Goal: Task Accomplishment & Management: Manage account settings

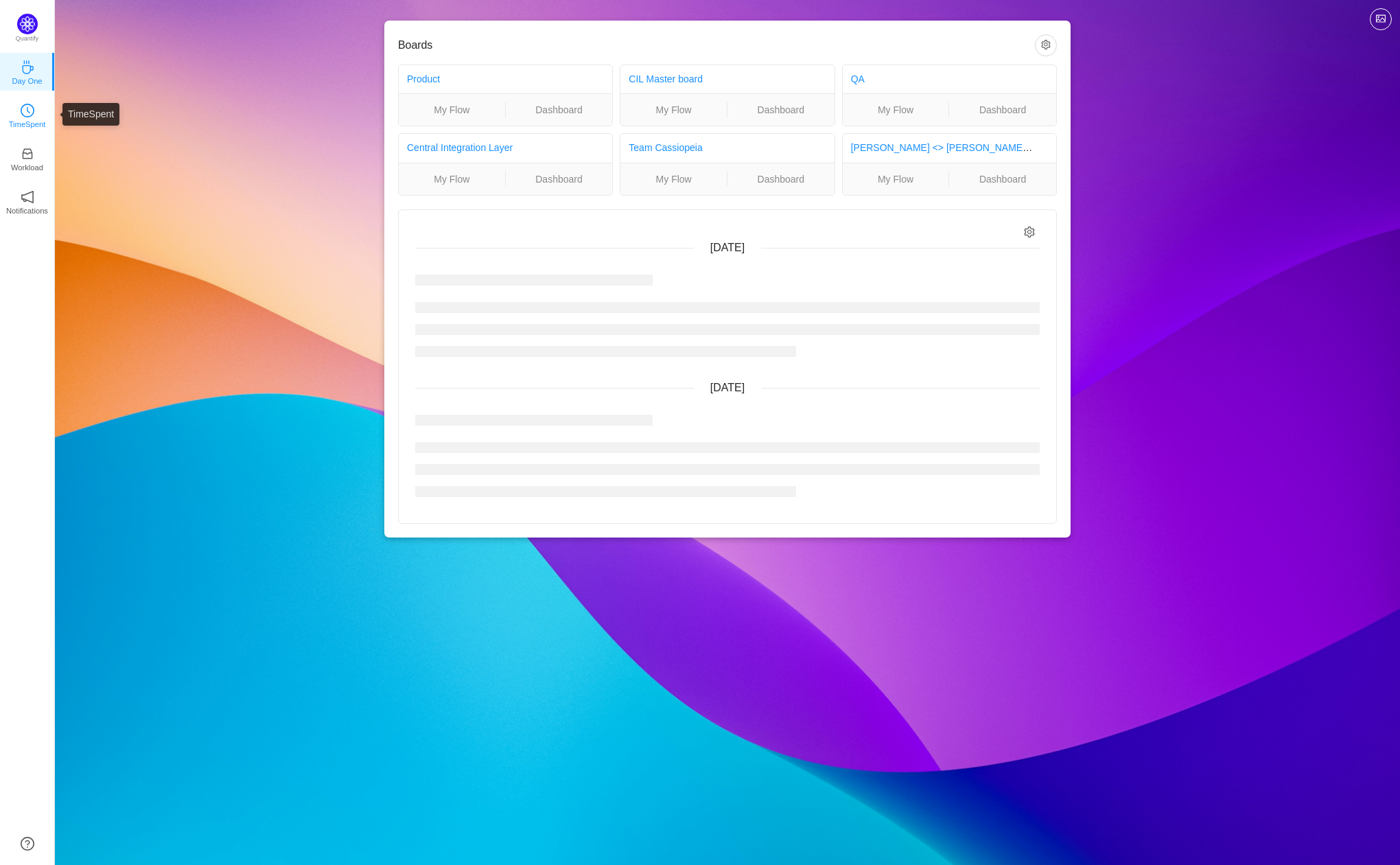
click at [21, 108] on link "TimeSpent" at bounding box center [27, 114] width 14 height 14
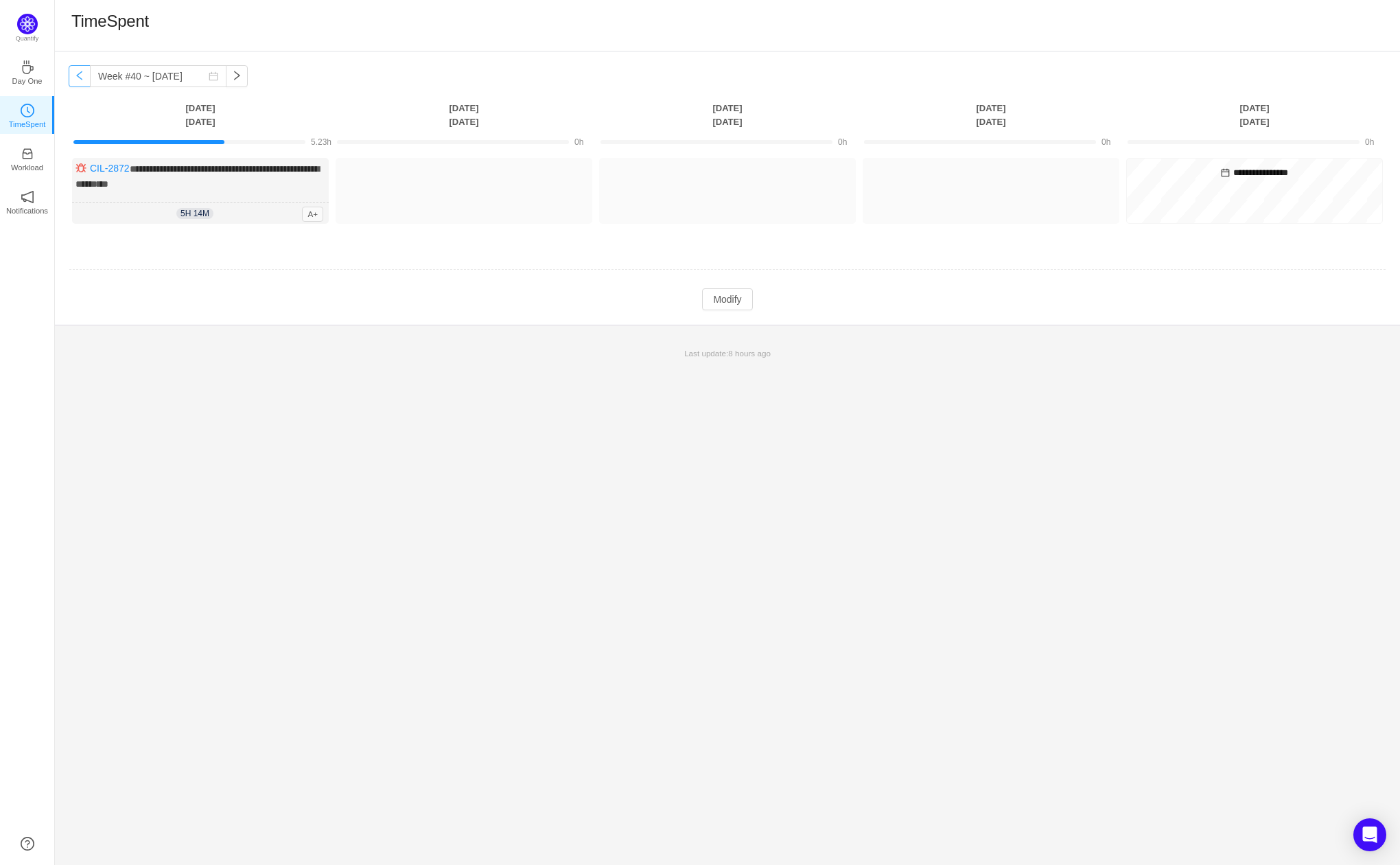
click at [77, 79] on button "button" at bounding box center [80, 76] width 22 height 22
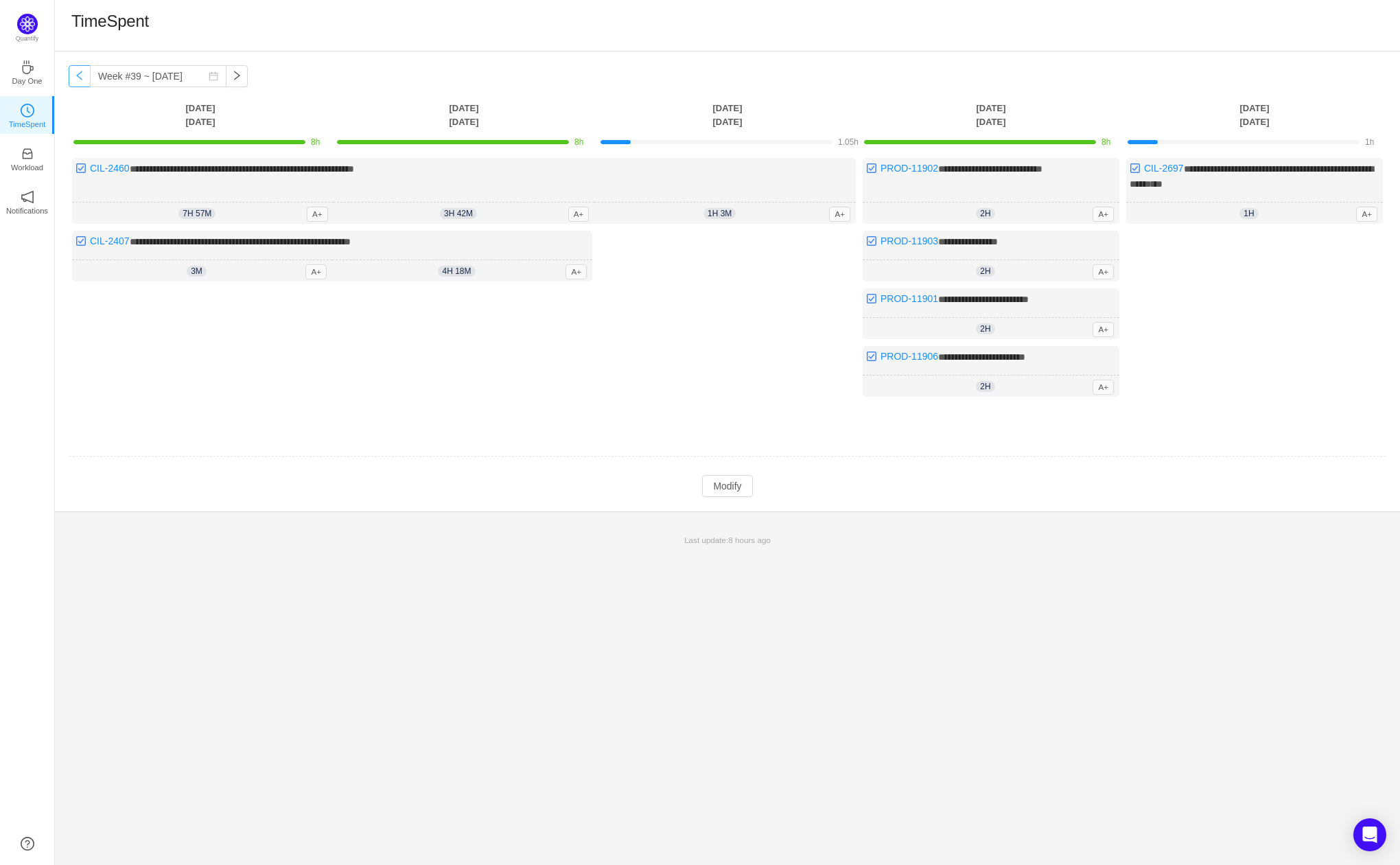
click at [77, 79] on button "button" at bounding box center [80, 76] width 22 height 22
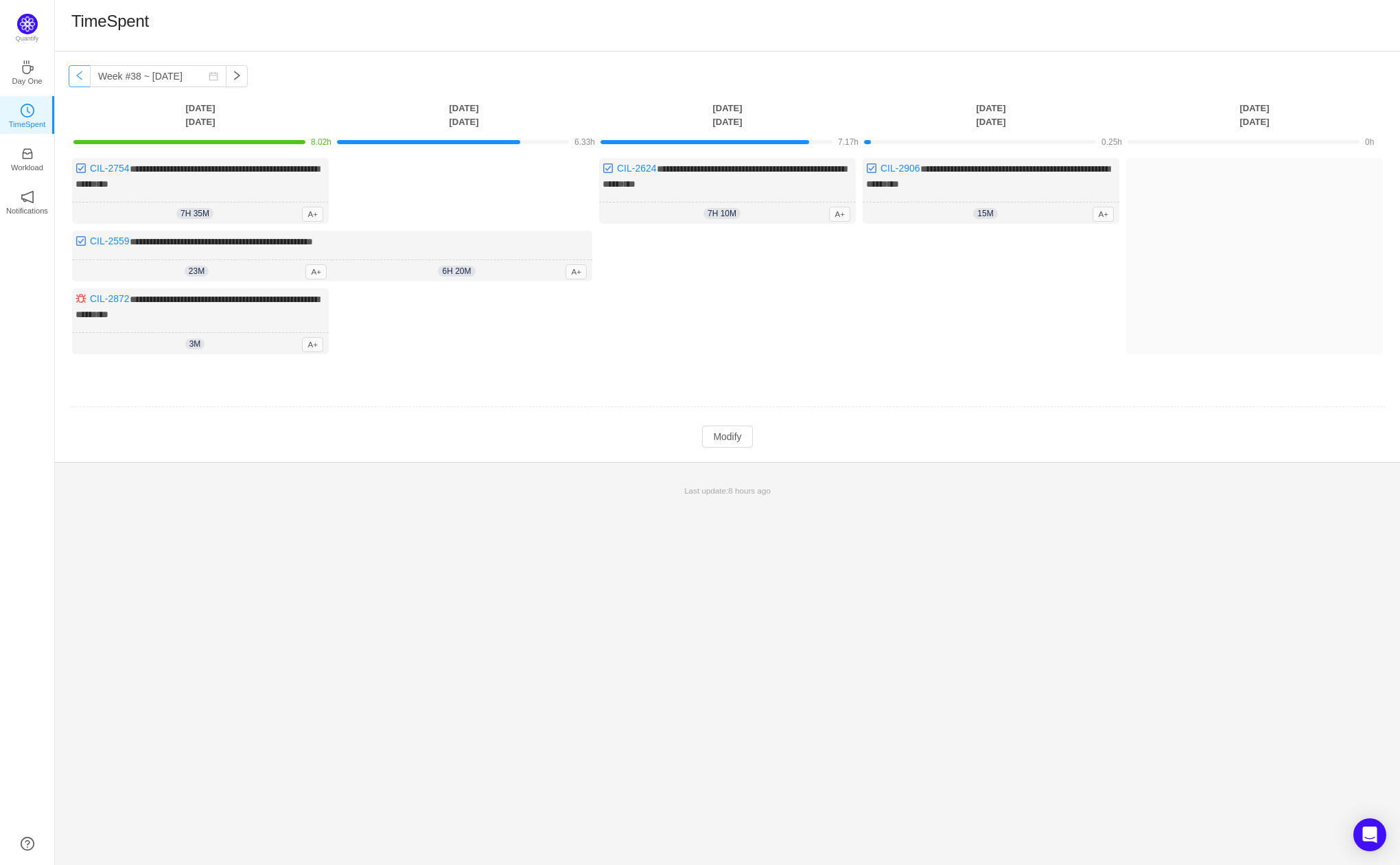
click at [77, 79] on button "button" at bounding box center [80, 76] width 22 height 22
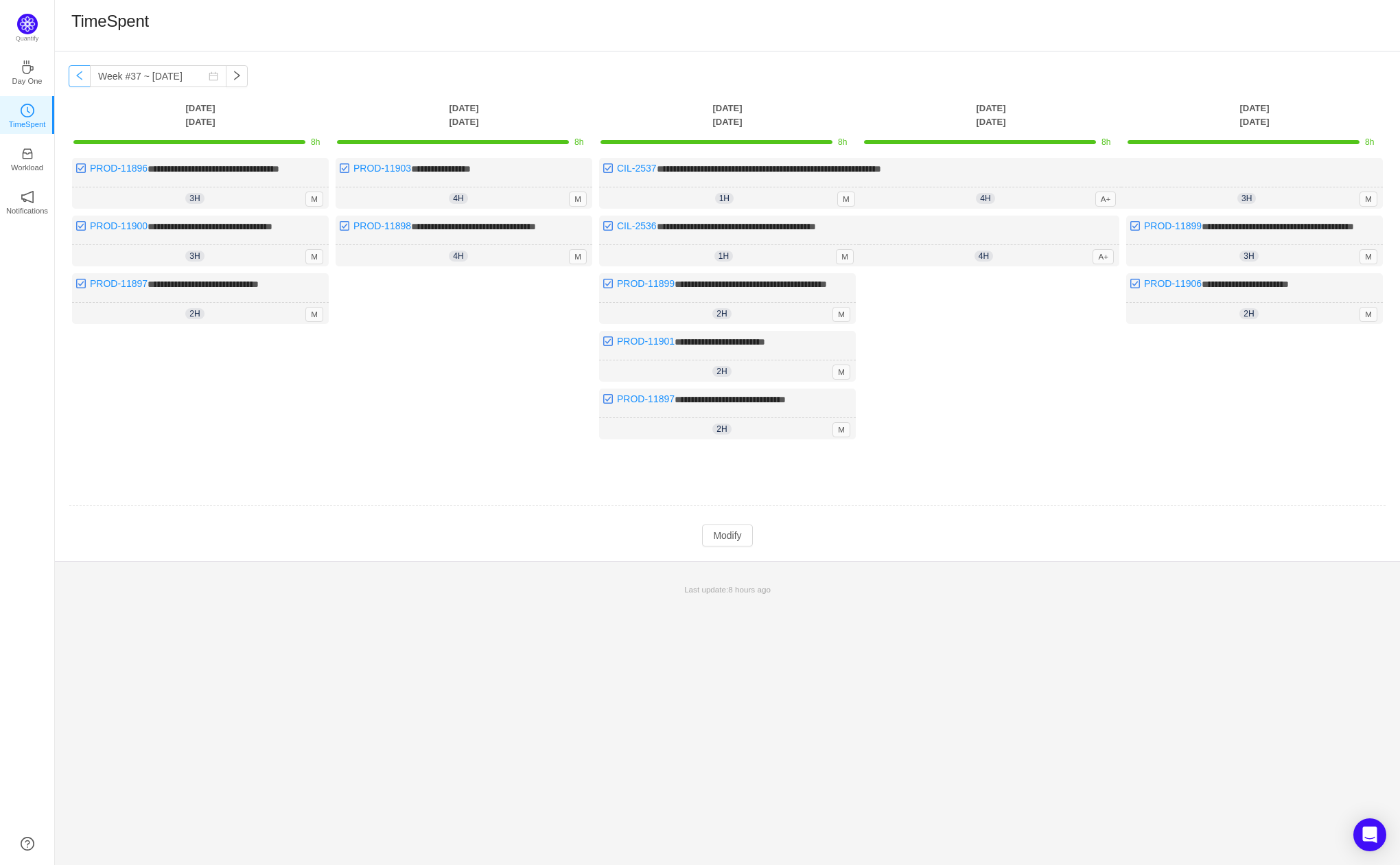
click at [77, 79] on button "button" at bounding box center [80, 76] width 22 height 22
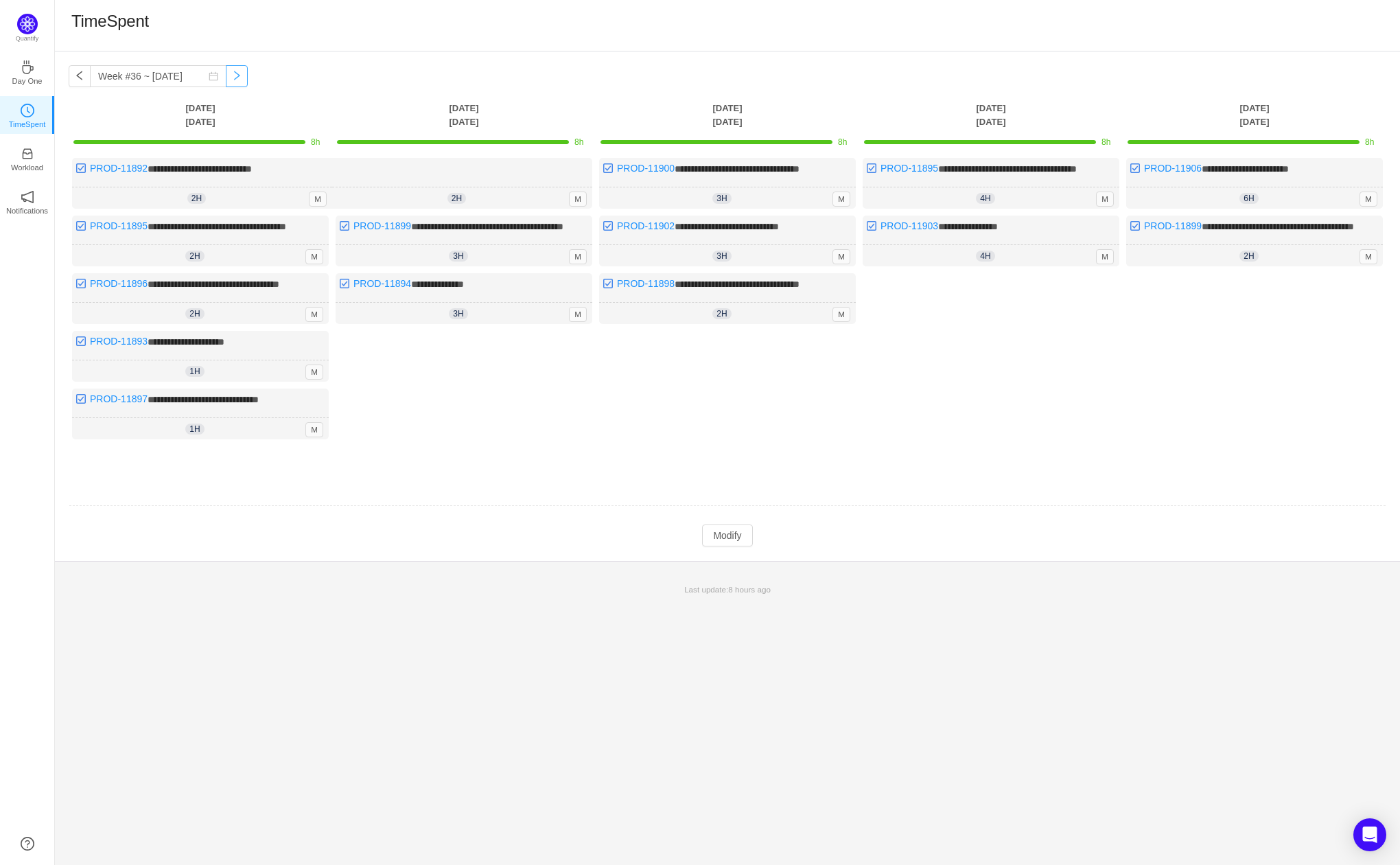
click at [226, 81] on button "button" at bounding box center [236, 76] width 22 height 22
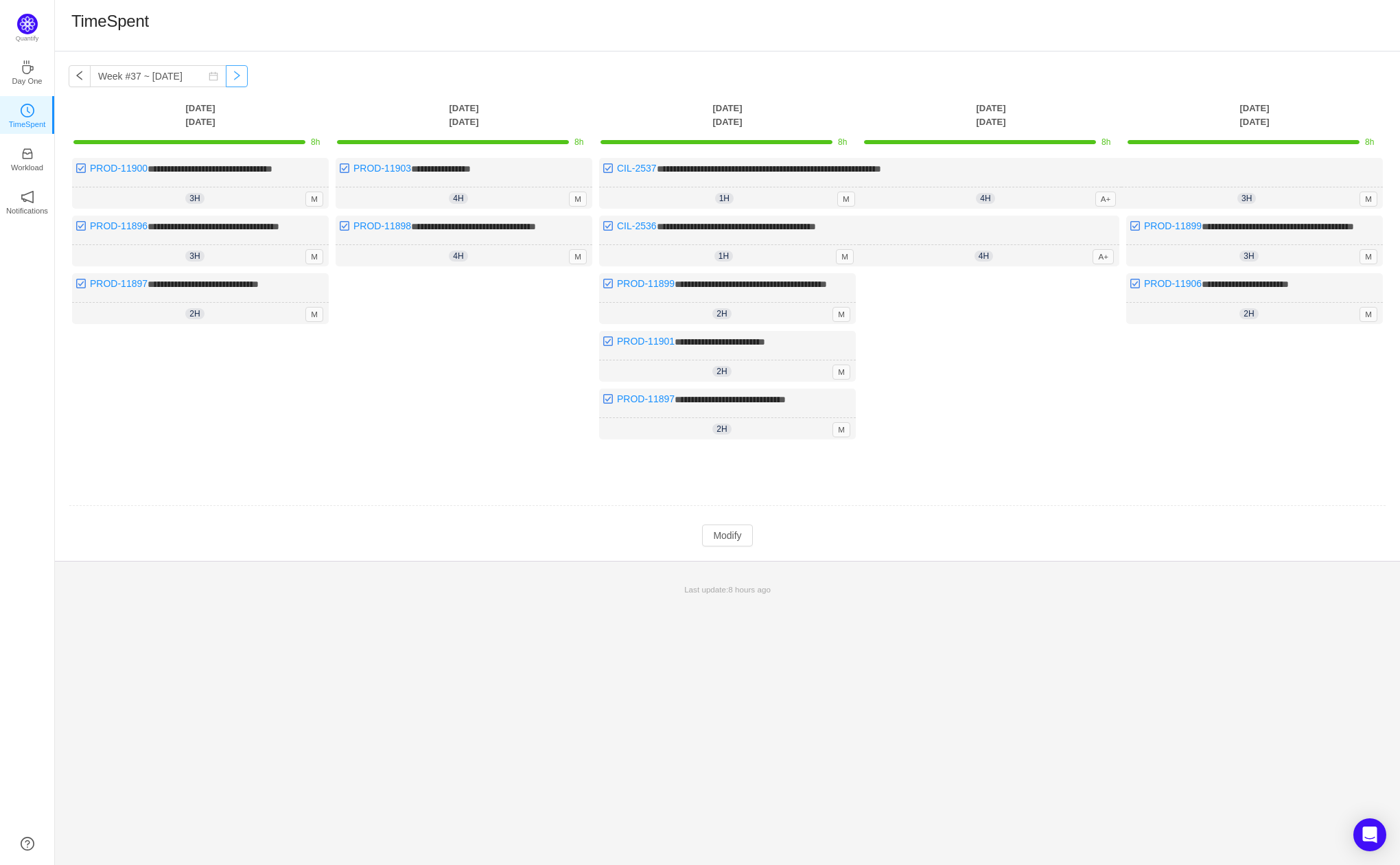
click at [226, 81] on button "button" at bounding box center [236, 76] width 22 height 22
type input "Week #38 ~ [DATE]"
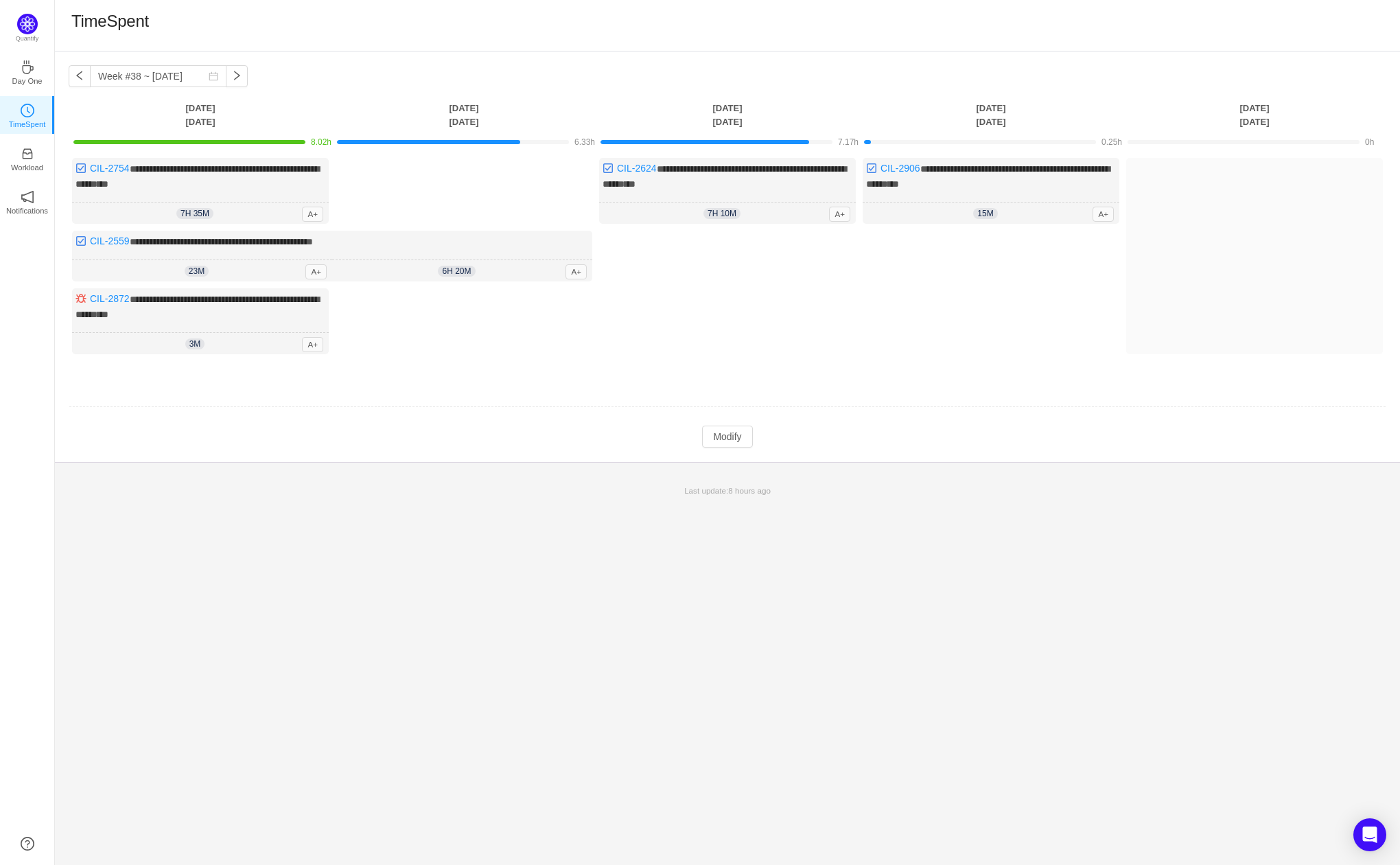
click at [454, 177] on div "**********" at bounding box center [728, 266] width 1318 height 217
click at [727, 437] on button "Modify" at bounding box center [727, 436] width 50 height 22
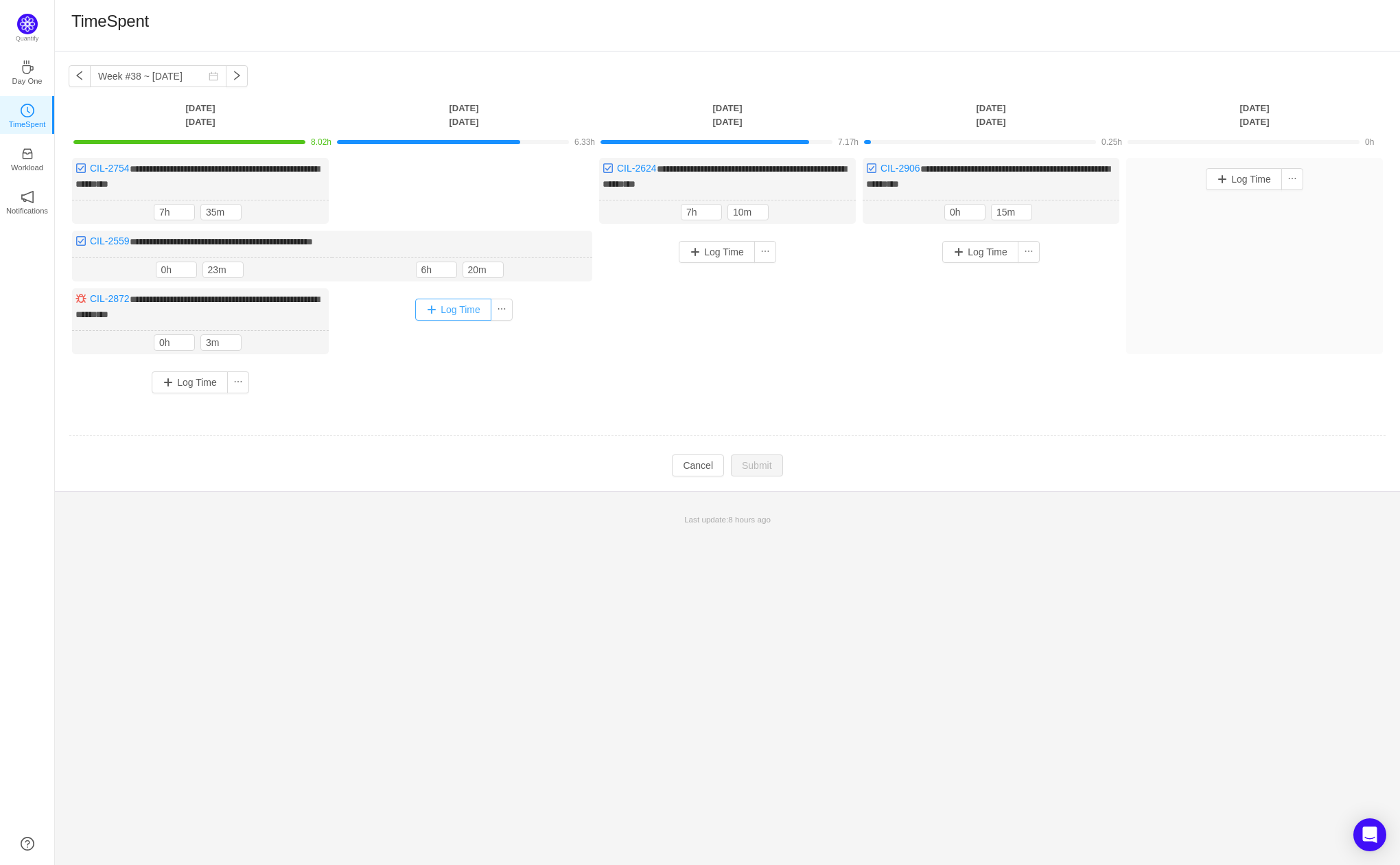
click at [439, 309] on button "Log Time" at bounding box center [453, 310] width 76 height 22
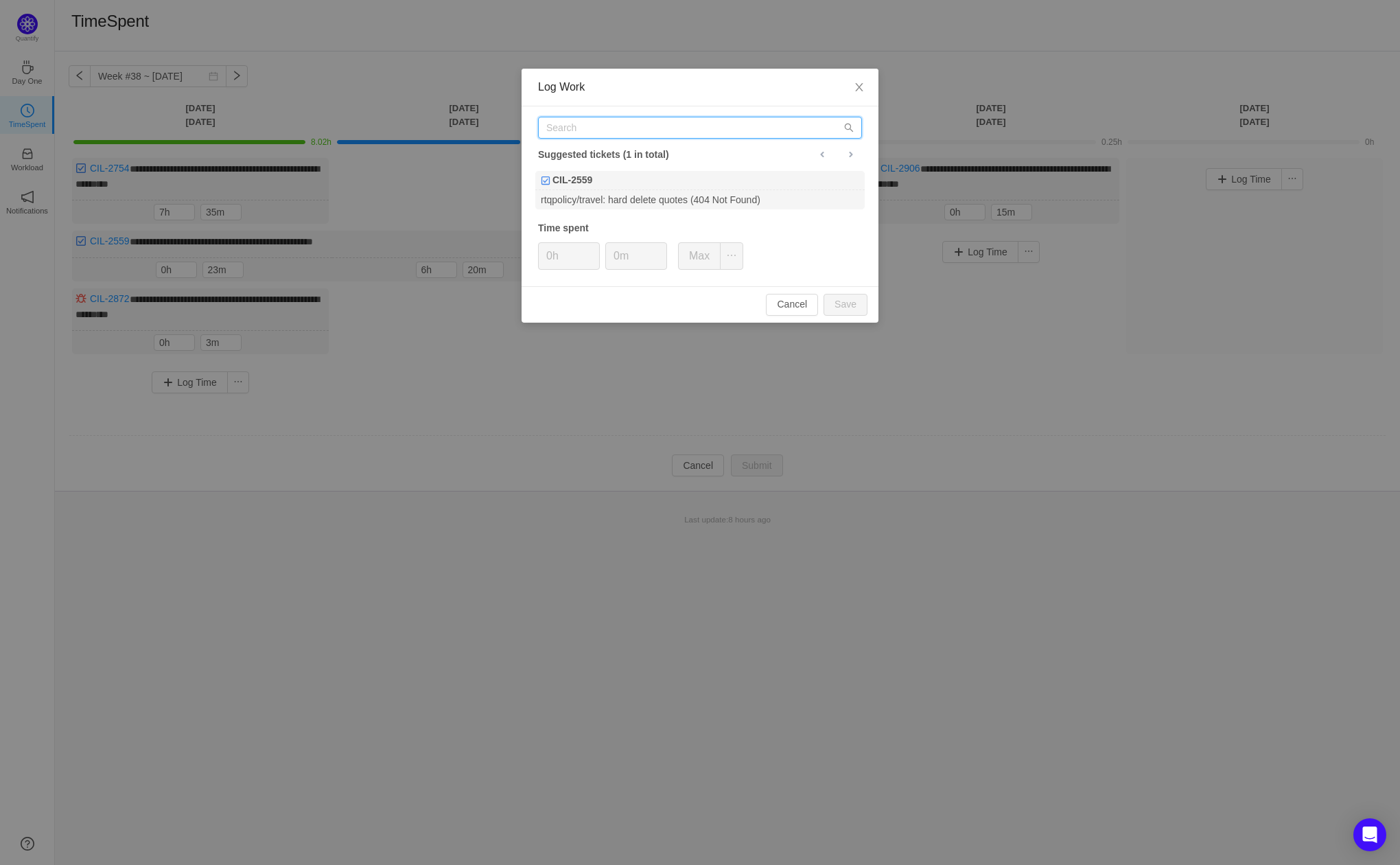
click at [706, 135] on input "text" at bounding box center [700, 127] width 324 height 22
click at [737, 188] on div "CIL-2559" at bounding box center [700, 180] width 329 height 19
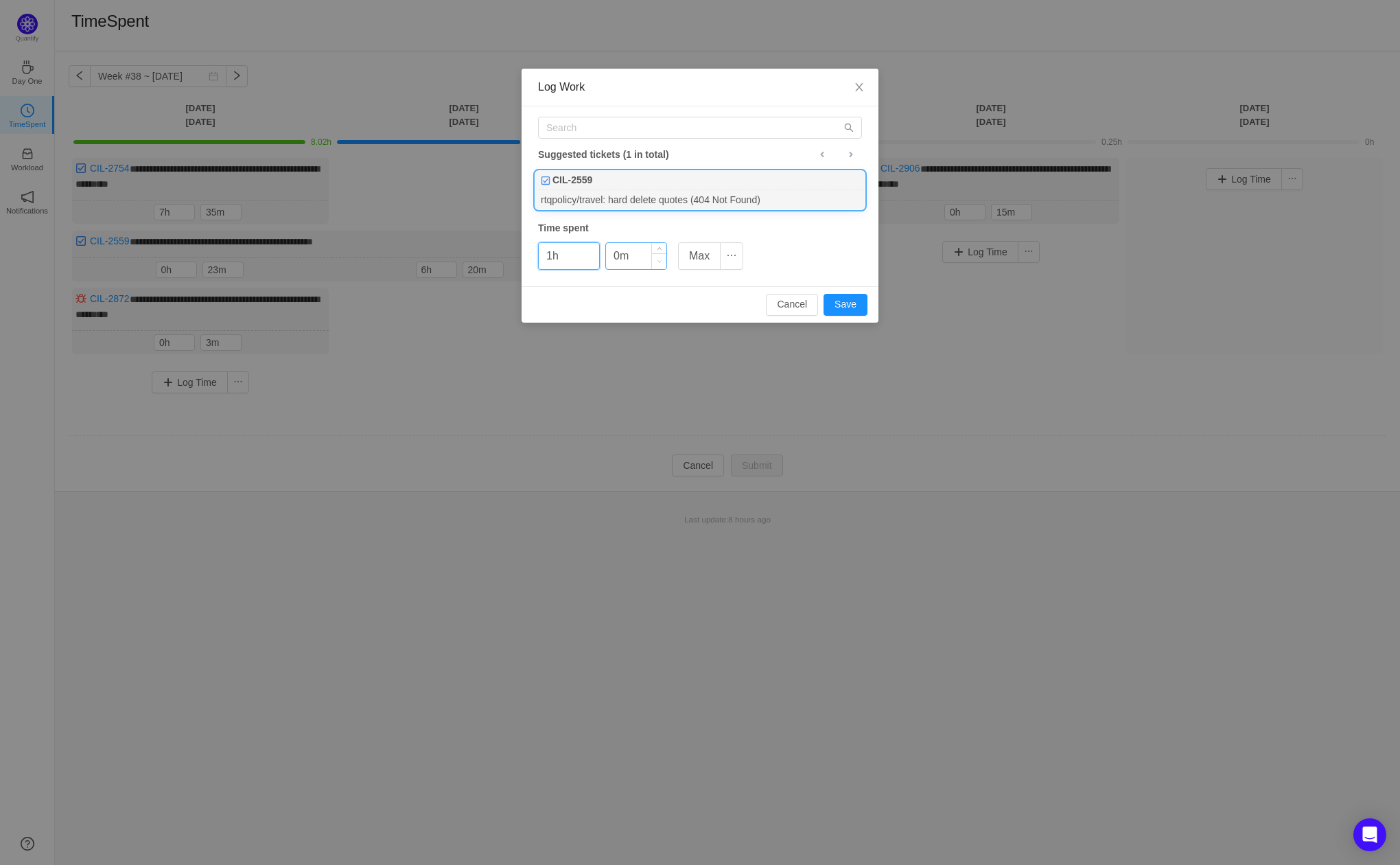
type input "1h"
click at [659, 255] on span "Decrease Value" at bounding box center [659, 260] width 15 height 16
click at [638, 257] on input "0m" at bounding box center [636, 256] width 61 height 26
type input "40m"
click at [837, 304] on button "Save" at bounding box center [846, 305] width 44 height 22
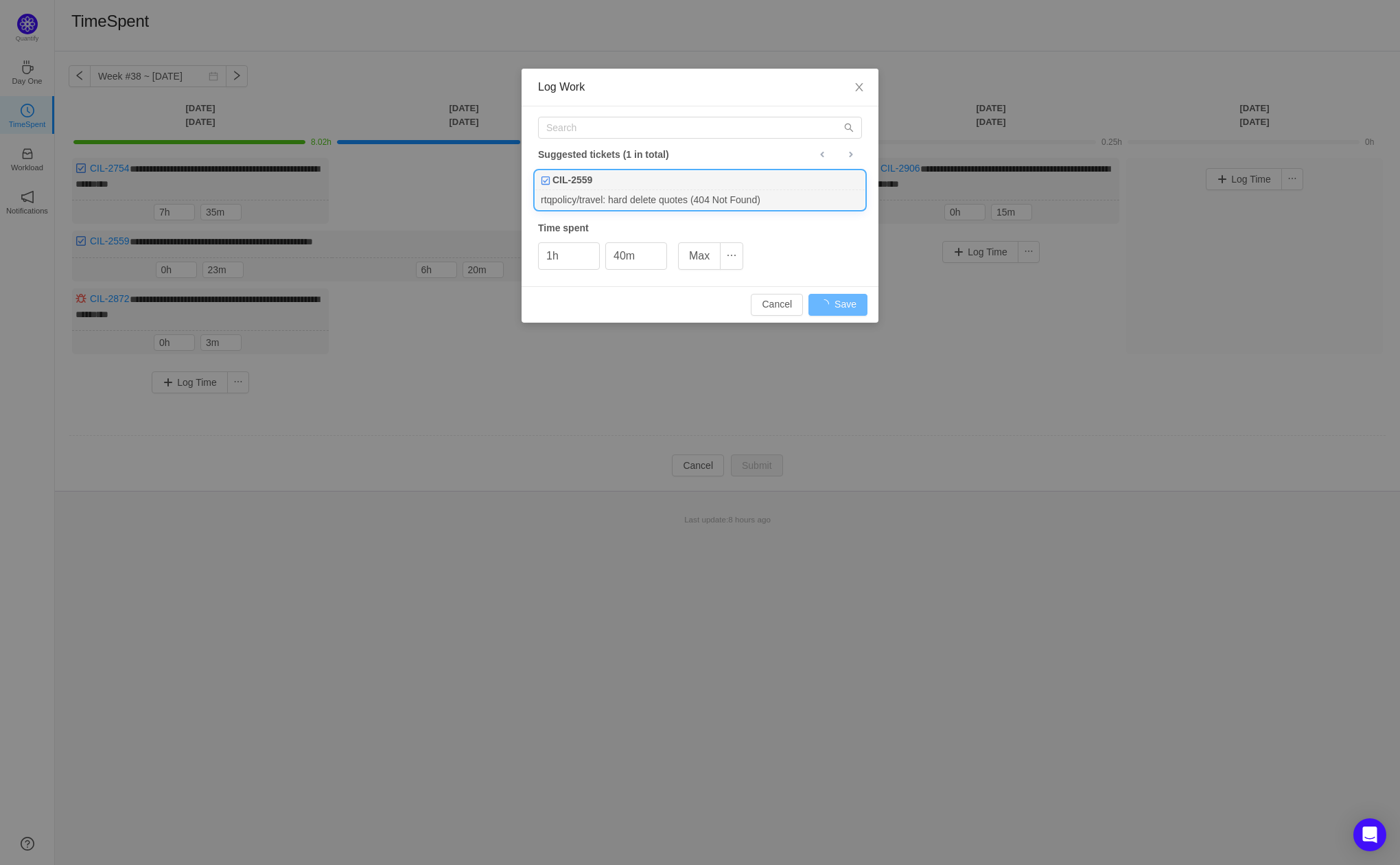
type input "0h"
type input "0m"
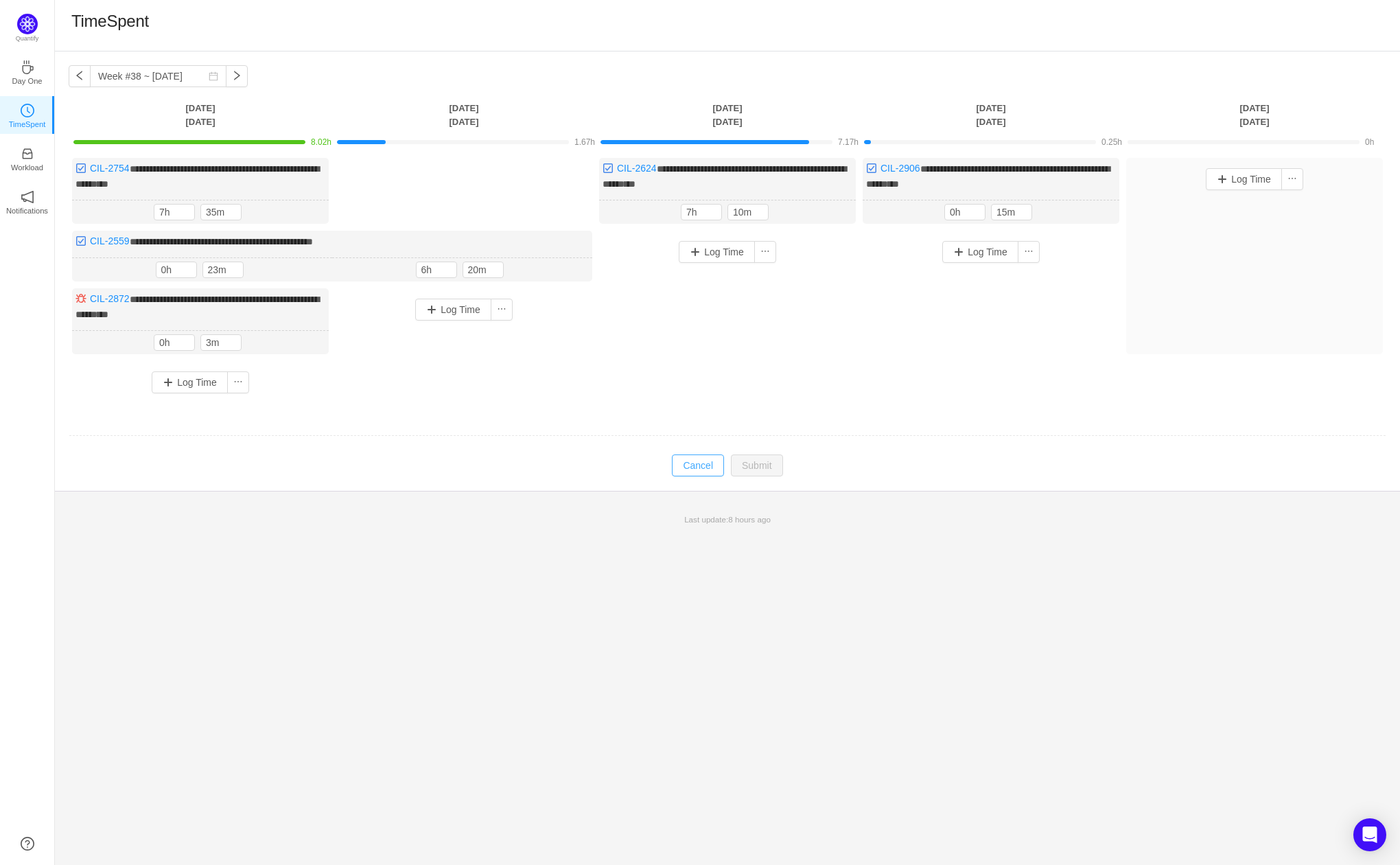
click at [707, 467] on button "Cancel" at bounding box center [698, 465] width 53 height 22
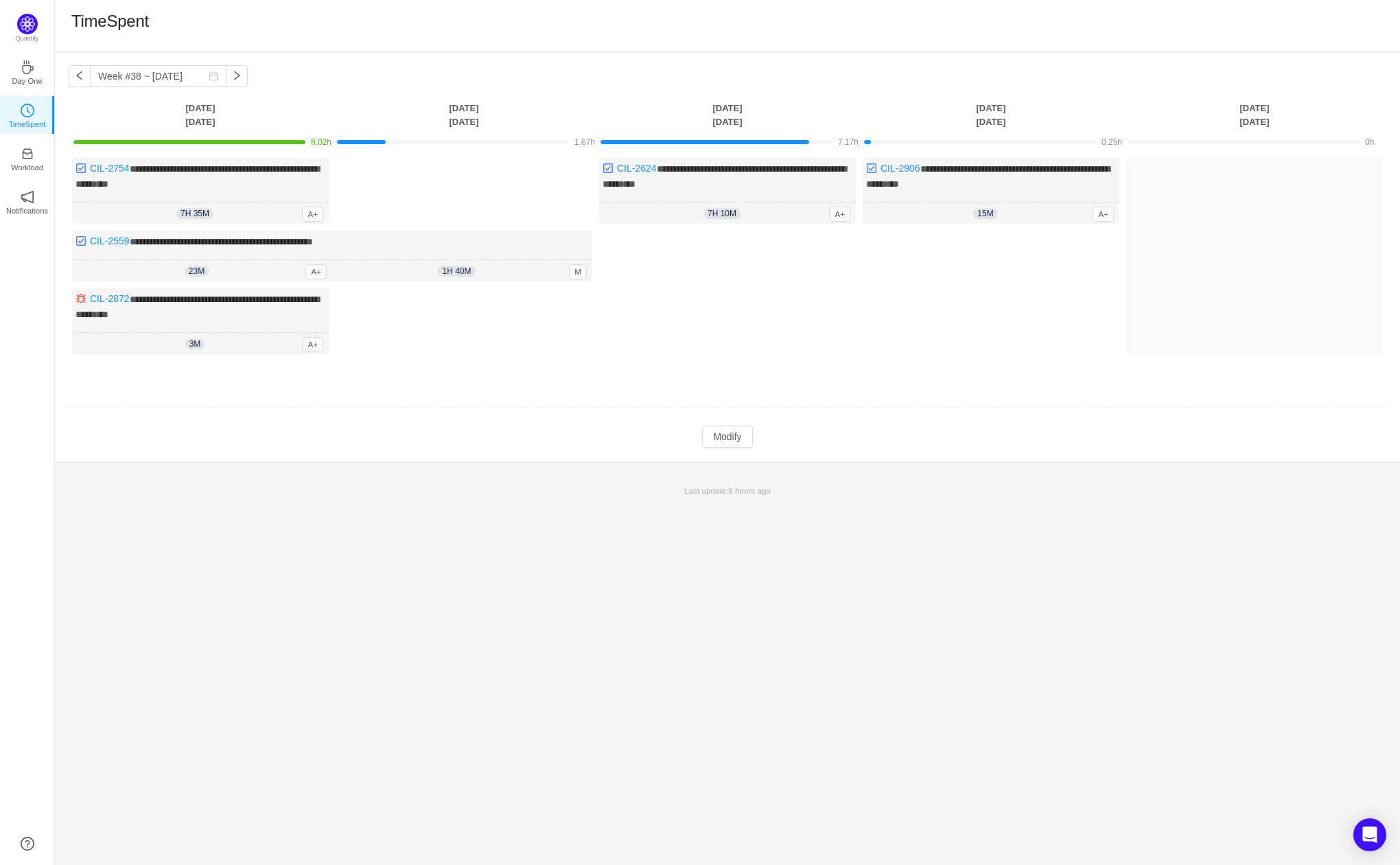
click at [571, 321] on div "Log Time" at bounding box center [464, 328] width 257 height 80
click at [722, 439] on button "Modify" at bounding box center [727, 436] width 50 height 22
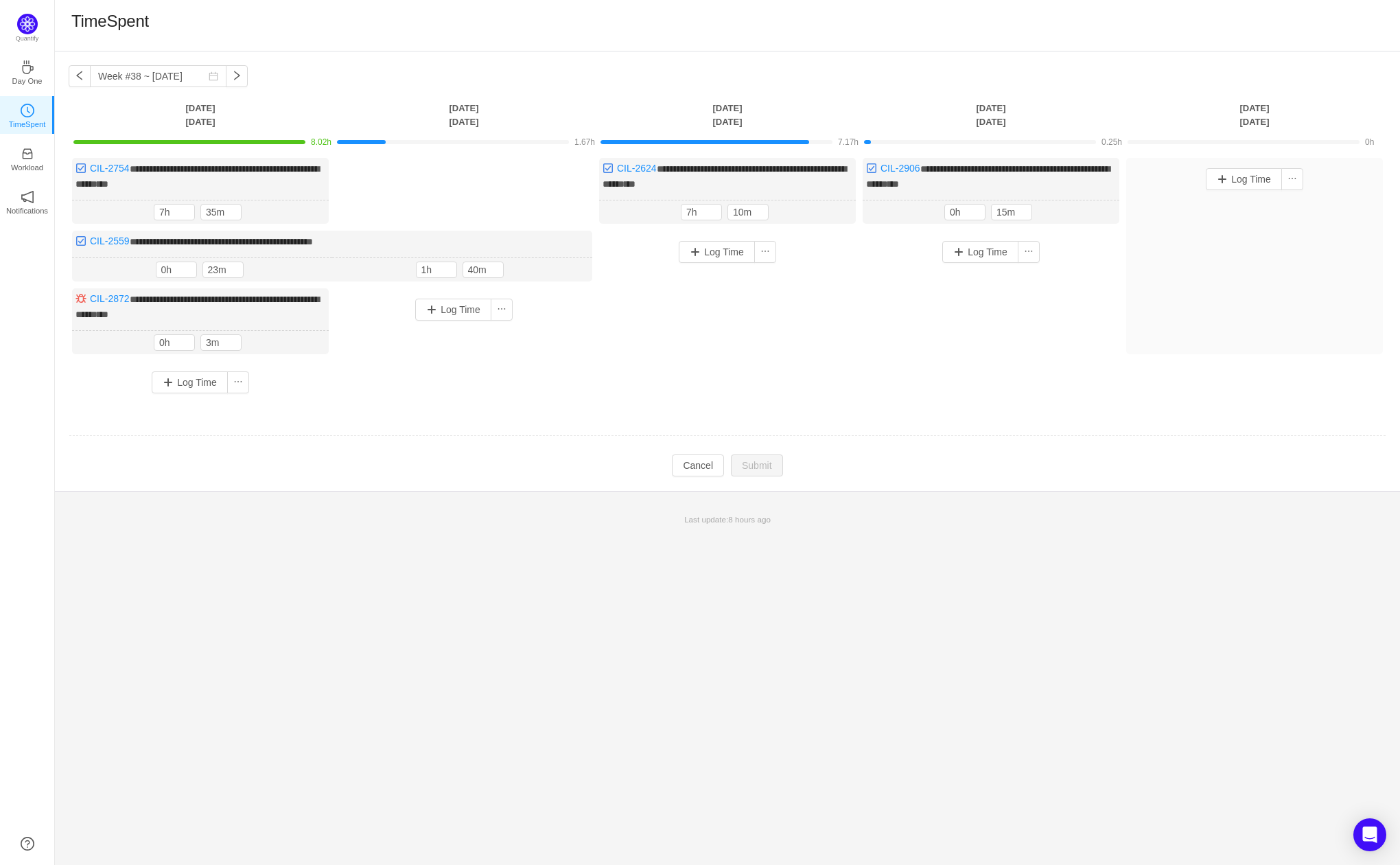
click at [488, 226] on div "**********" at bounding box center [728, 280] width 1318 height 246
click at [487, 231] on div "**********" at bounding box center [333, 256] width 521 height 51
click at [502, 307] on button "button" at bounding box center [502, 310] width 22 height 22
click at [512, 421] on td at bounding box center [728, 436] width 1318 height 35
click at [459, 313] on button "Log Time" at bounding box center [453, 310] width 76 height 22
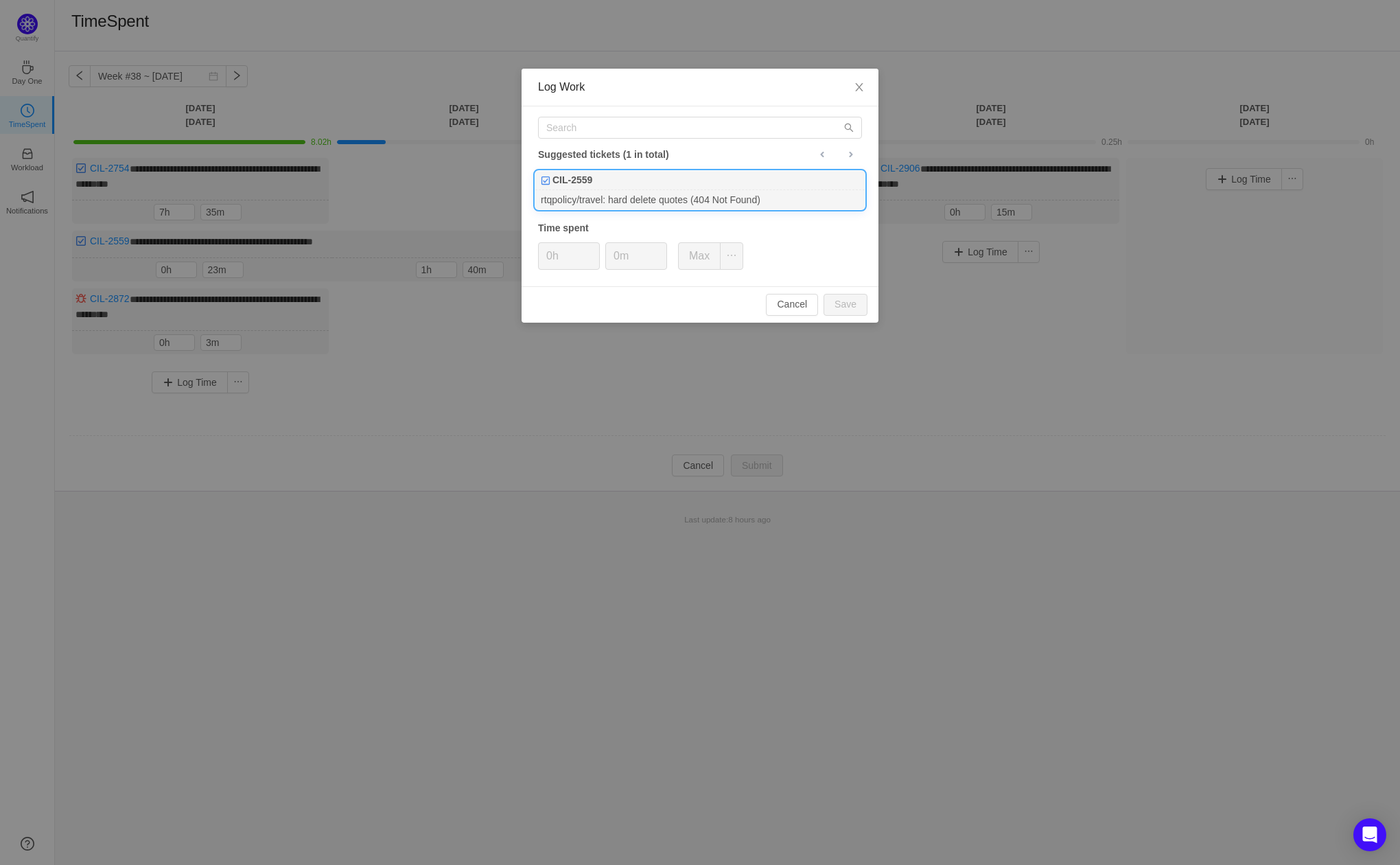
click at [635, 189] on div "CIL-2559" at bounding box center [700, 180] width 329 height 19
type input "6h"
type input "20m"
click at [847, 304] on button "Save" at bounding box center [846, 305] width 44 height 22
type input "0h"
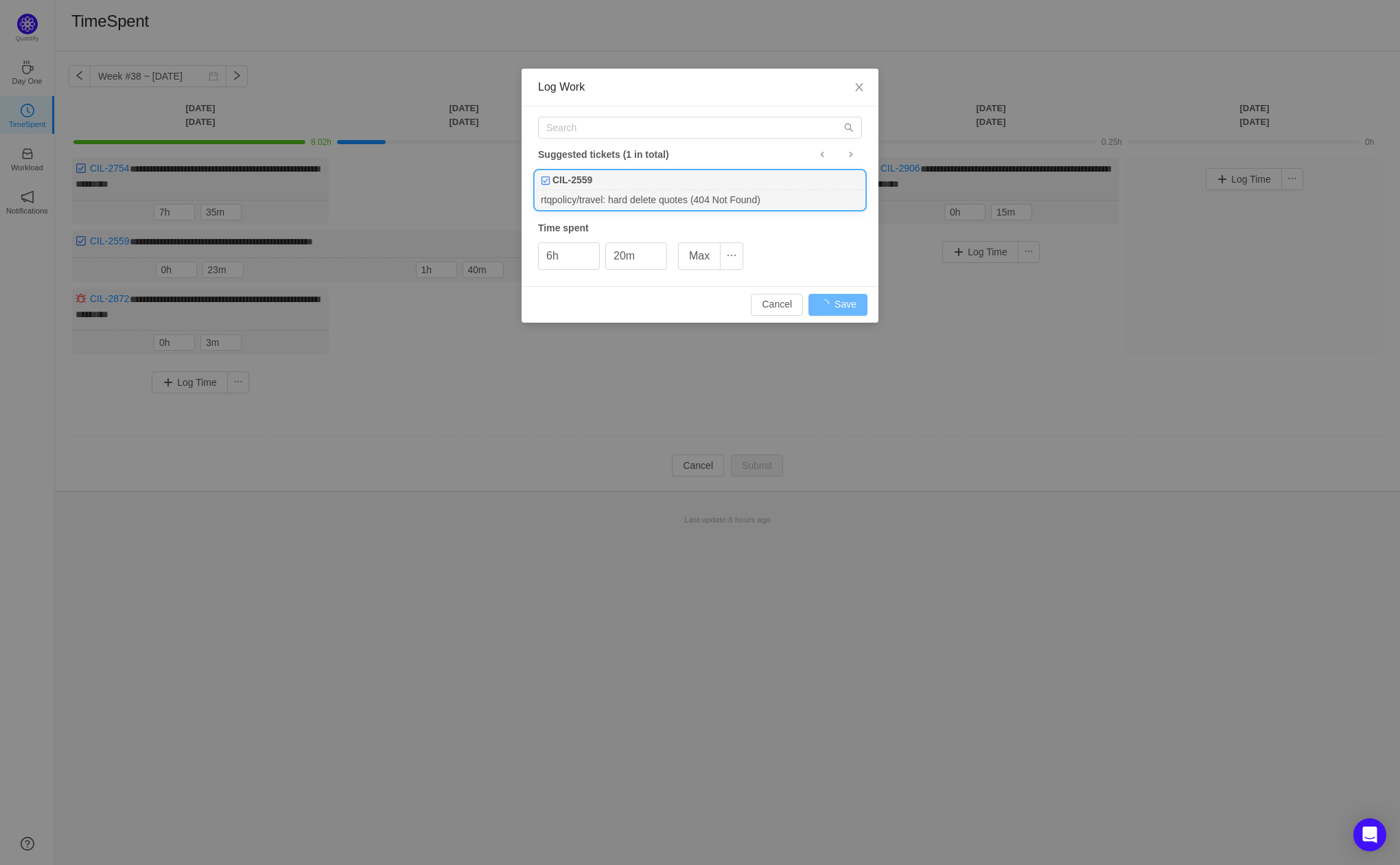
type input "0m"
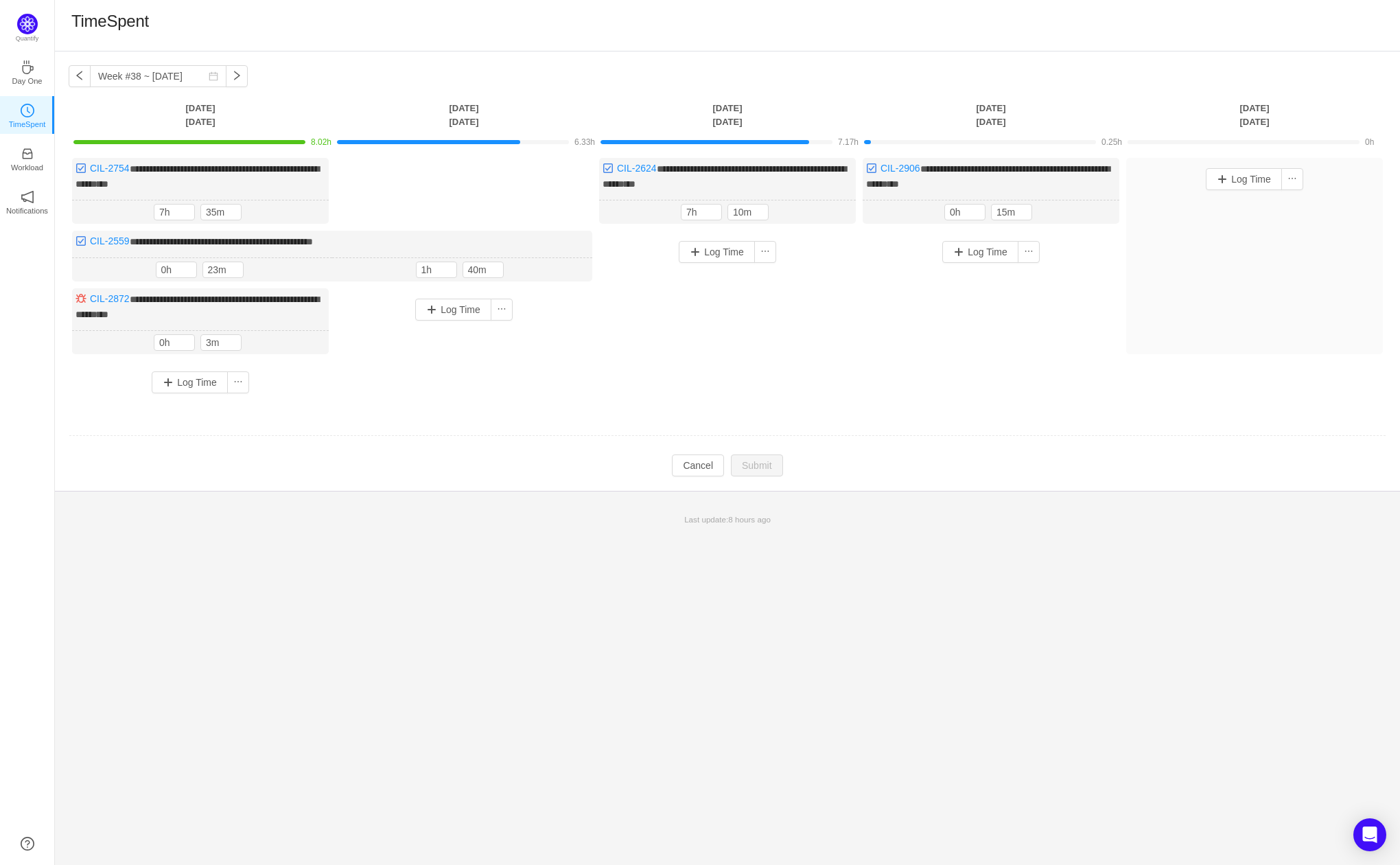
click at [571, 437] on td at bounding box center [728, 436] width 1318 height 35
click at [709, 470] on button "Cancel" at bounding box center [698, 465] width 53 height 22
type input "6h"
type input "20m"
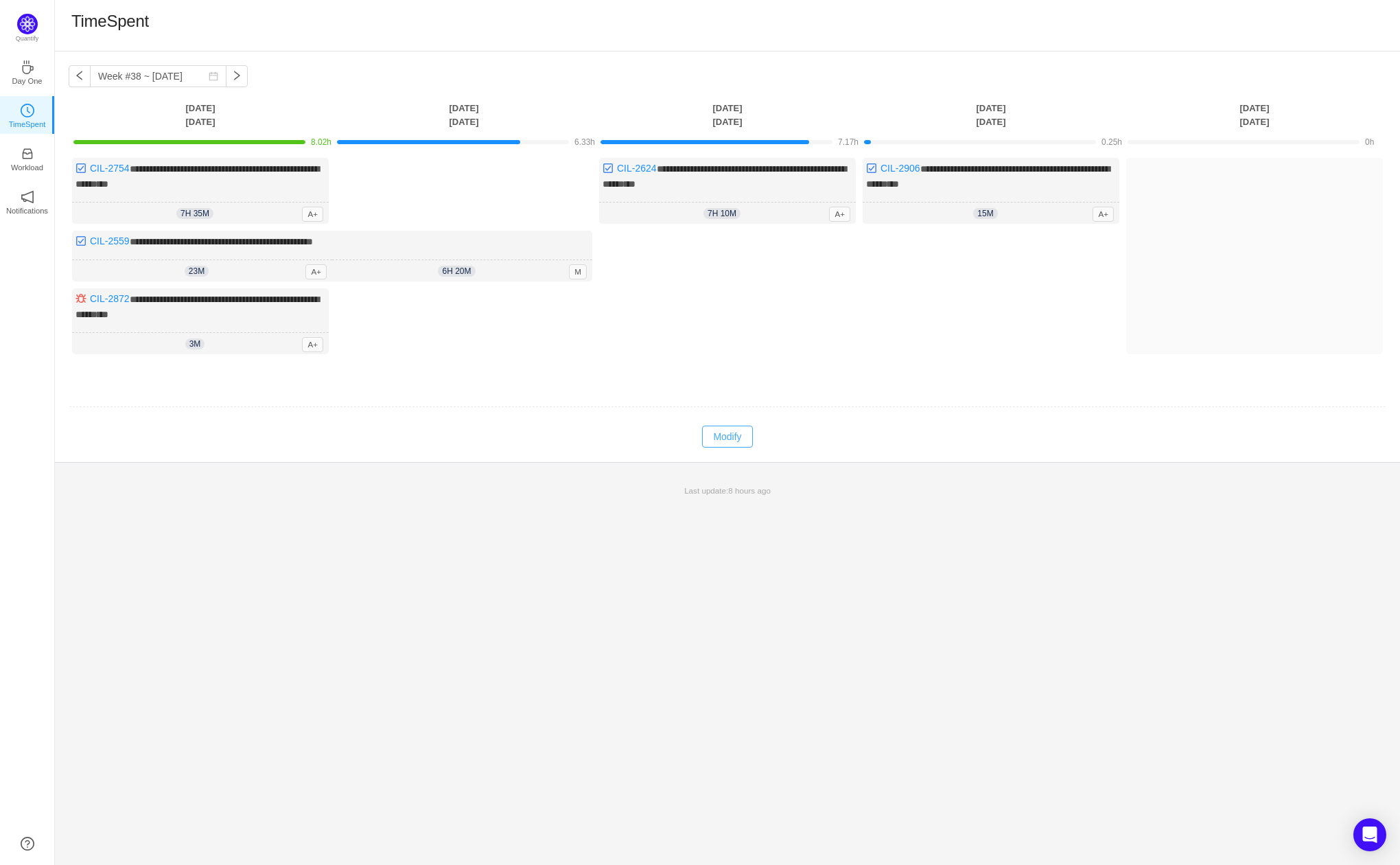
click at [723, 436] on button "Modify" at bounding box center [727, 436] width 50 height 22
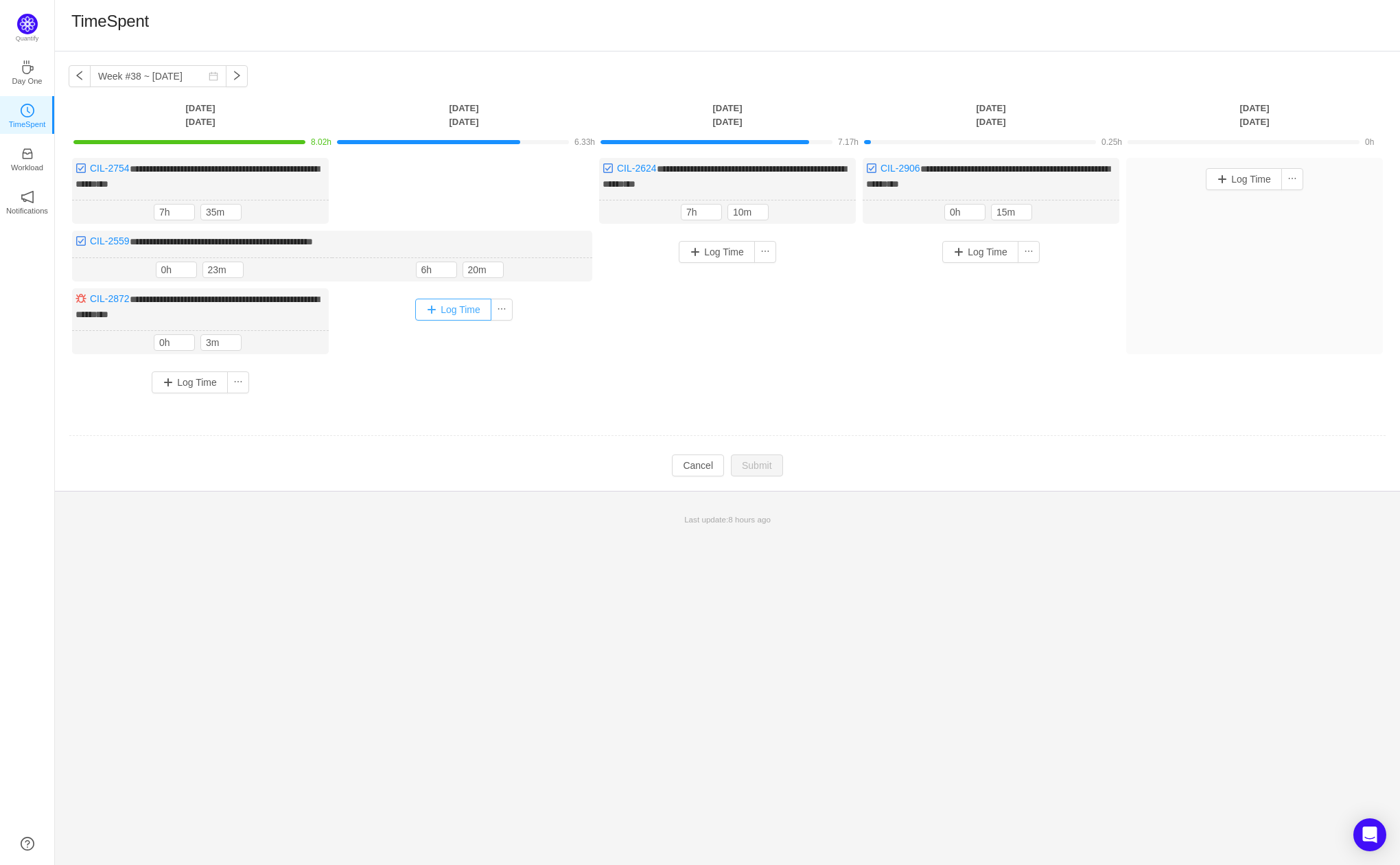
click at [458, 315] on button "Log Time" at bounding box center [453, 310] width 76 height 22
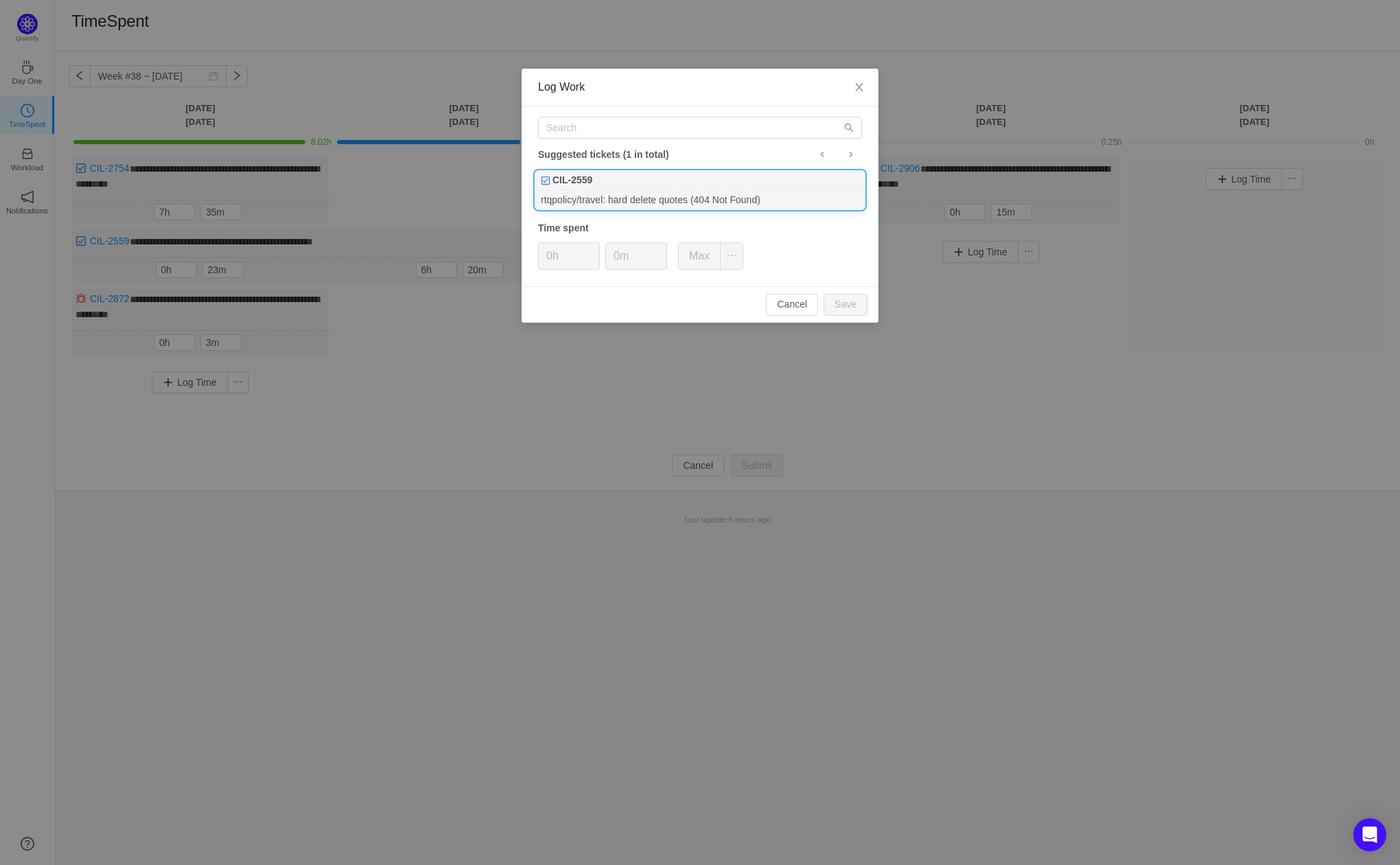
click at [700, 181] on div "CIL-2559" at bounding box center [700, 180] width 329 height 19
click at [839, 298] on button "Save" at bounding box center [846, 305] width 44 height 22
type input "0h"
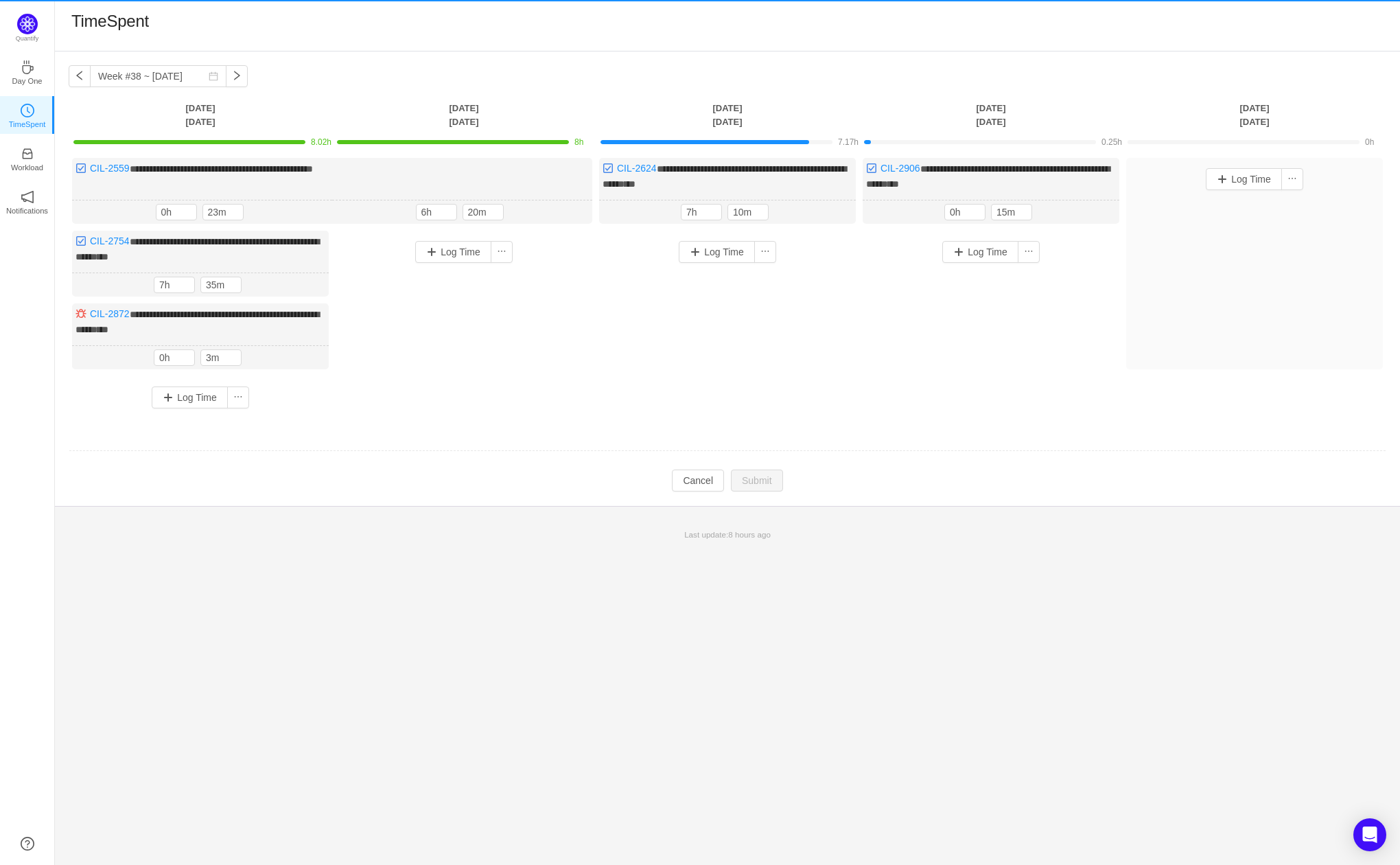
click at [723, 568] on div "**********" at bounding box center [728, 458] width 1346 height 814
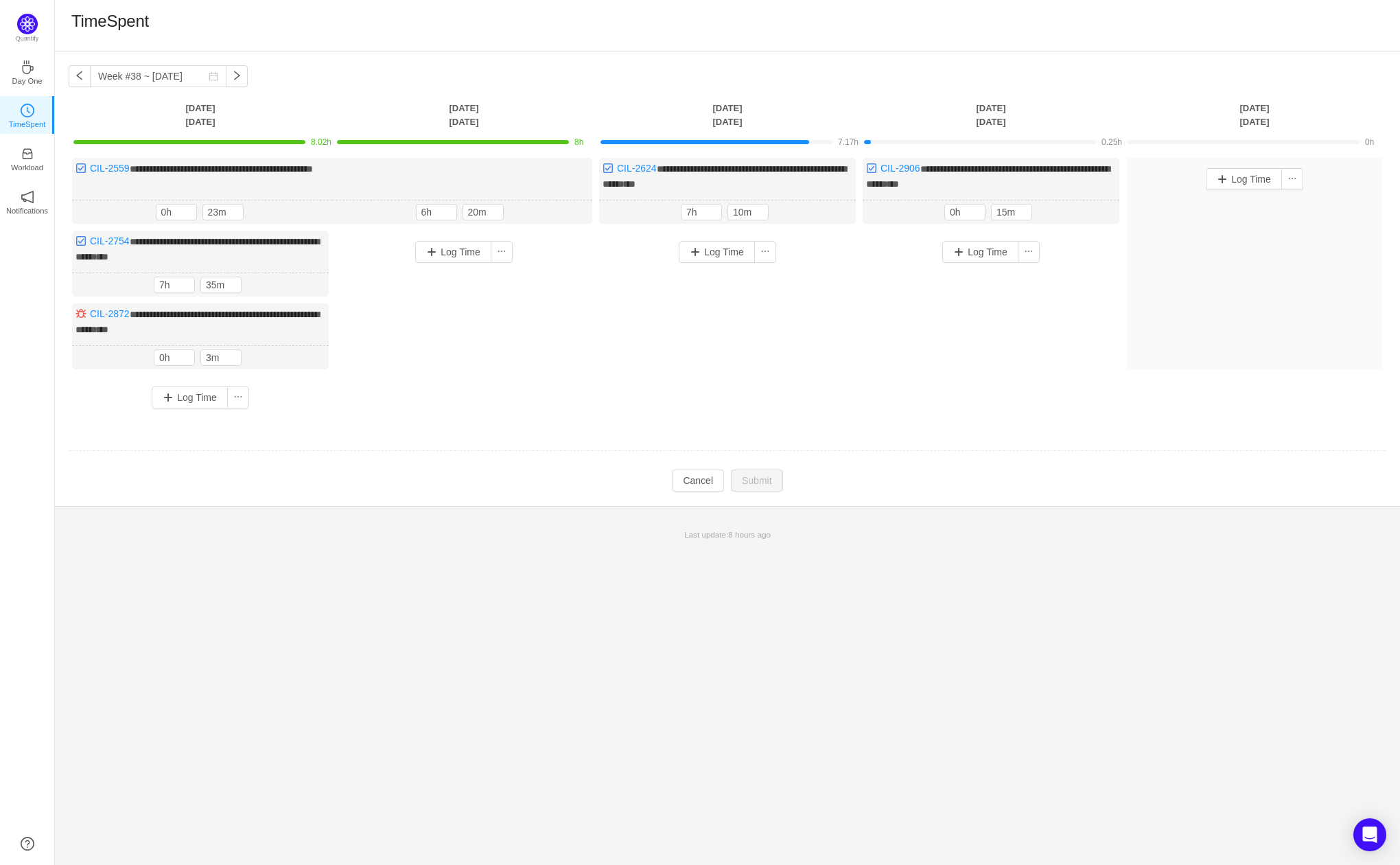
click at [537, 451] on td at bounding box center [728, 451] width 1318 height 35
click at [76, 77] on button "button" at bounding box center [80, 76] width 22 height 22
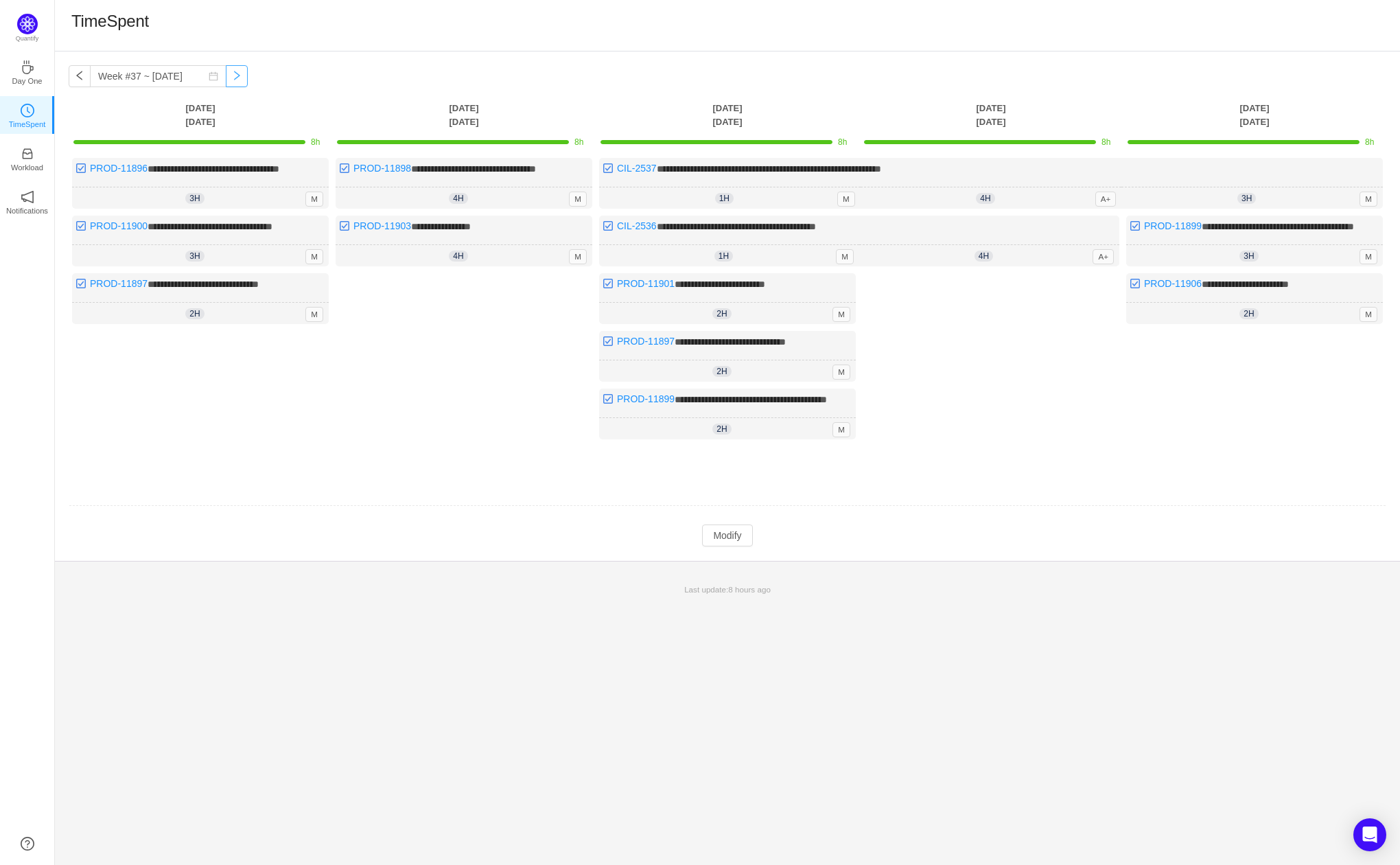
click at [226, 77] on button "button" at bounding box center [236, 76] width 22 height 22
type input "Week #38 ~ [DATE]"
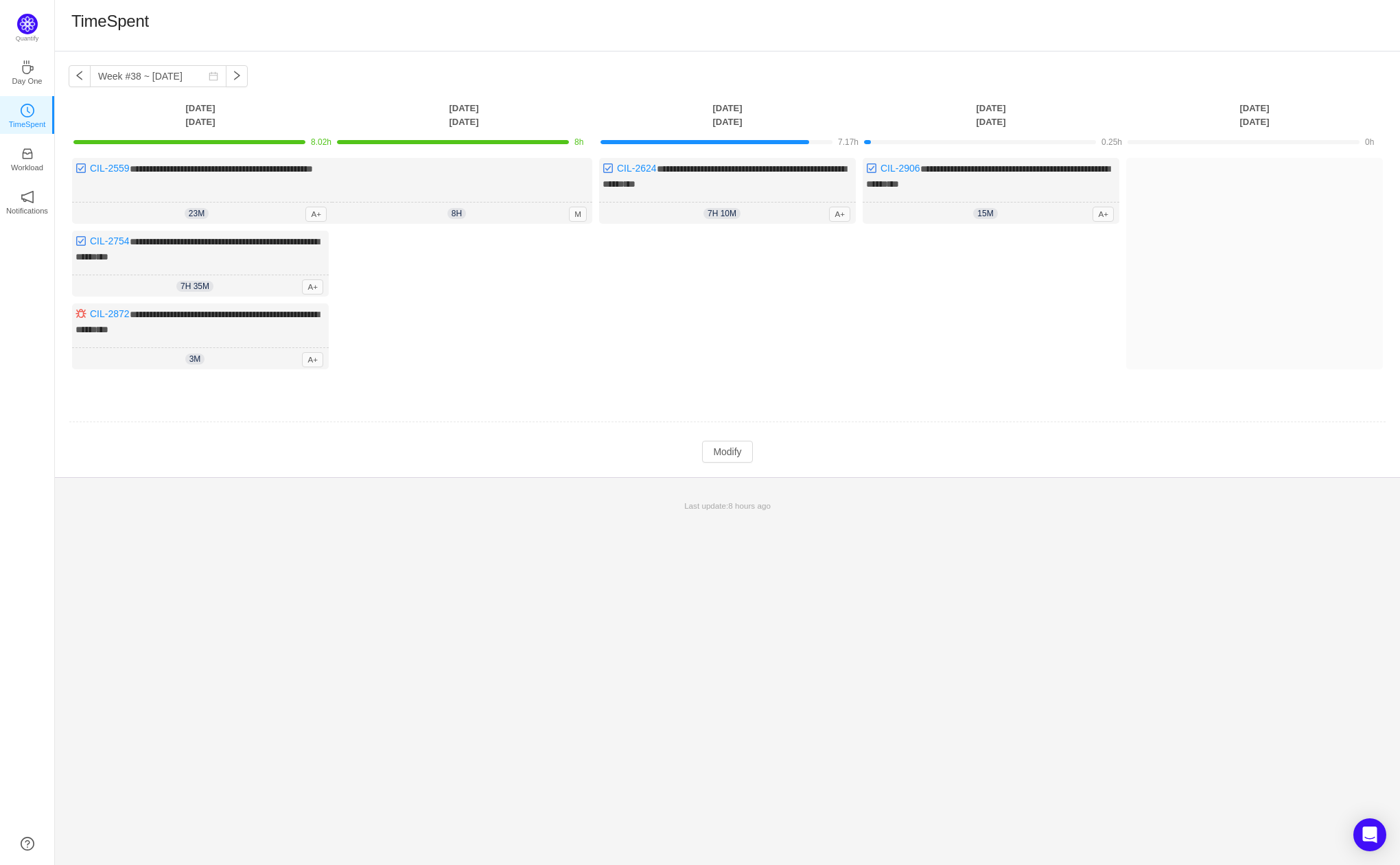
click at [676, 288] on div "Log Time" at bounding box center [728, 303] width 257 height 145
click at [769, 170] on span "**********" at bounding box center [724, 177] width 244 height 25
click at [737, 445] on button "Modify" at bounding box center [727, 452] width 50 height 22
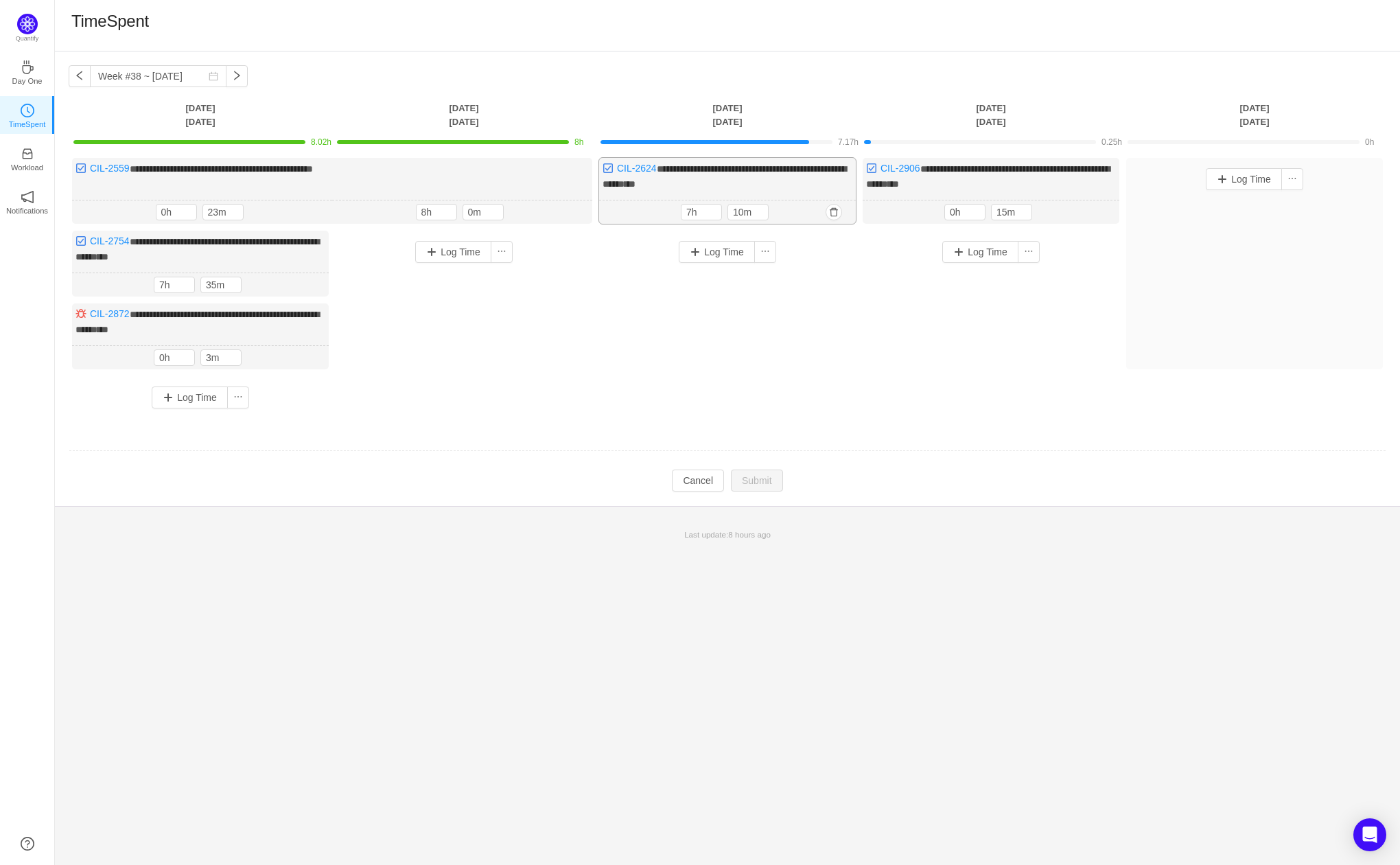
click at [768, 187] on div "**********" at bounding box center [728, 191] width 257 height 66
click at [709, 211] on span "Decrease Value" at bounding box center [714, 215] width 15 height 9
type input "8h"
click at [762, 205] on span "Increase Value" at bounding box center [761, 209] width 15 height 9
type input "0m"
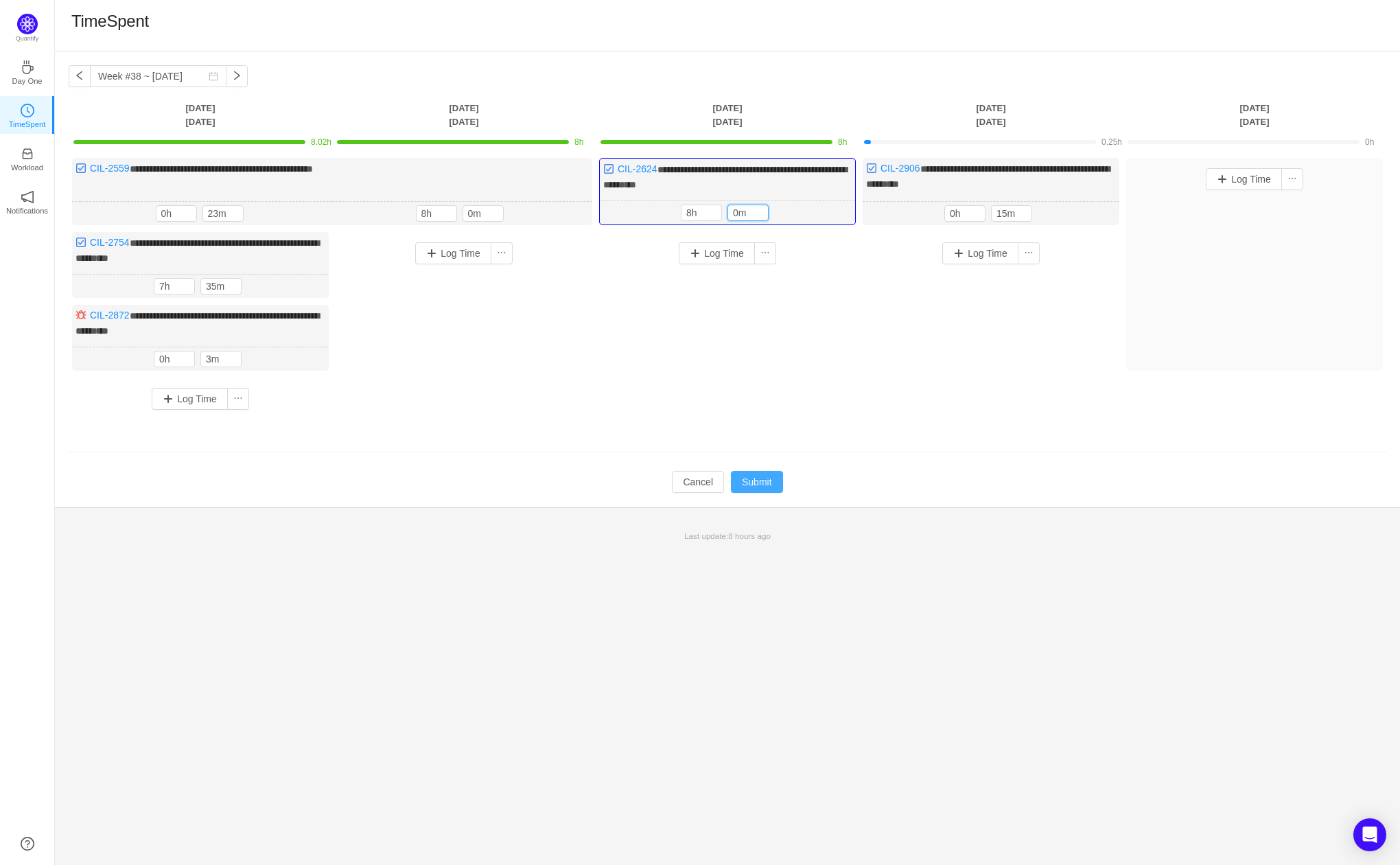
click at [773, 481] on button "Submit" at bounding box center [757, 481] width 53 height 22
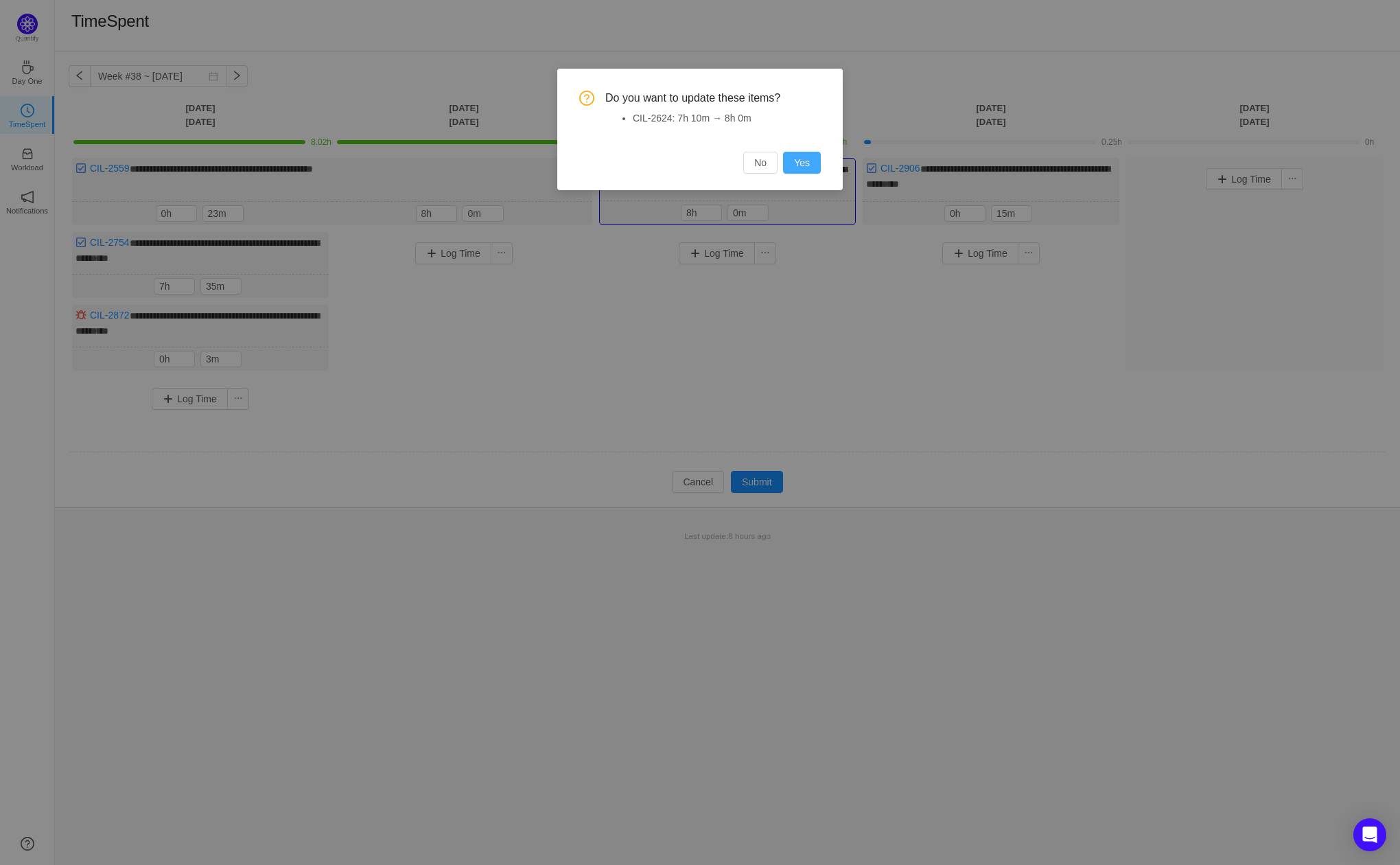
click at [806, 157] on button "Yes" at bounding box center [802, 163] width 38 height 22
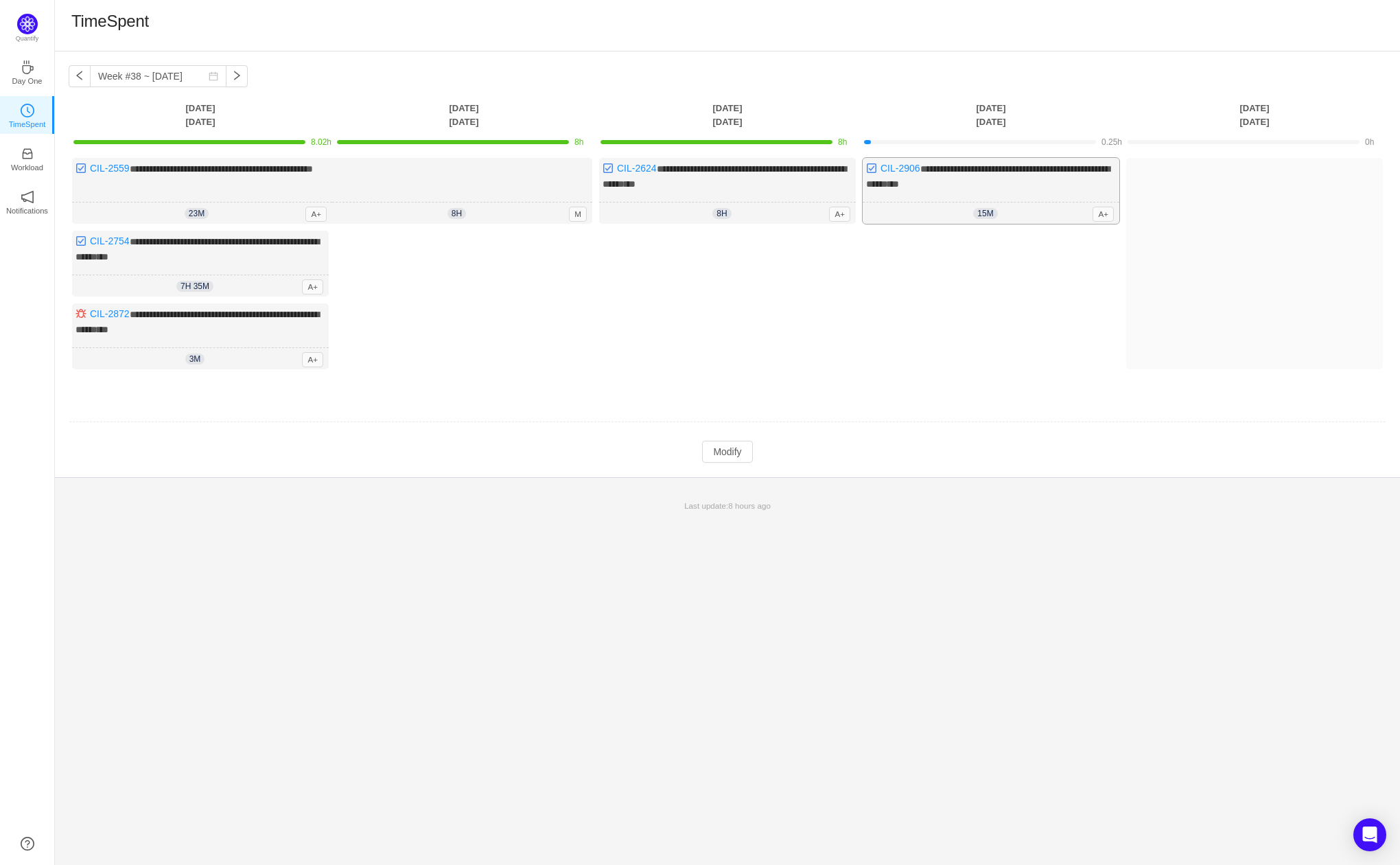
click at [1056, 173] on span "**********" at bounding box center [988, 177] width 244 height 25
click at [1019, 185] on div "**********" at bounding box center [991, 191] width 257 height 66
click at [995, 212] on span "15m" at bounding box center [985, 213] width 24 height 11
click at [1104, 215] on span "A+" at bounding box center [1104, 214] width 21 height 15
click at [724, 444] on button "Modify" at bounding box center [727, 452] width 50 height 22
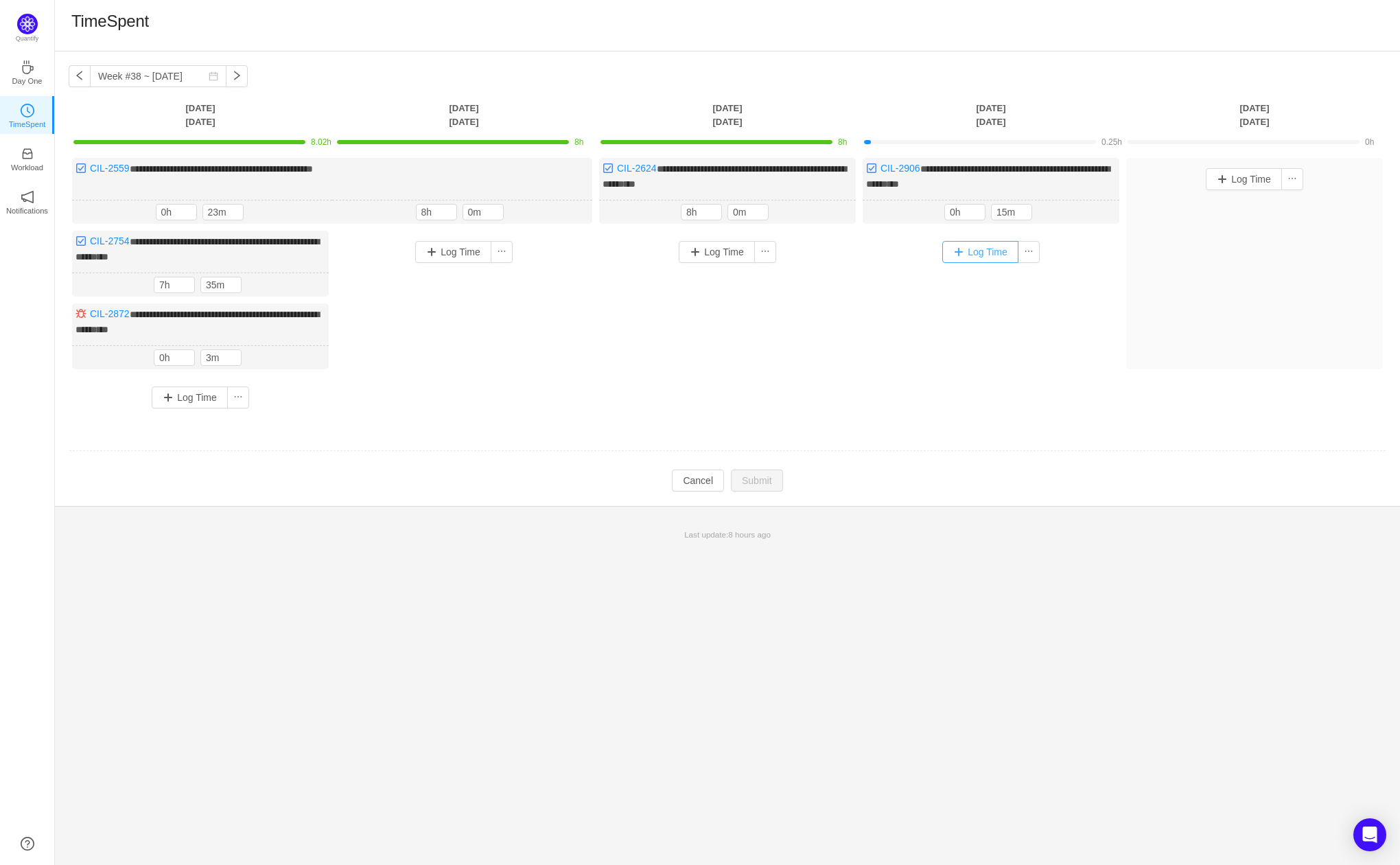
click at [972, 247] on button "Log Time" at bounding box center [980, 251] width 76 height 22
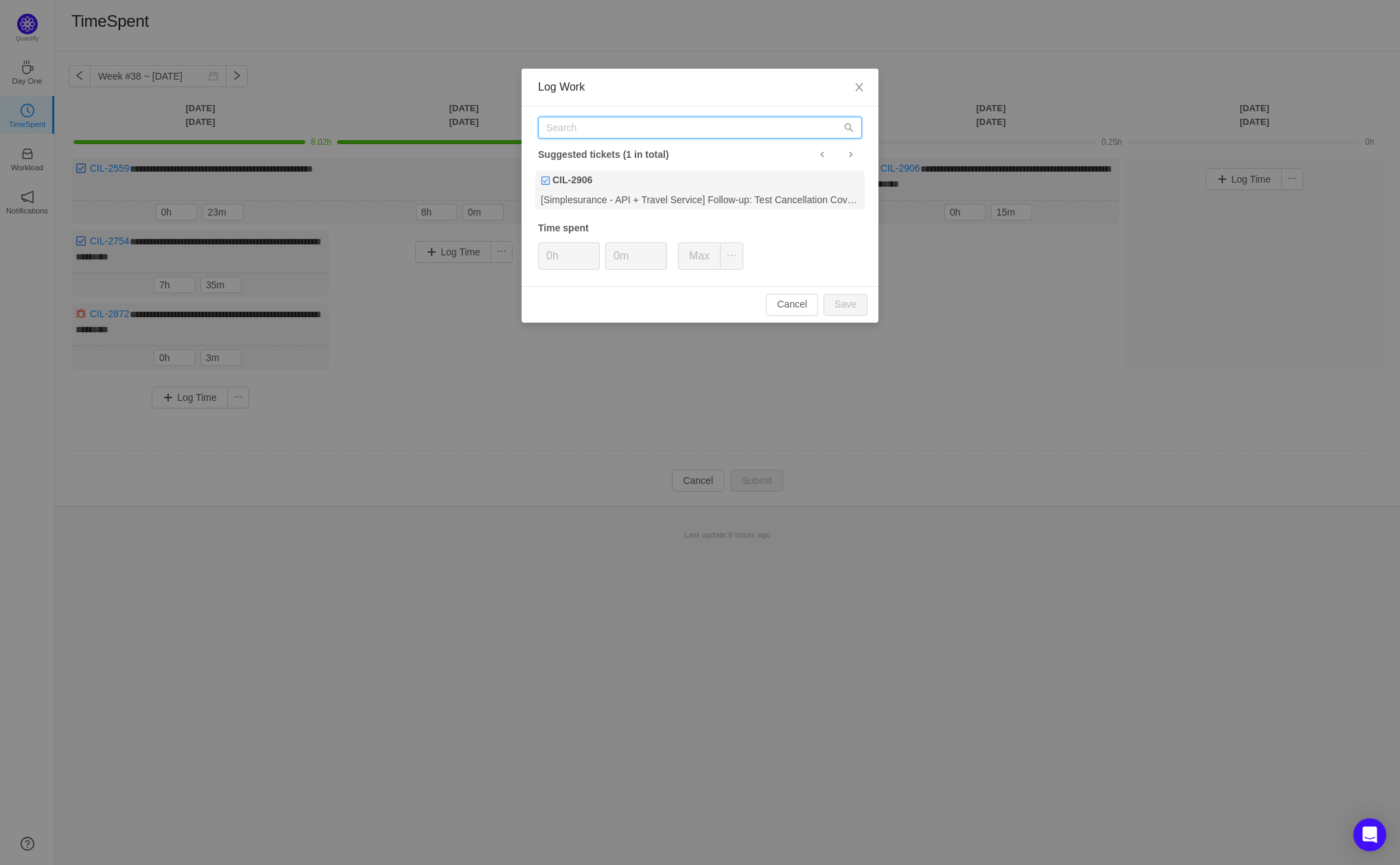
click at [654, 133] on input "text" at bounding box center [700, 127] width 324 height 22
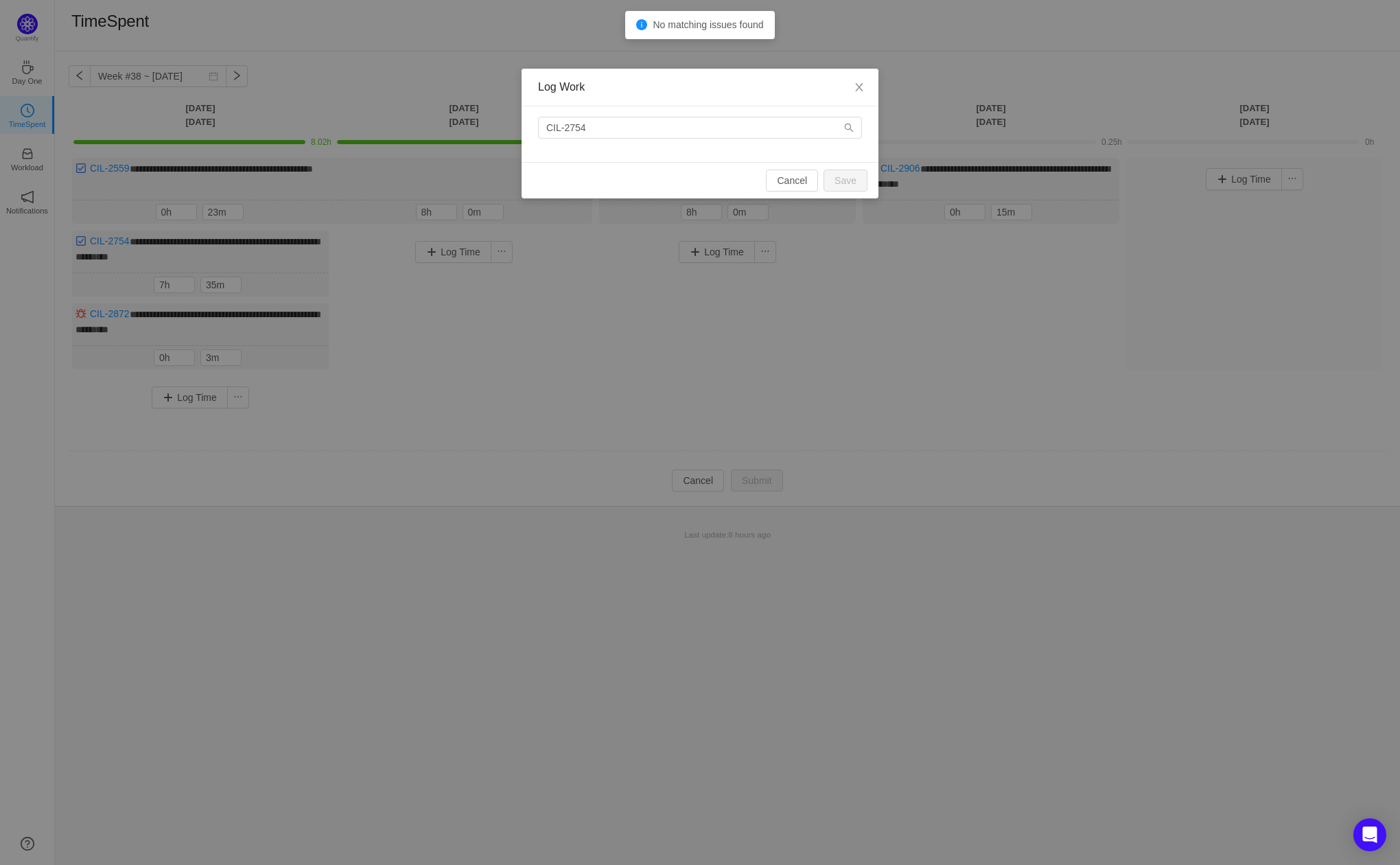
click at [712, 141] on div "CIL-2754" at bounding box center [700, 135] width 357 height 56
click at [707, 133] on input "CIL-2754" at bounding box center [700, 127] width 324 height 22
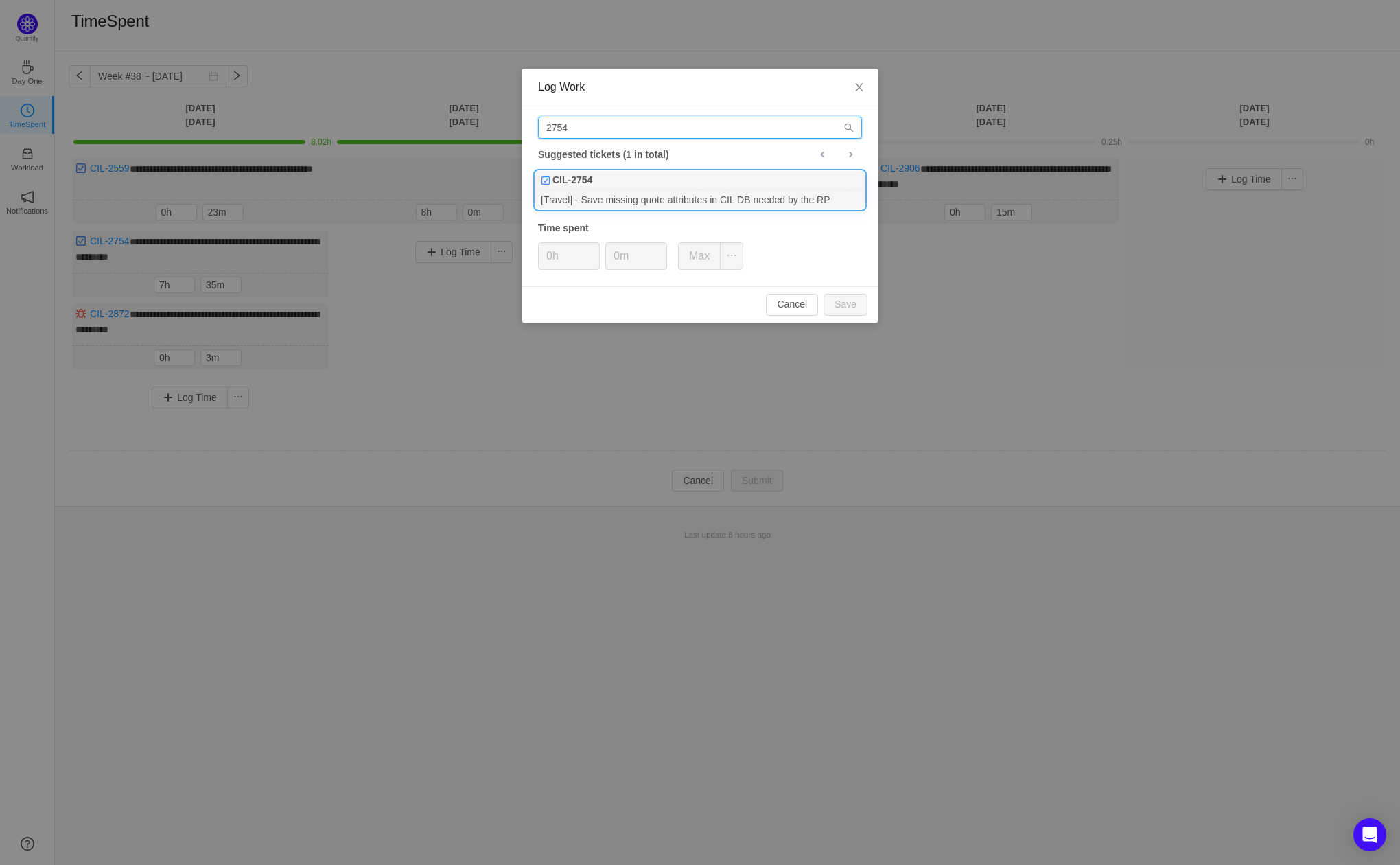
type input "2754"
click at [711, 202] on div "[Travel] - Save missing quote attributes in CIL DB needed by the RP" at bounding box center [700, 200] width 329 height 19
click at [845, 306] on button "Save" at bounding box center [846, 305] width 44 height 22
type input "0h"
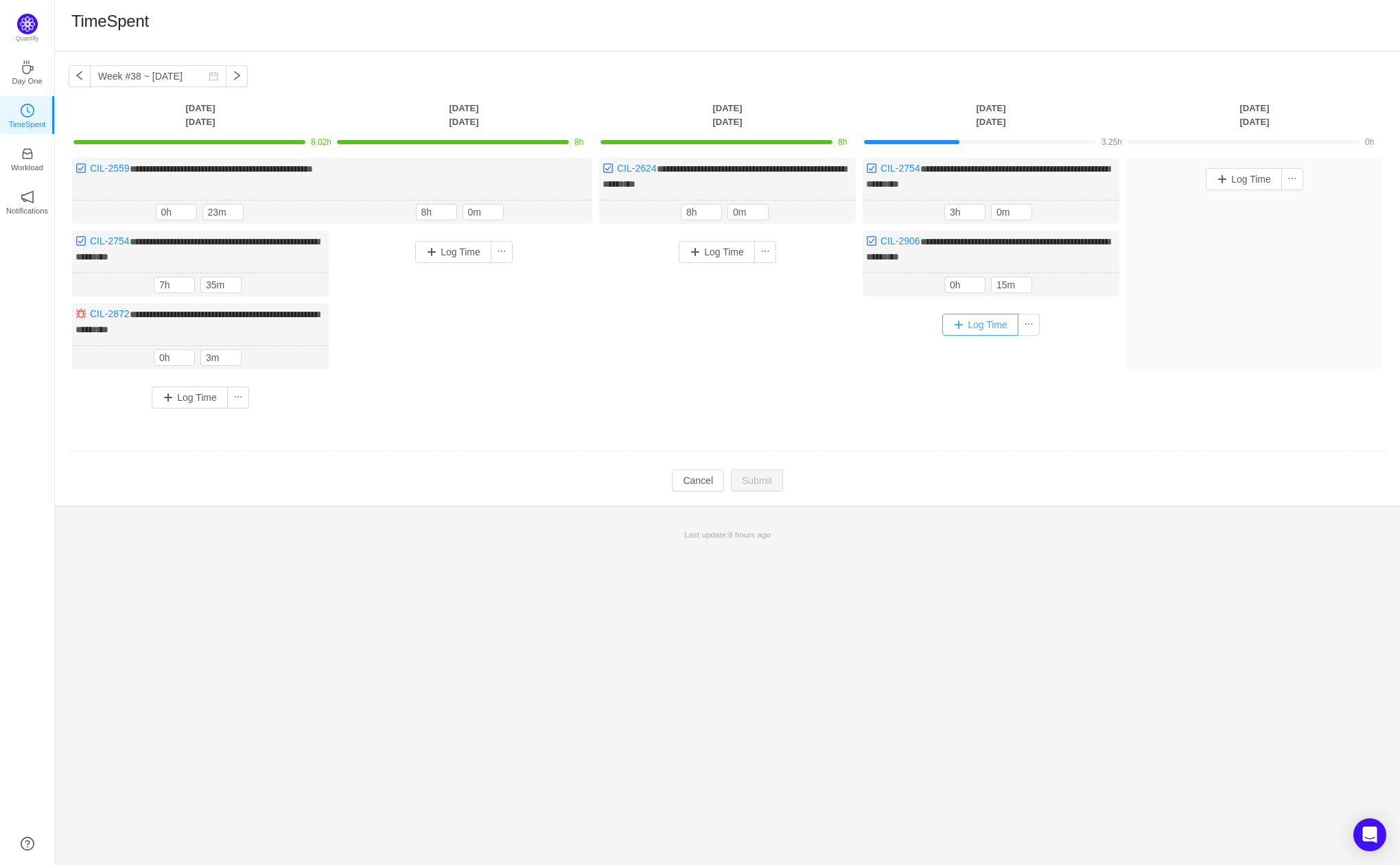
click at [991, 320] on button "Log Time" at bounding box center [980, 324] width 76 height 22
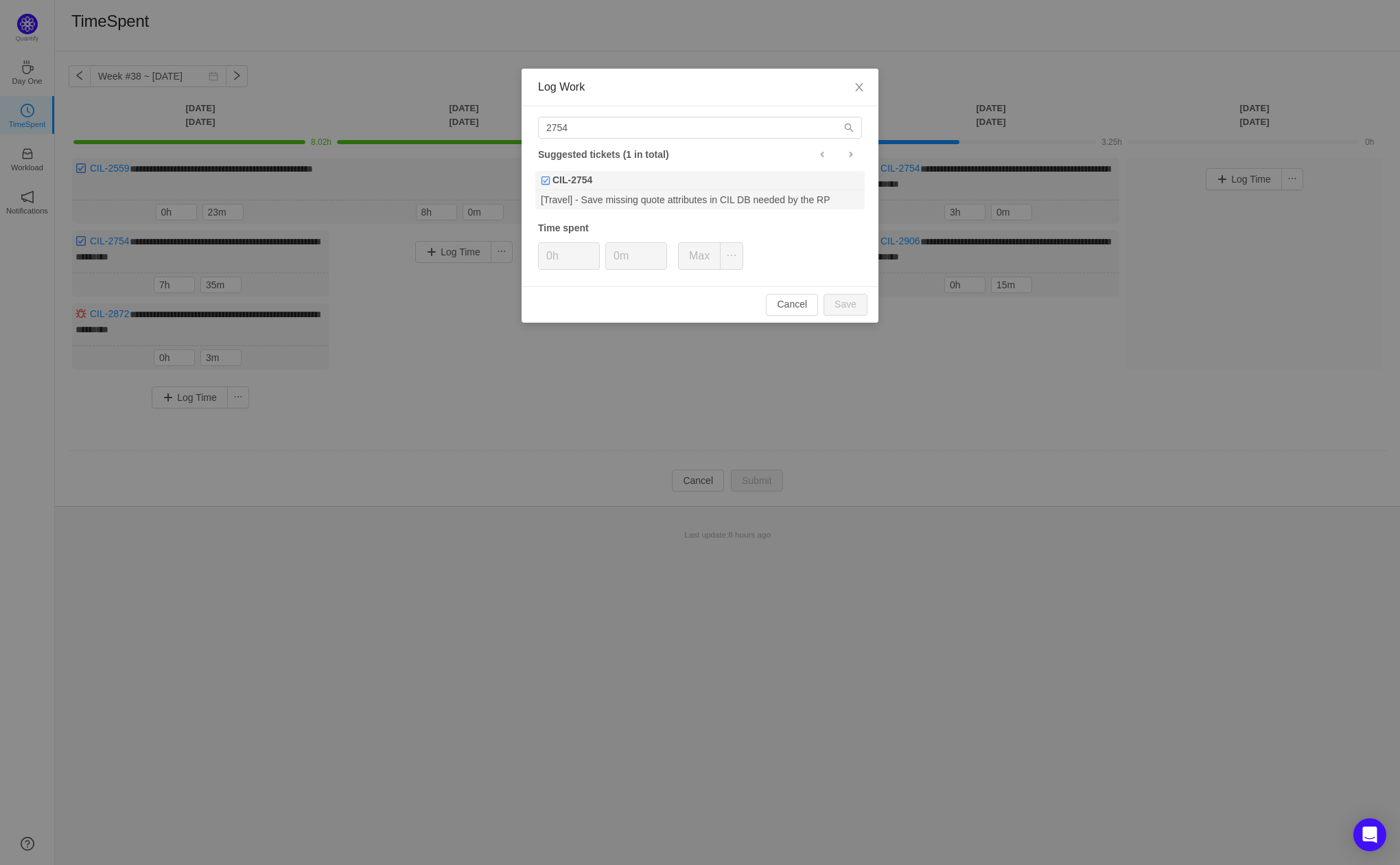
click at [646, 143] on div "2754 Suggested tickets (1 in total) CIL-2754 [Travel] - Save missing quote attr…" at bounding box center [700, 196] width 357 height 180
click at [592, 132] on input "2754" at bounding box center [700, 127] width 324 height 22
type input "2872"
click at [613, 195] on div "[Simplesurance API] Return 404 Not Found for invalid quote_id instead of 200 OK" at bounding box center [700, 200] width 329 height 19
click at [856, 310] on button "Save" at bounding box center [846, 305] width 44 height 22
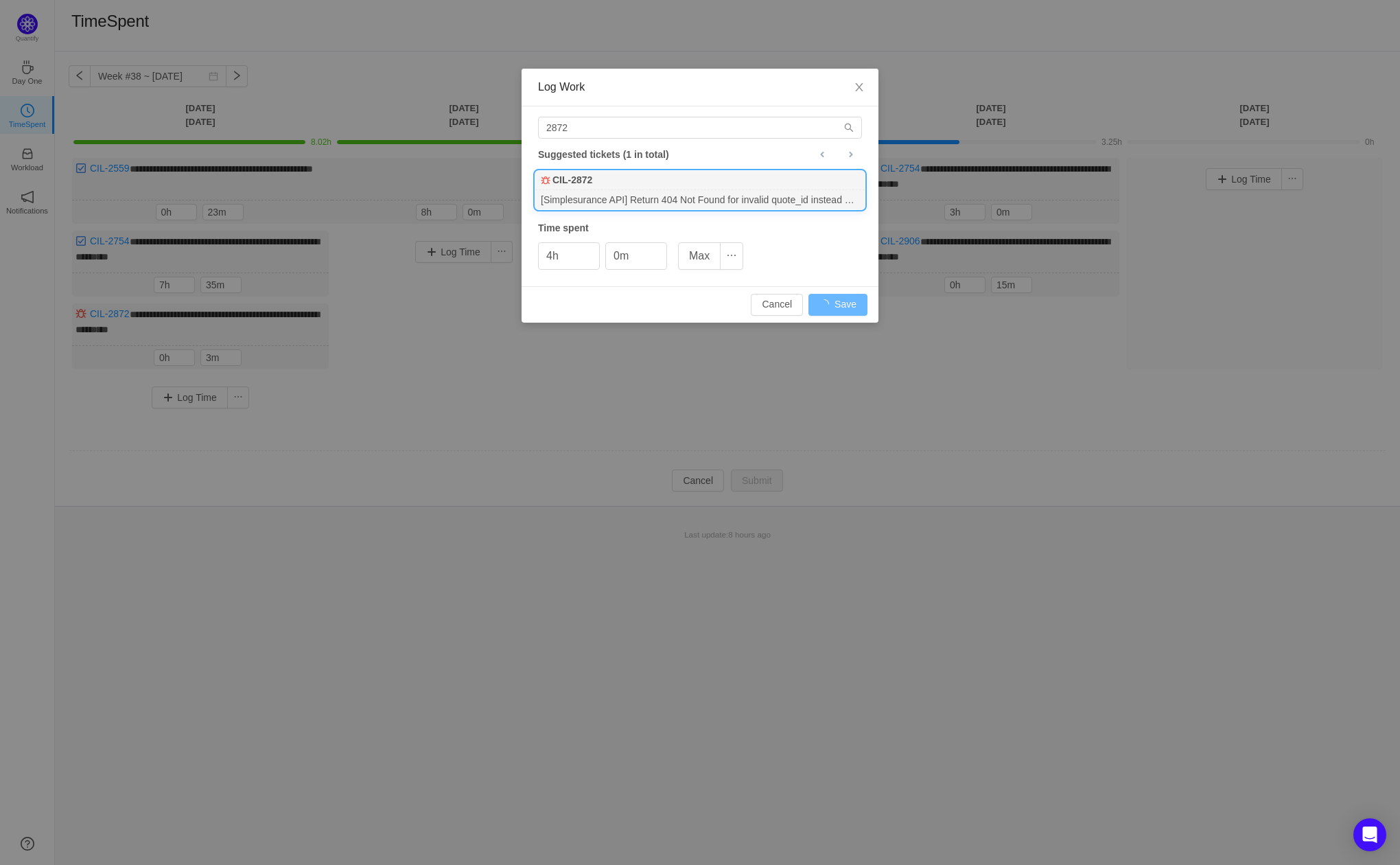
type input "0h"
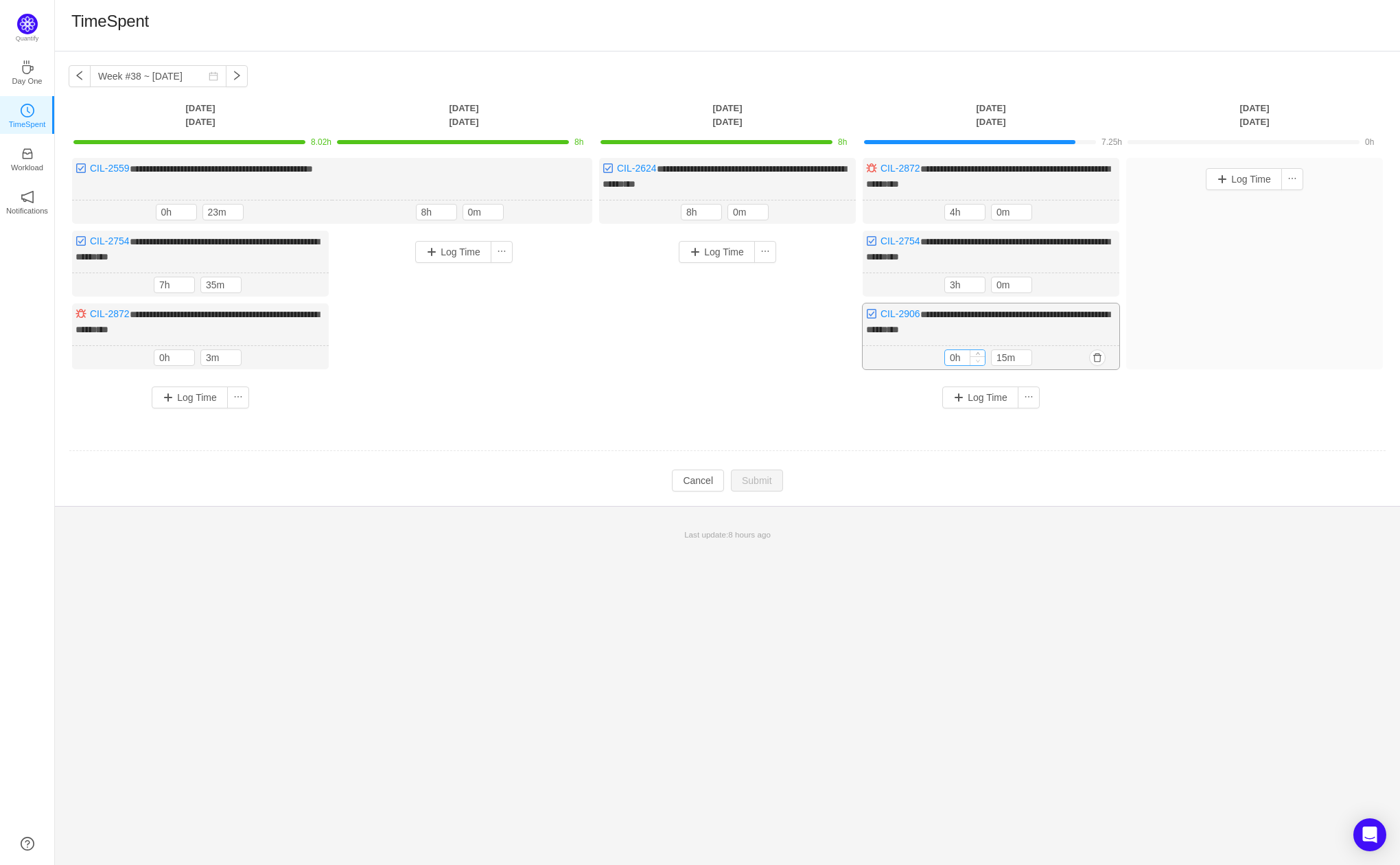
click at [980, 357] on span "Decrease Value" at bounding box center [978, 361] width 15 height 9
type input "1h"
click at [976, 354] on icon "icon: up" at bounding box center [979, 357] width 5 height 5
click at [1019, 351] on span "Increase Value" at bounding box center [1025, 355] width 15 height 9
type input "0m"
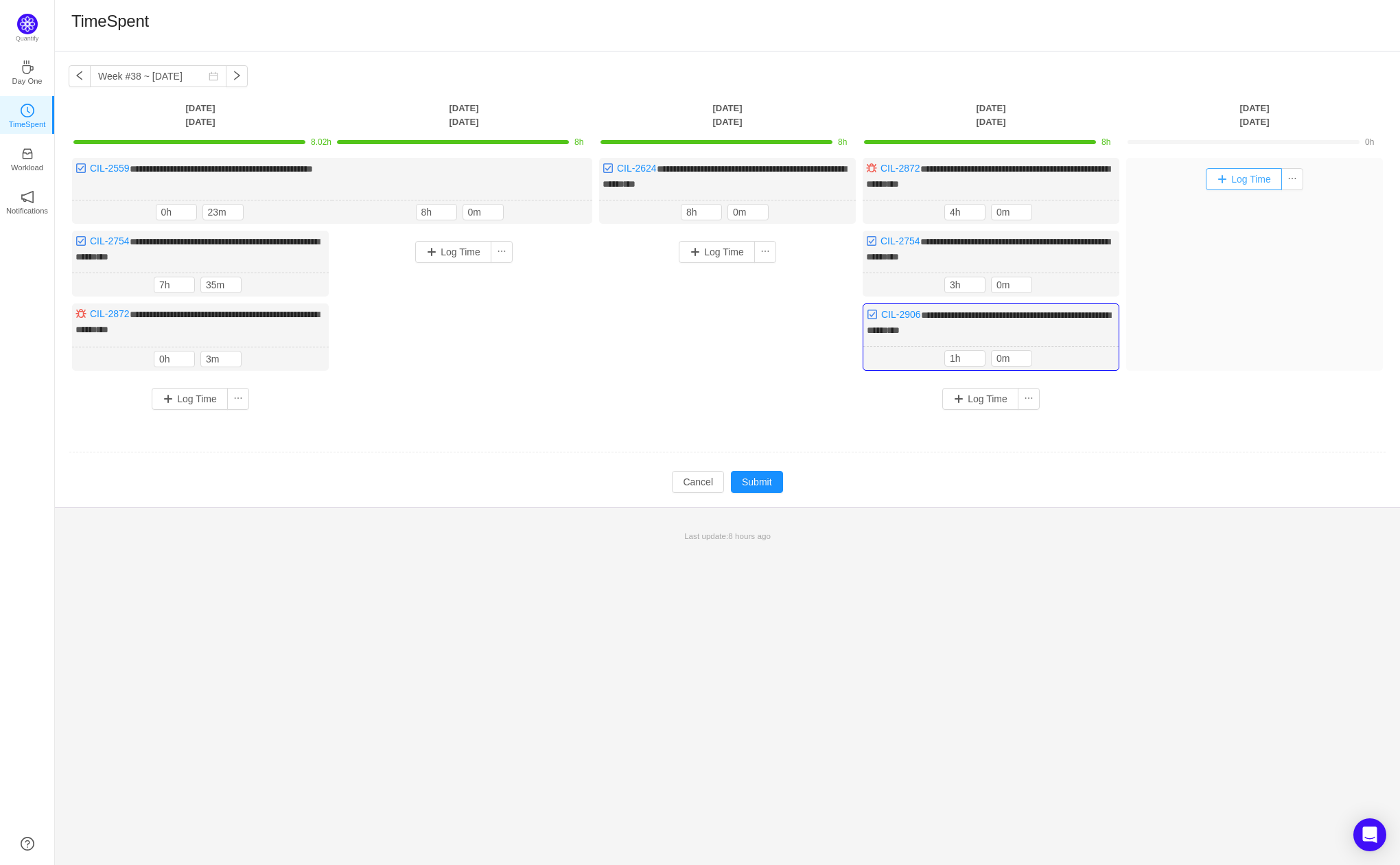
click at [1246, 186] on button "Log Time" at bounding box center [1244, 179] width 76 height 22
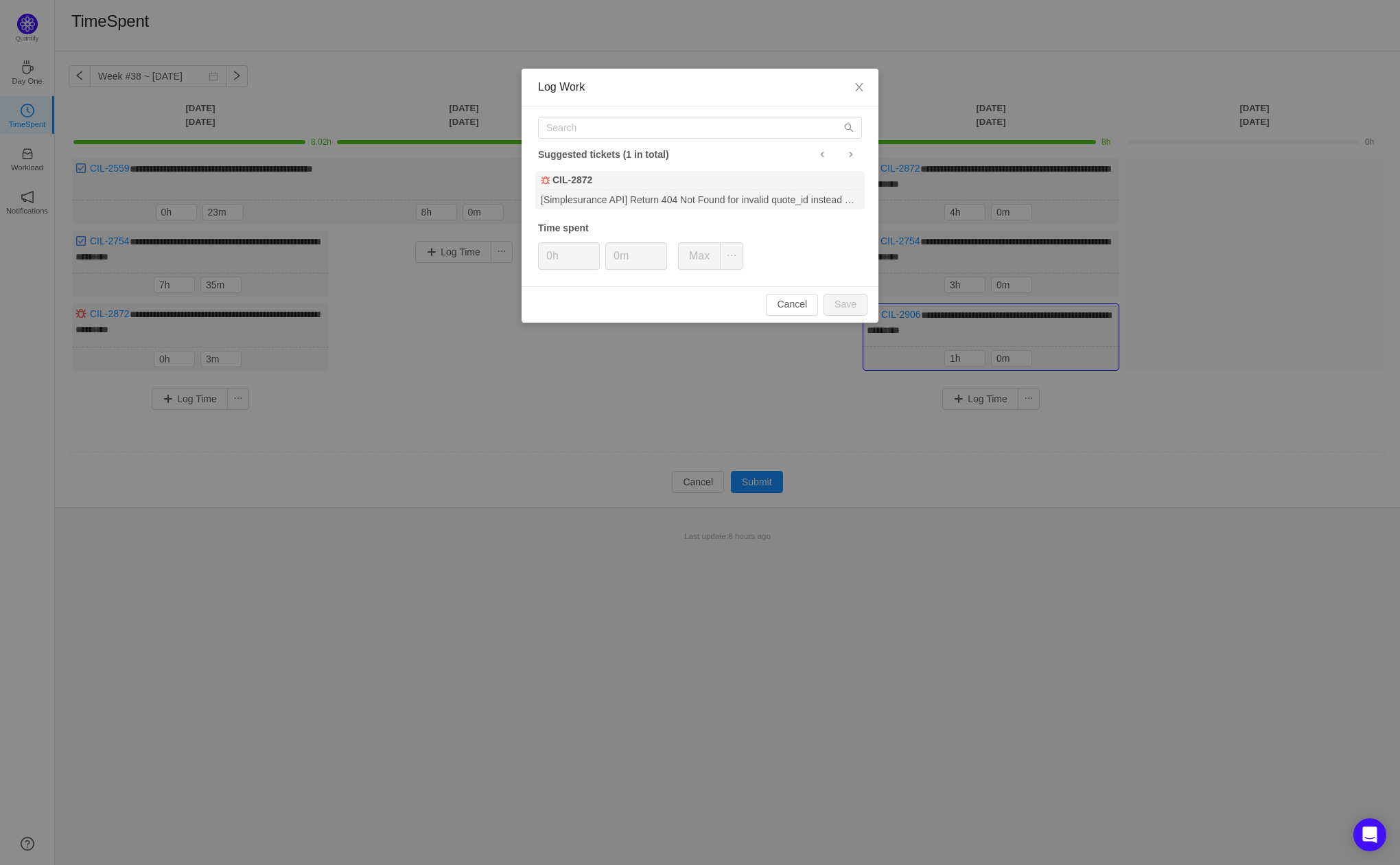
click at [644, 149] on div "Suggested tickets (1 in total)" at bounding box center [700, 154] width 324 height 18
click at [717, 145] on div "Suggested tickets (1 in total)" at bounding box center [700, 154] width 324 height 18
click at [700, 137] on input "text" at bounding box center [700, 127] width 324 height 22
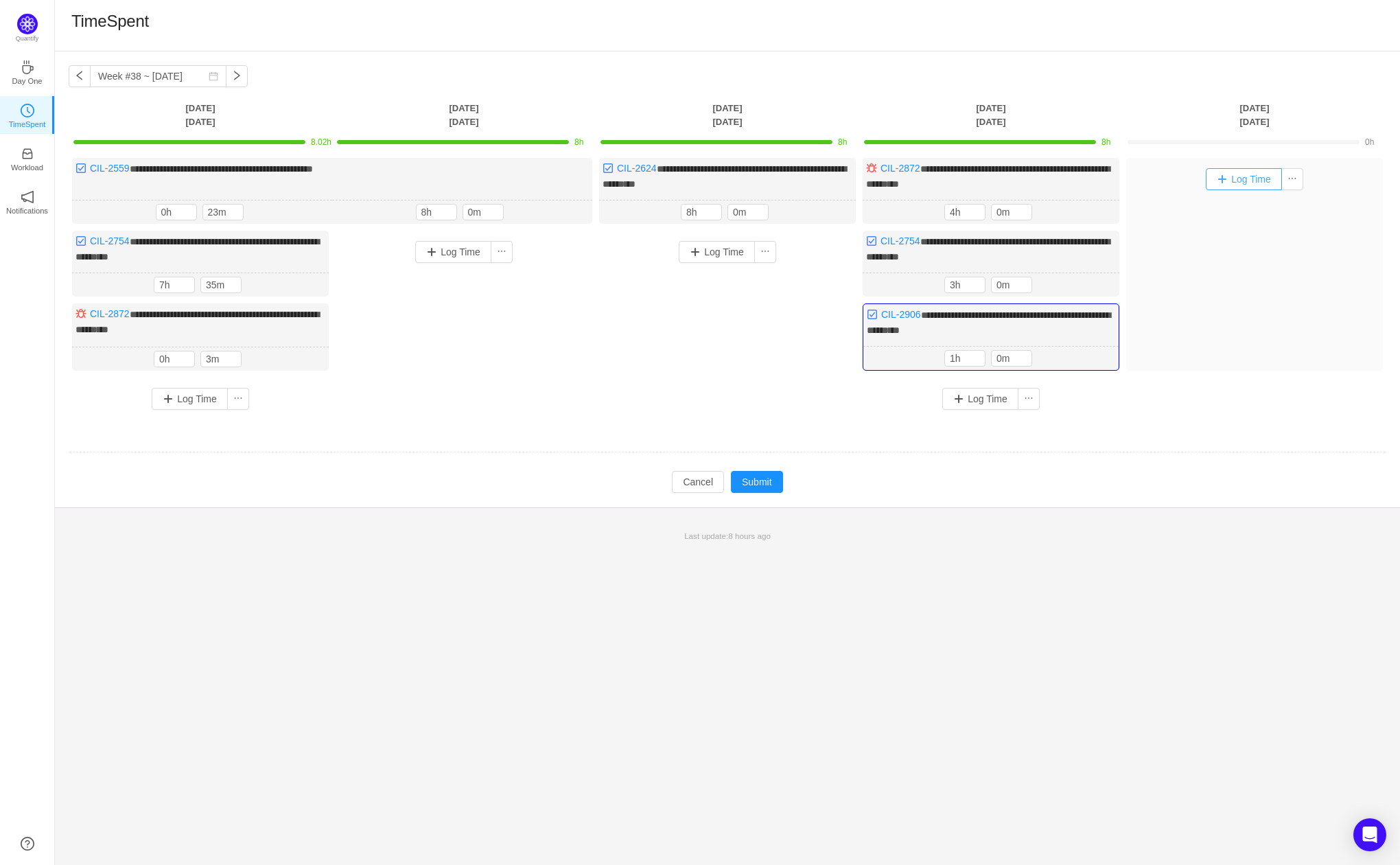
click at [1206, 178] on button "Log Time" at bounding box center [1244, 179] width 76 height 22
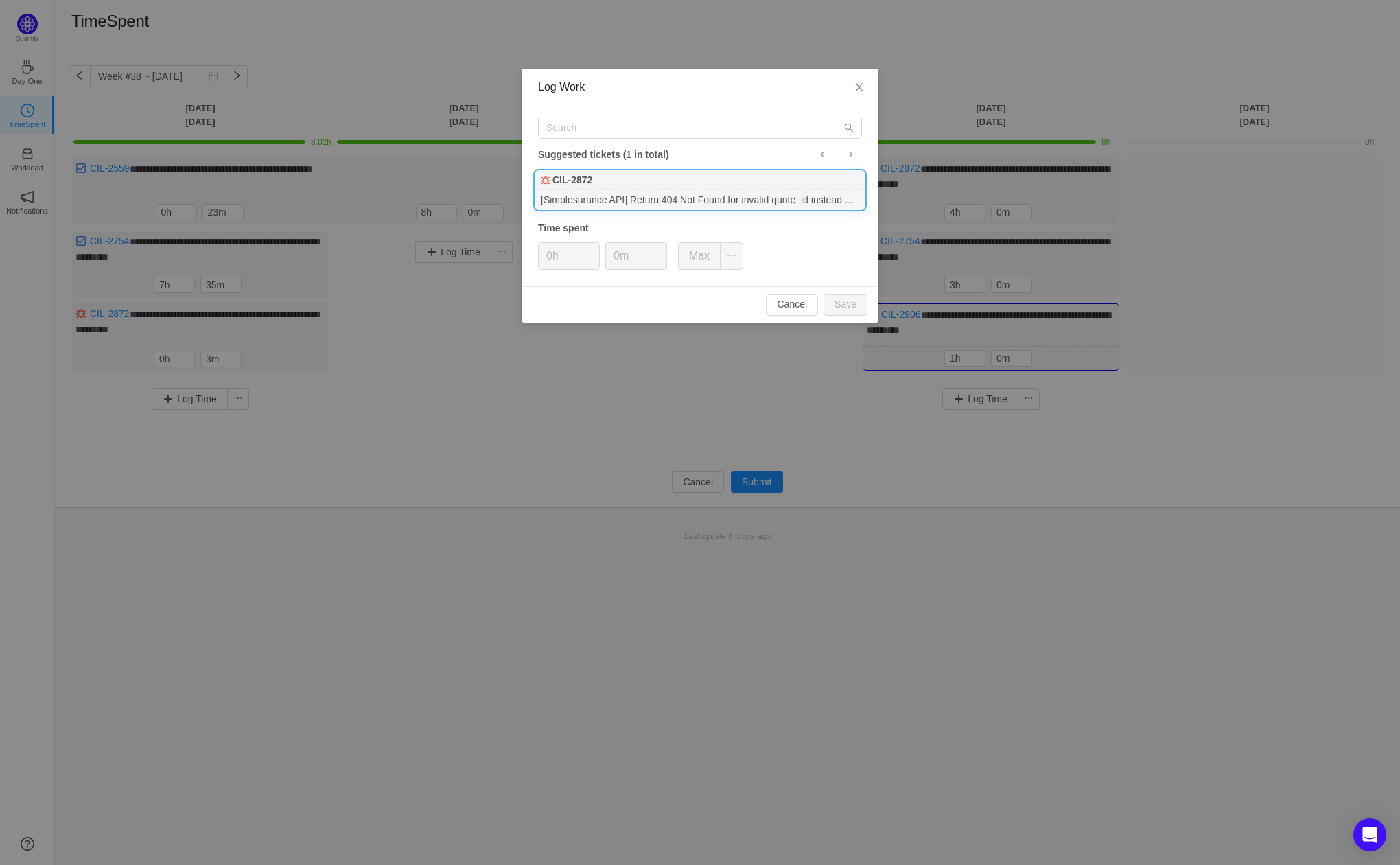
click at [627, 187] on div "CIL-2872" at bounding box center [700, 180] width 329 height 19
click at [837, 299] on button "Save" at bounding box center [846, 305] width 44 height 22
type input "0h"
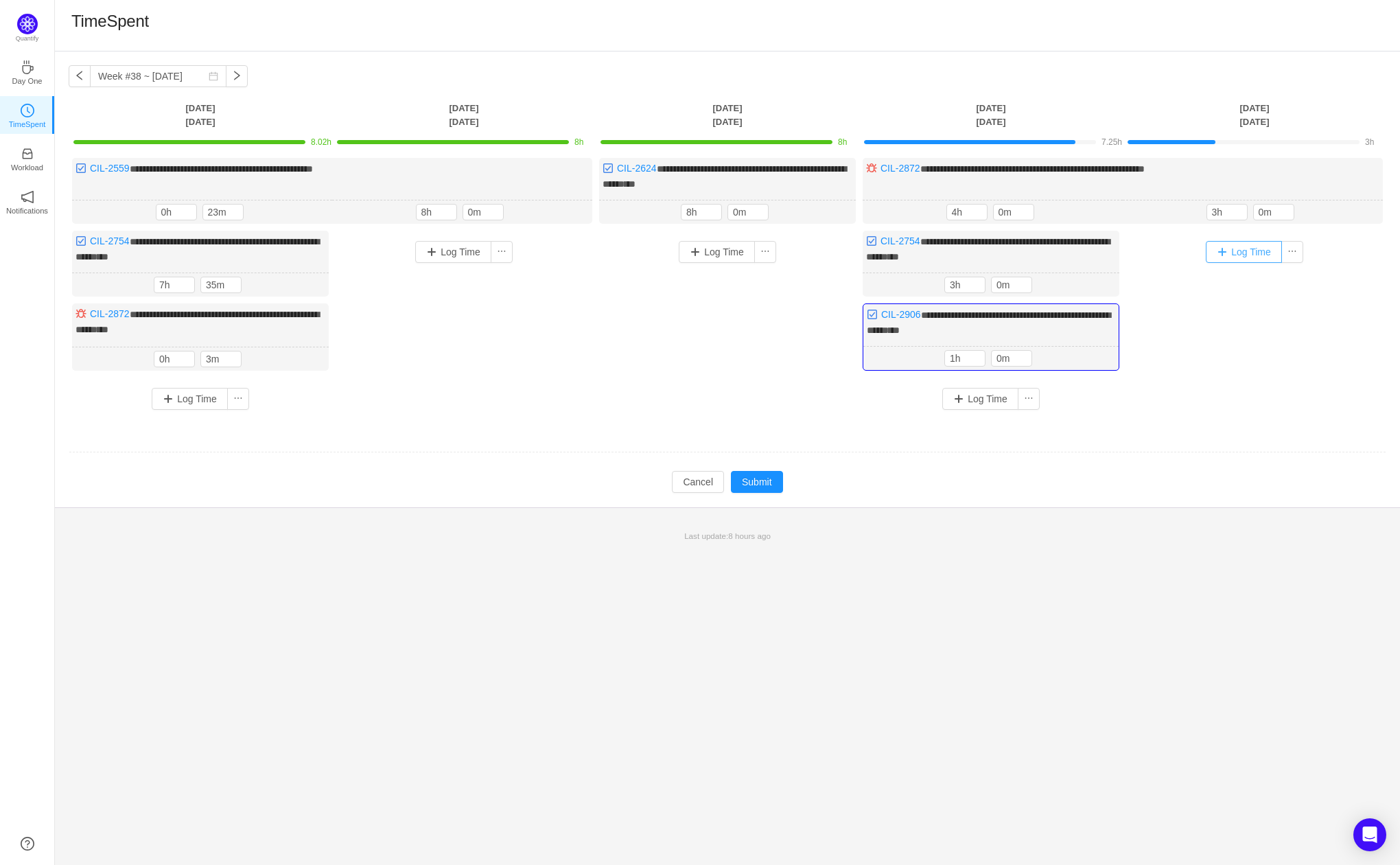
click at [1244, 251] on button "Log Time" at bounding box center [1244, 251] width 76 height 22
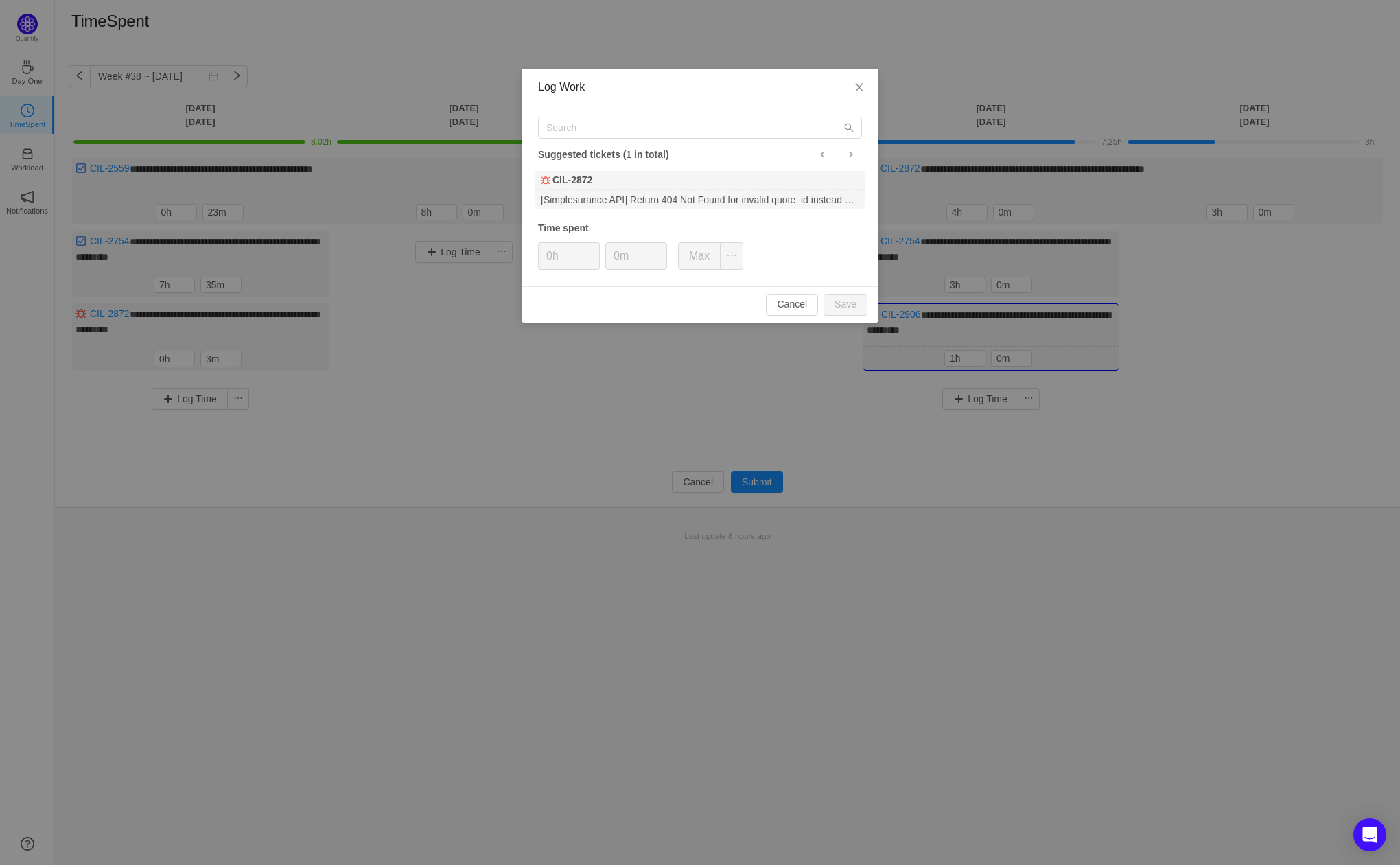
click at [806, 100] on div "Log Work" at bounding box center [700, 88] width 357 height 38
click at [849, 95] on span "Close" at bounding box center [859, 88] width 39 height 39
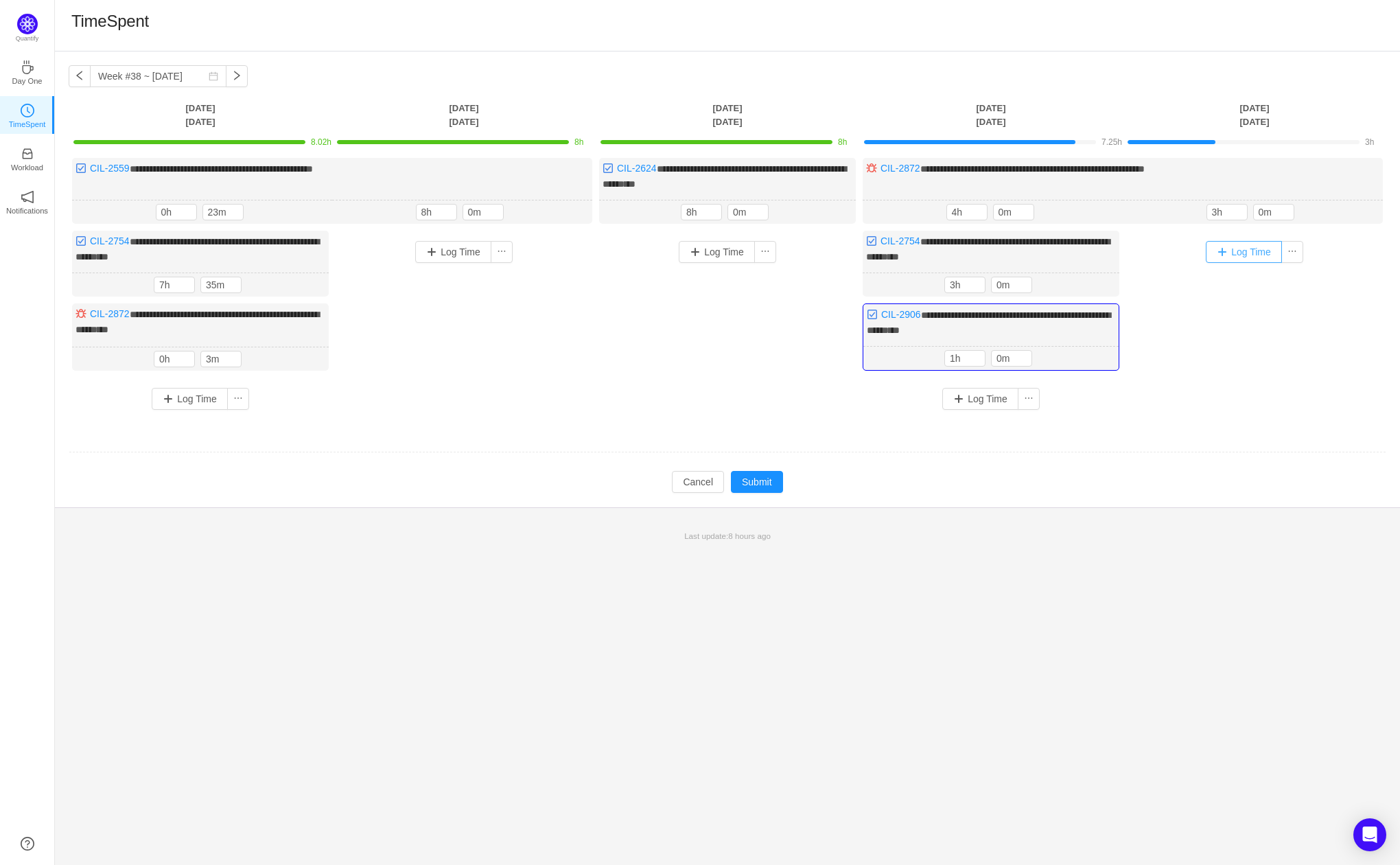
click at [1247, 254] on button "Log Time" at bounding box center [1244, 251] width 76 height 22
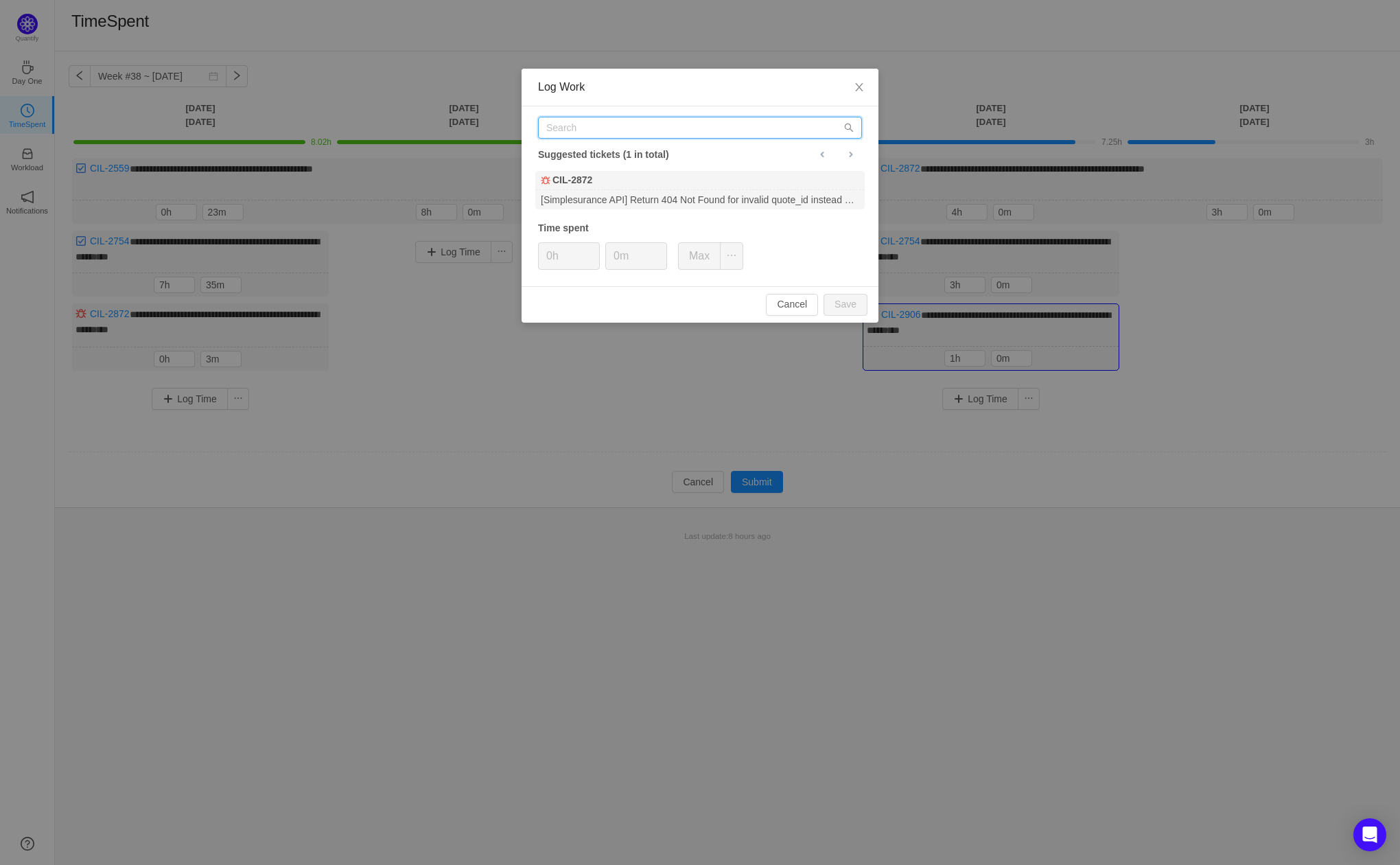
click at [760, 126] on input "text" at bounding box center [700, 127] width 324 height 22
type input "cil-2754"
click at [705, 197] on div "[Travel] - Save missing quote attributes in CIL DB needed by the RP" at bounding box center [700, 200] width 329 height 19
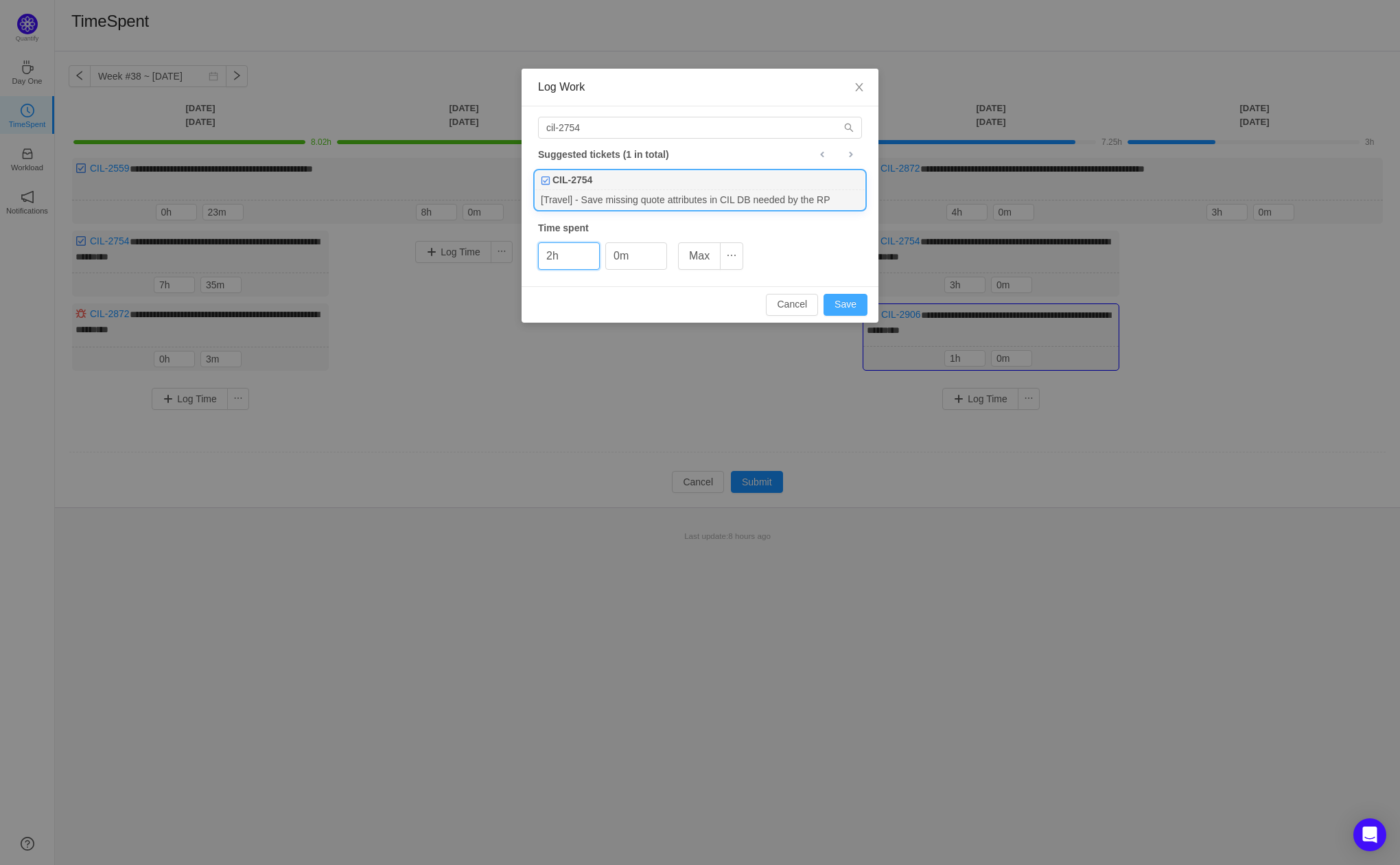
click at [845, 298] on button "Save" at bounding box center [846, 305] width 44 height 22
type input "0h"
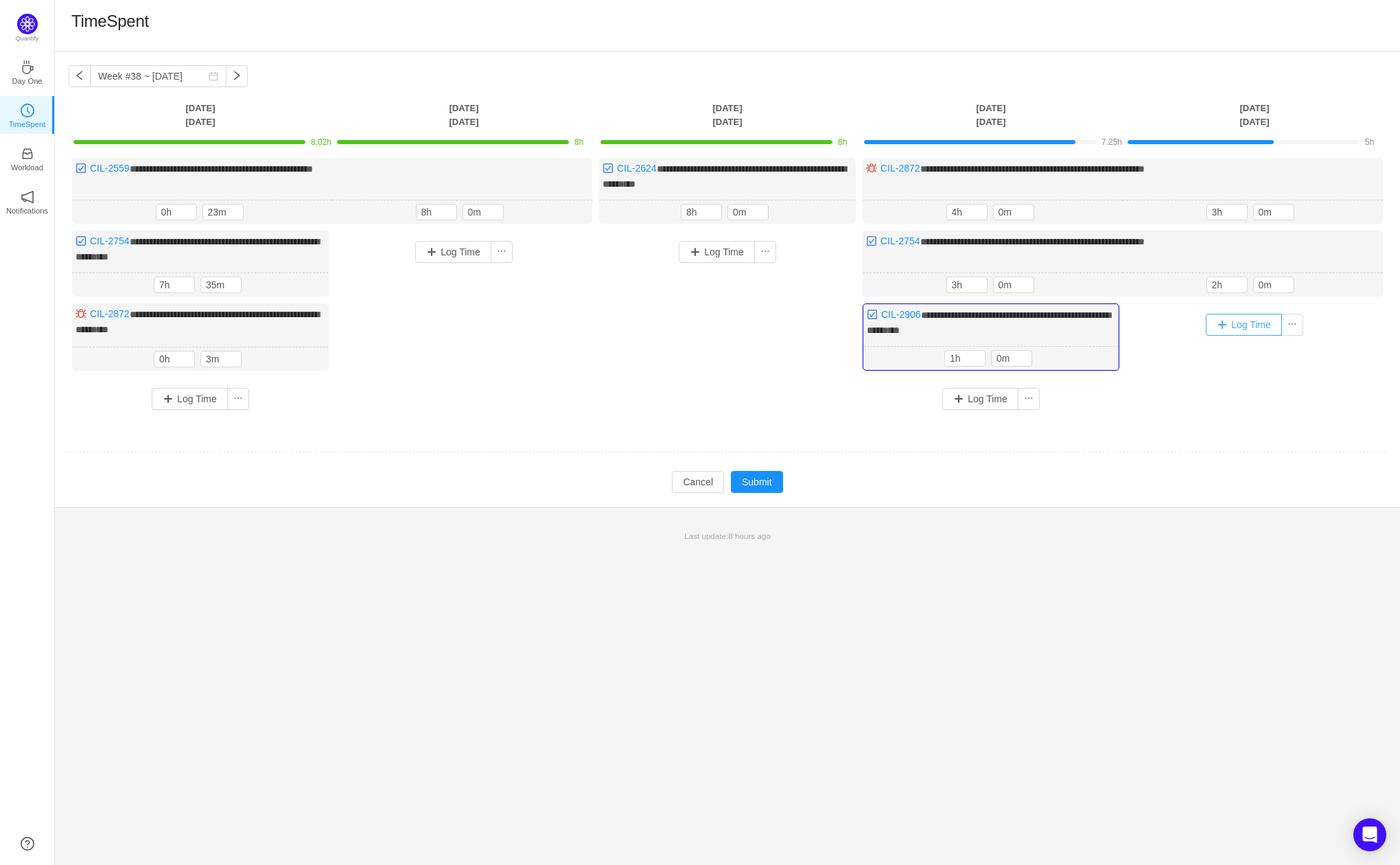
click at [1224, 320] on button "Log Time" at bounding box center [1244, 324] width 76 height 22
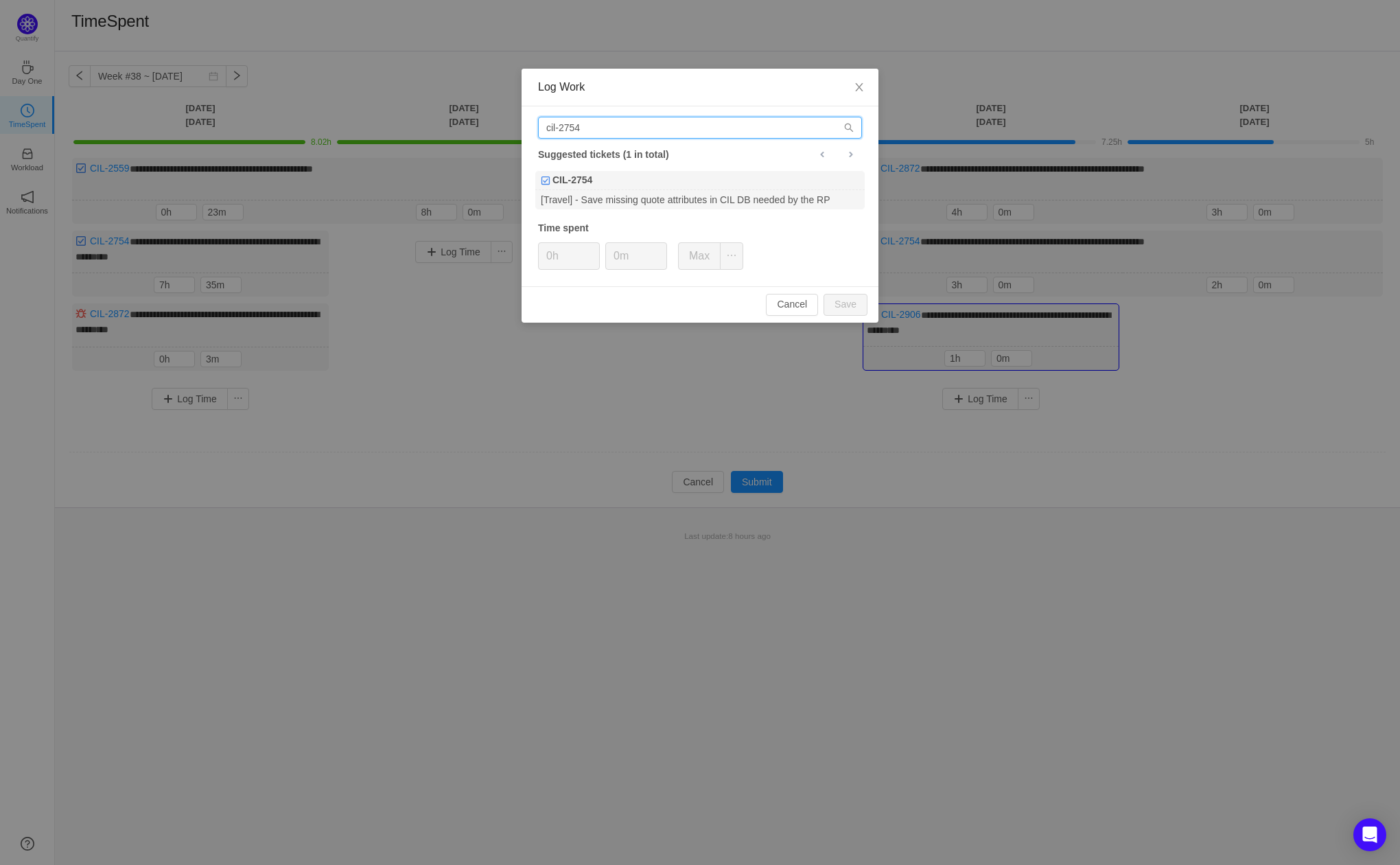
click at [668, 133] on input "cil-2754" at bounding box center [700, 127] width 324 height 22
type input "c"
type input "2559"
click at [655, 203] on div "rtqpolicy/travel: hard delete quotes (404 Not Found)" at bounding box center [700, 200] width 329 height 19
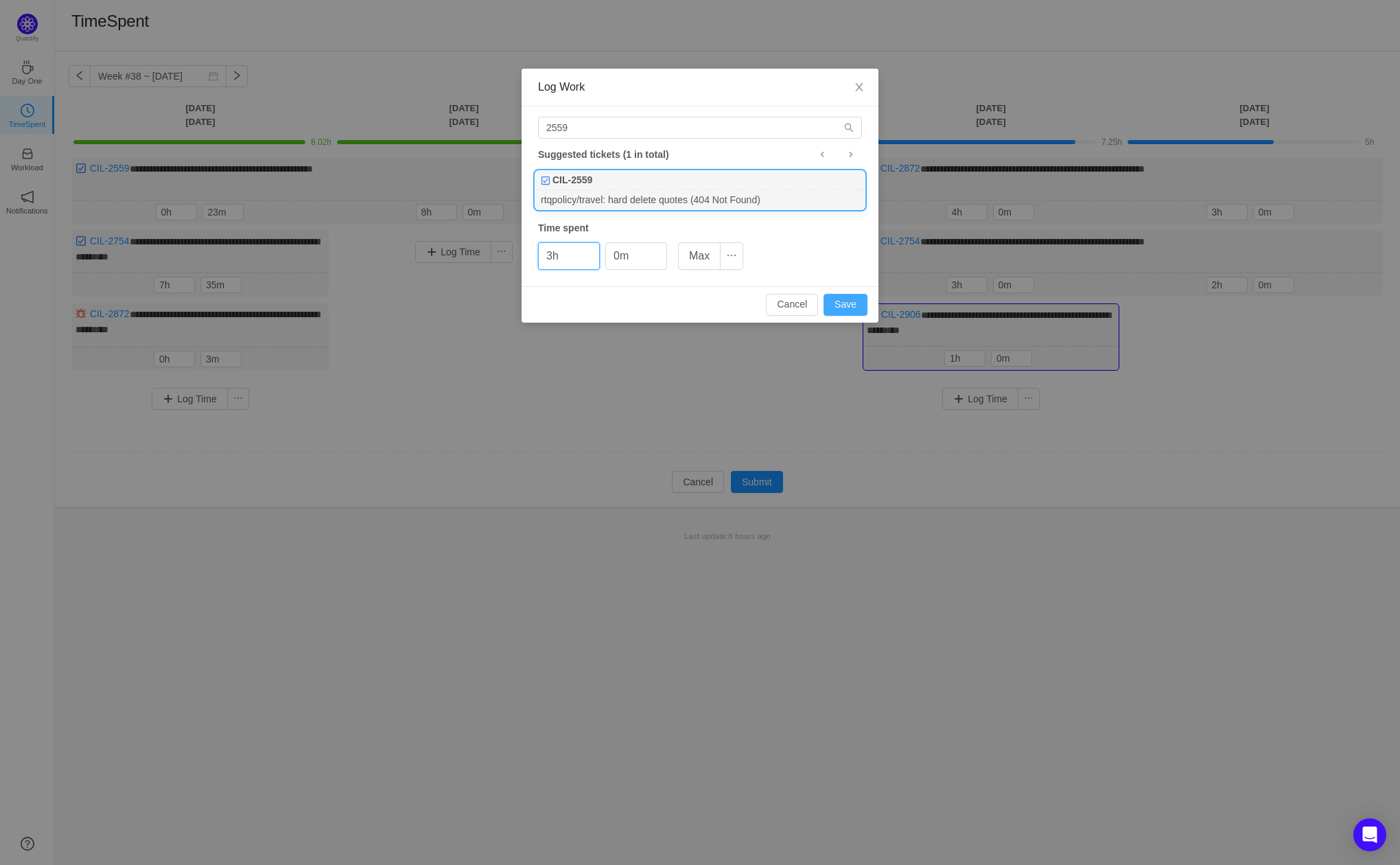
click at [837, 298] on button "Save" at bounding box center [846, 305] width 44 height 22
type input "0h"
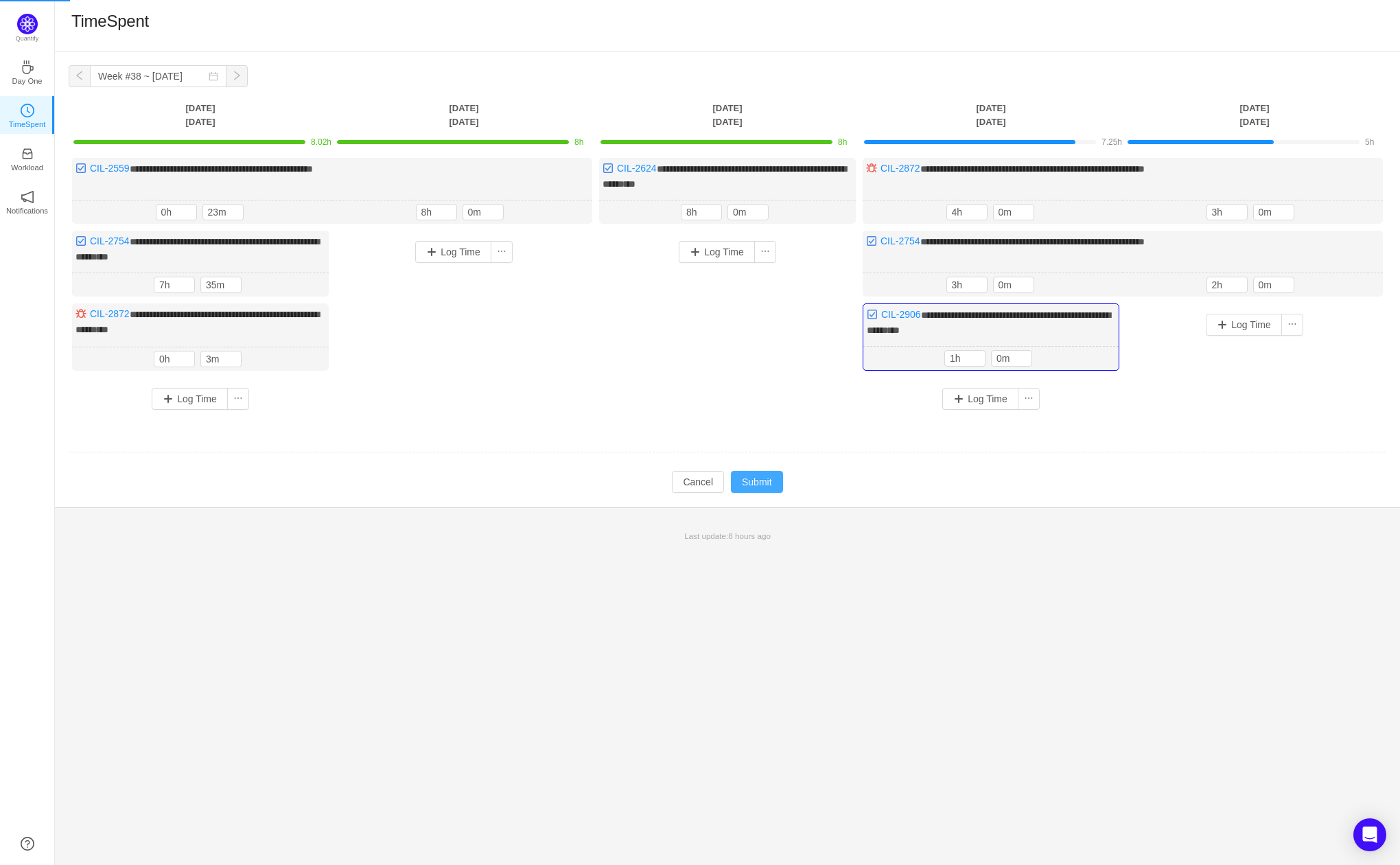
click at [769, 486] on button "Submit" at bounding box center [757, 481] width 53 height 22
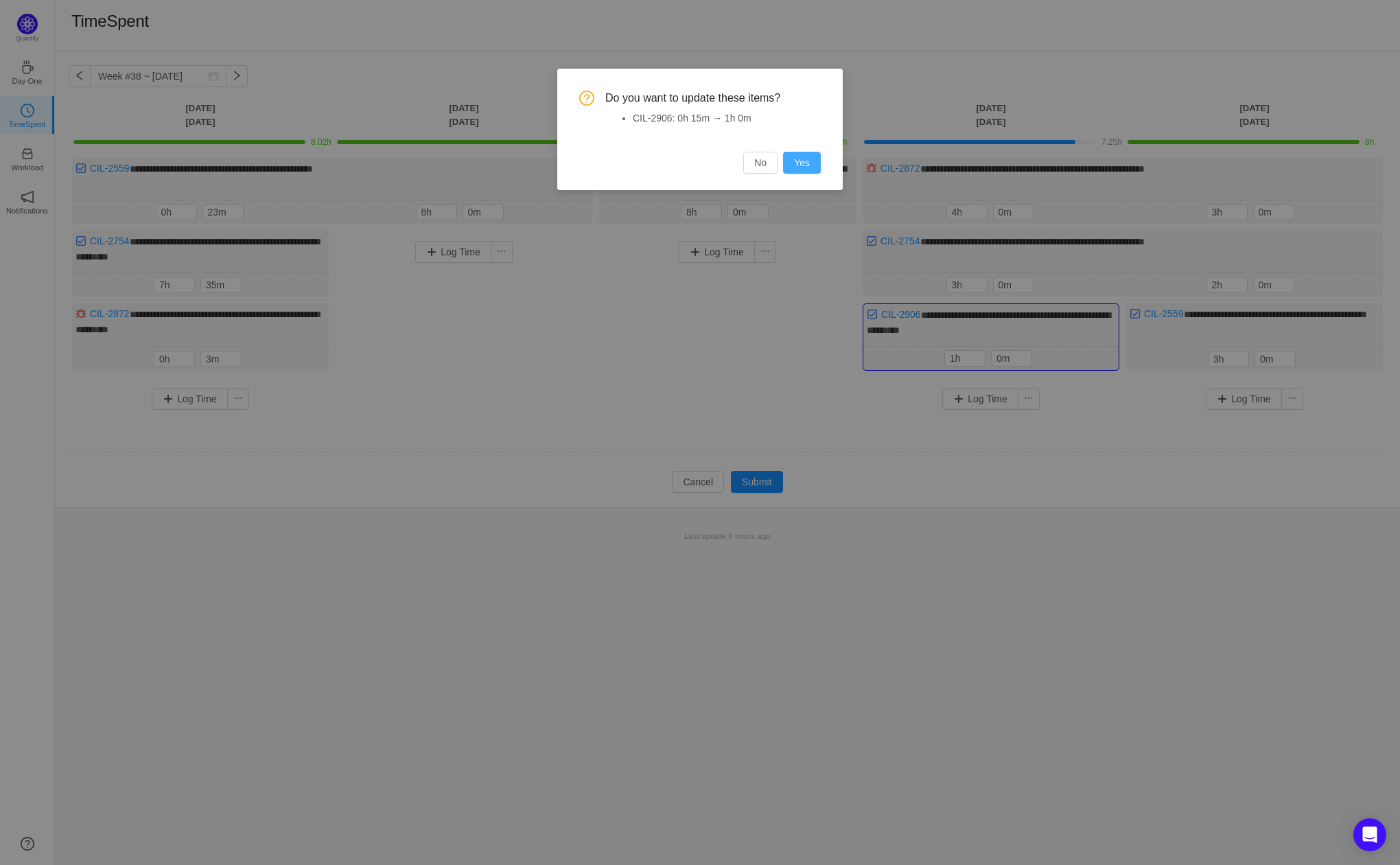
click at [810, 168] on button "Yes" at bounding box center [802, 163] width 38 height 22
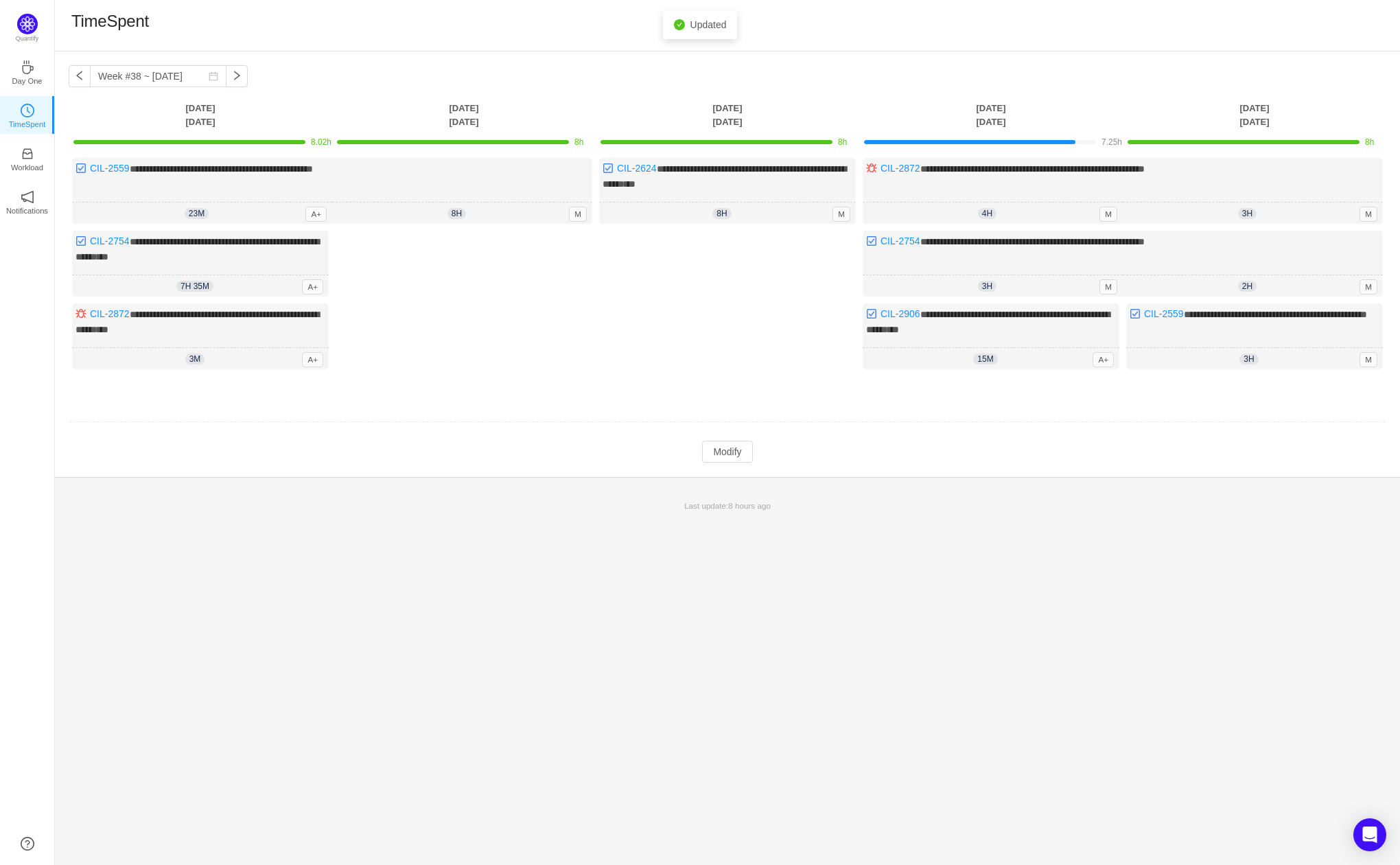
click at [1035, 447] on td "Modify Cancel Submit" at bounding box center [728, 452] width 1318 height 23
click at [1073, 355] on div "15m 0h 15m A+" at bounding box center [991, 359] width 257 height 22
click at [739, 443] on button "Modify" at bounding box center [727, 452] width 50 height 22
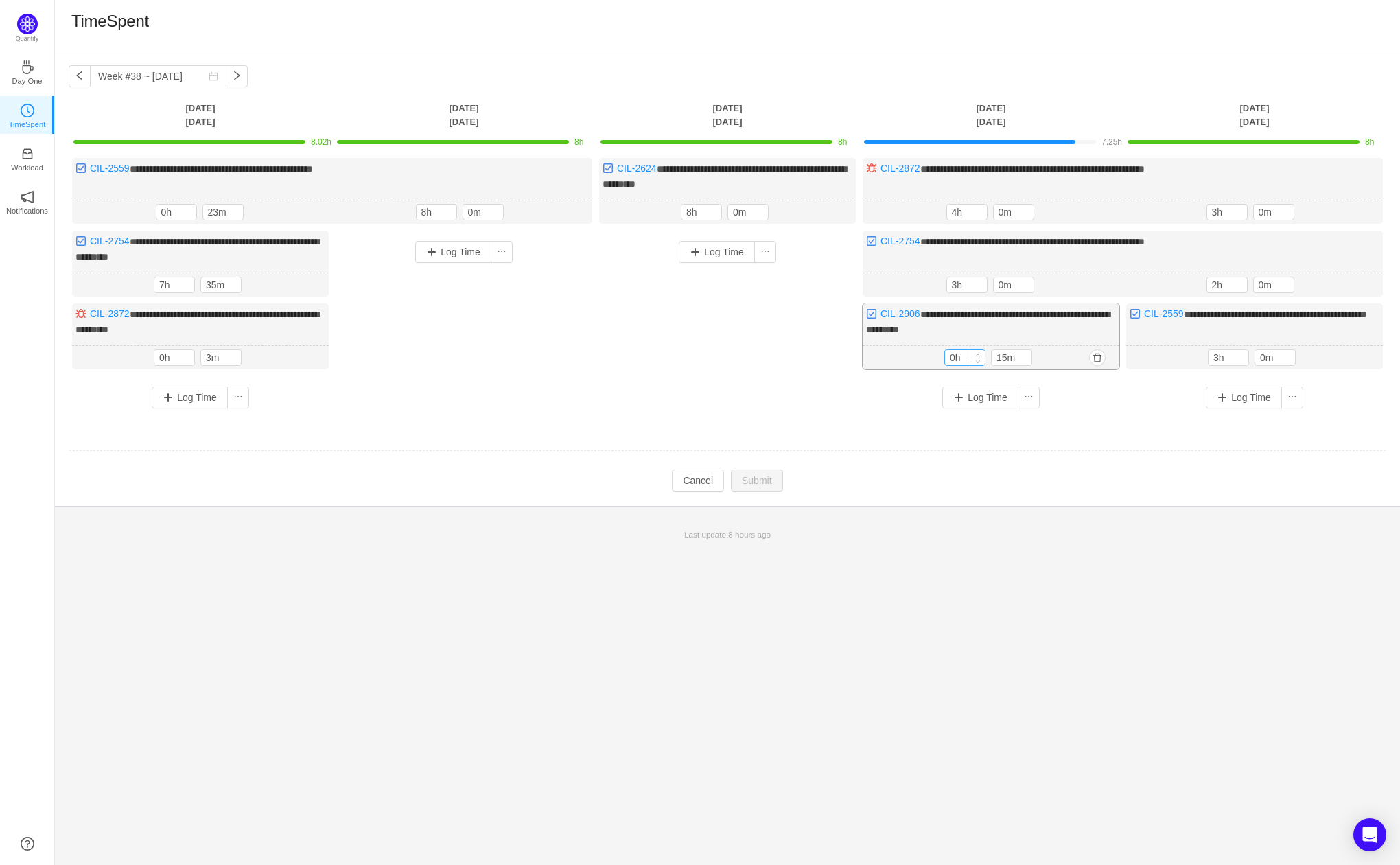
click at [969, 359] on input "0h" at bounding box center [965, 357] width 39 height 15
type input "1h"
type input "0m"
click at [751, 476] on button "Submit" at bounding box center [757, 481] width 53 height 22
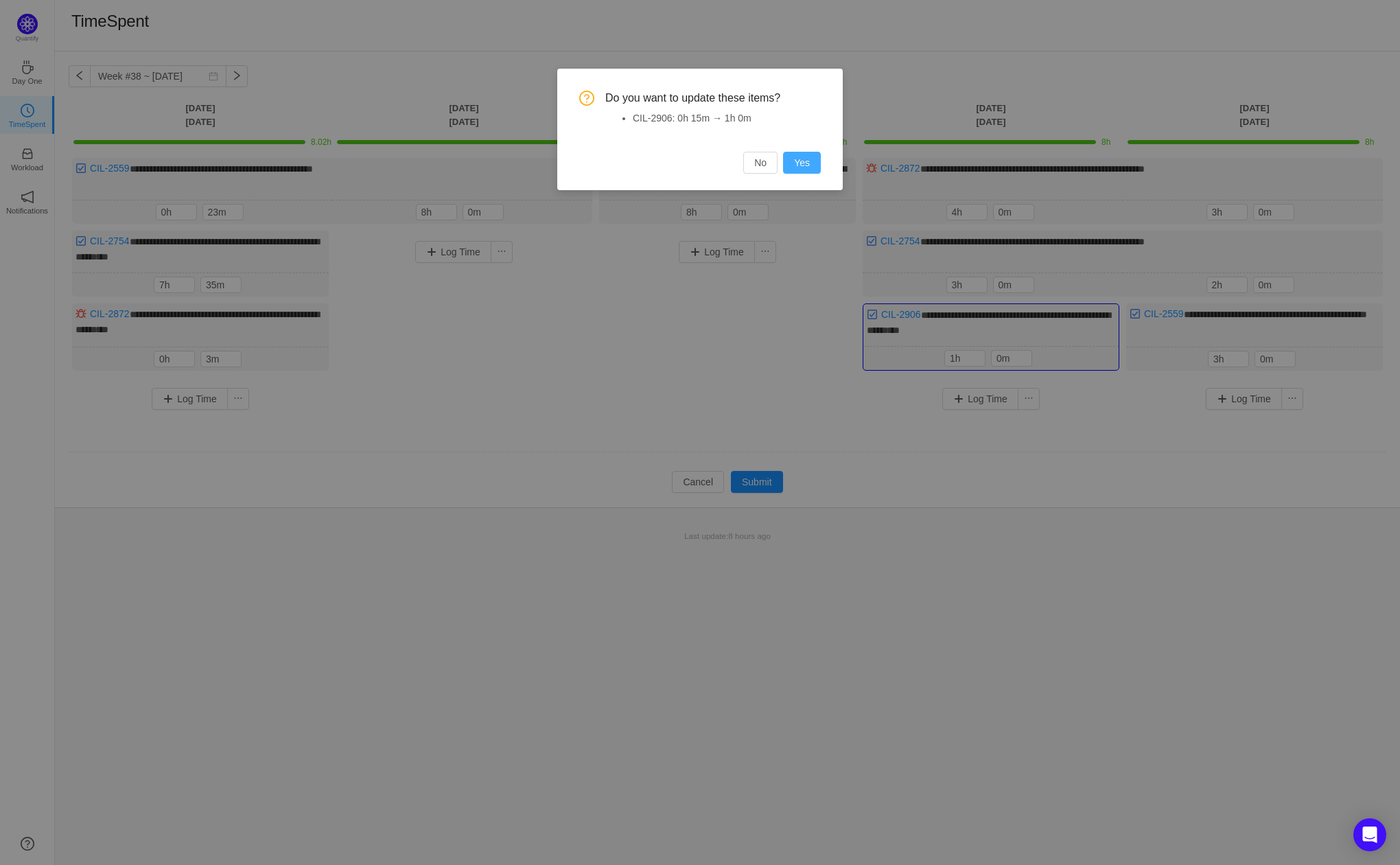
click at [807, 169] on button "Yes" at bounding box center [802, 163] width 38 height 22
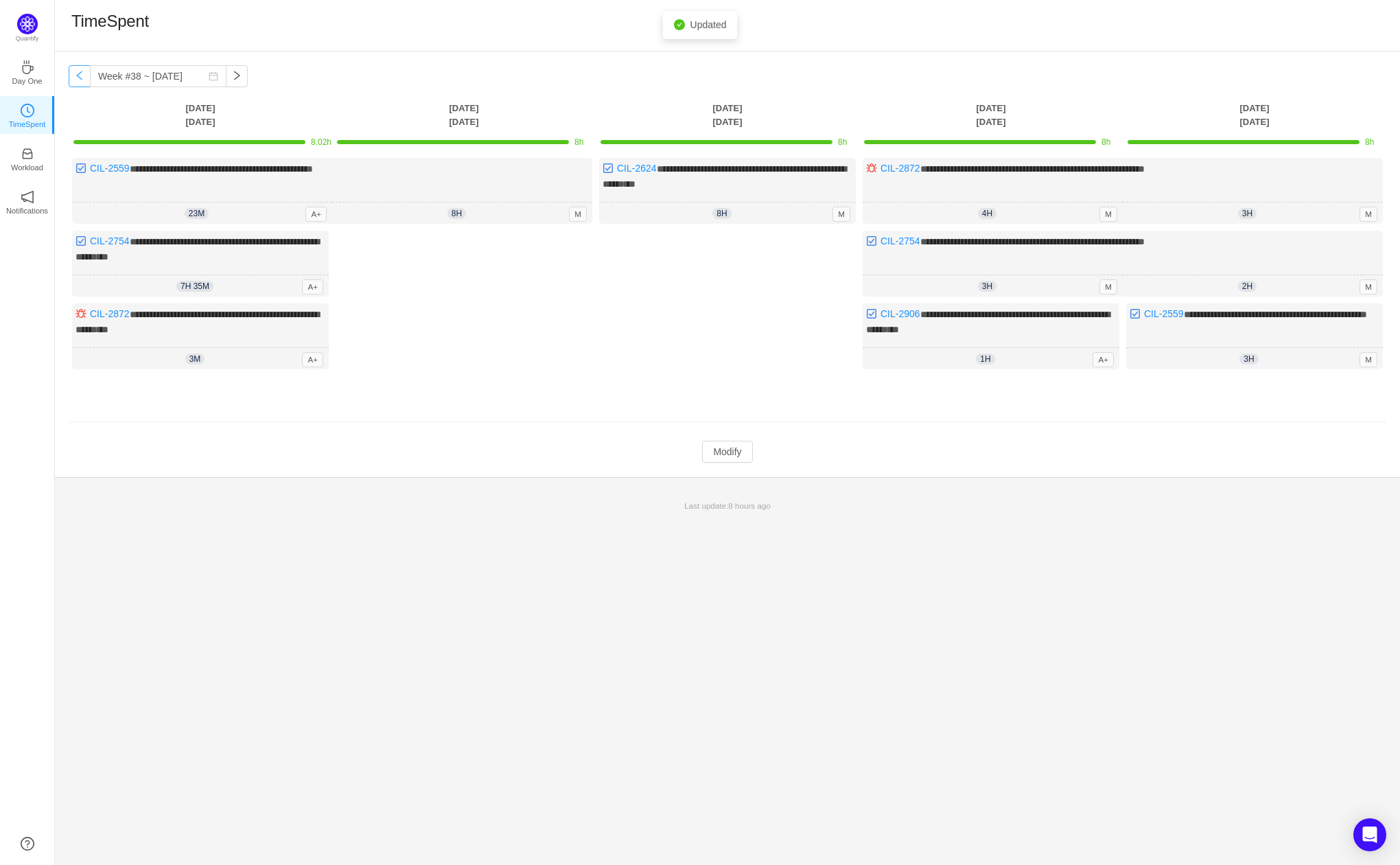
click at [77, 76] on button "button" at bounding box center [80, 76] width 22 height 22
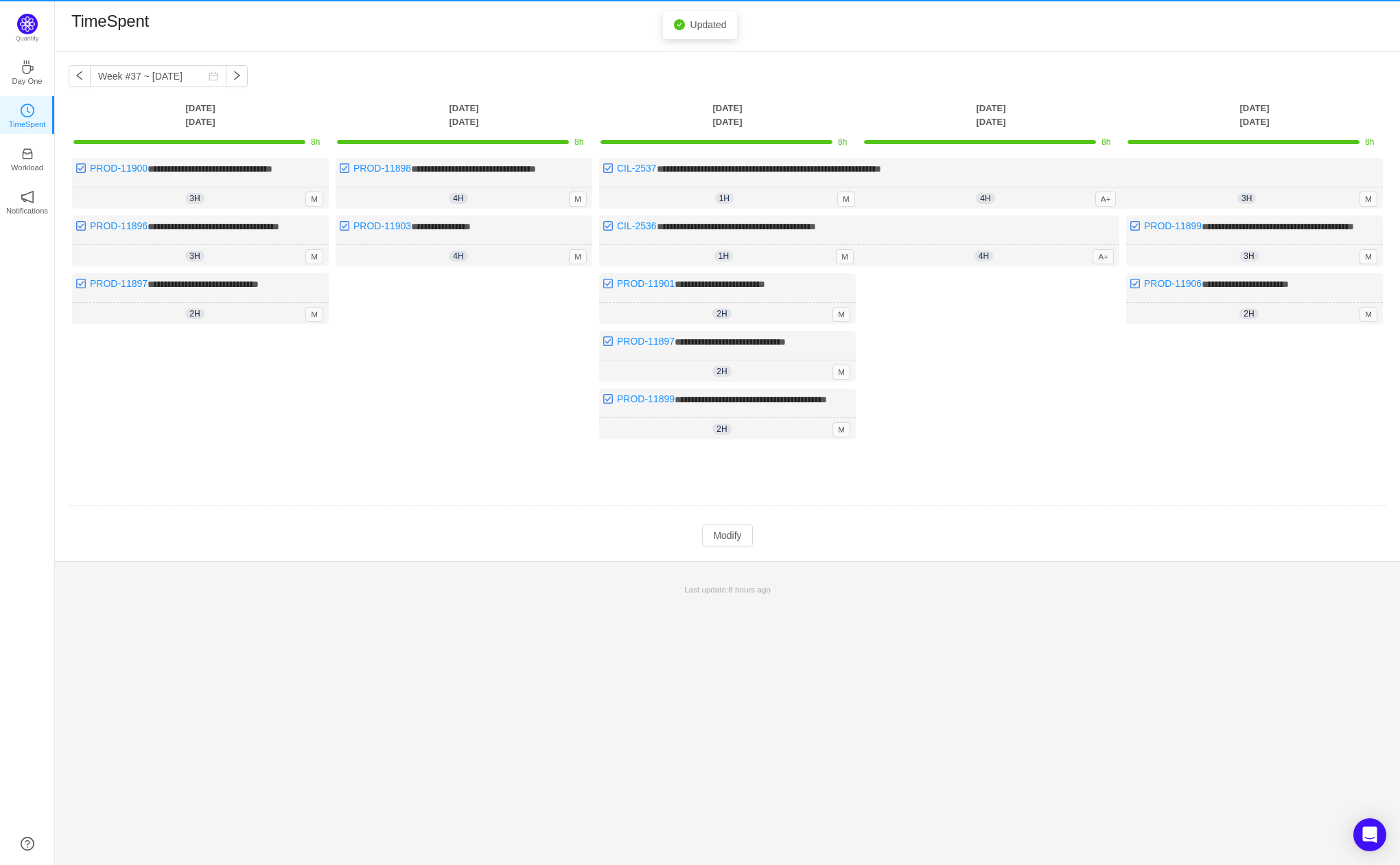
click at [232, 76] on div "**********" at bounding box center [728, 306] width 1346 height 509
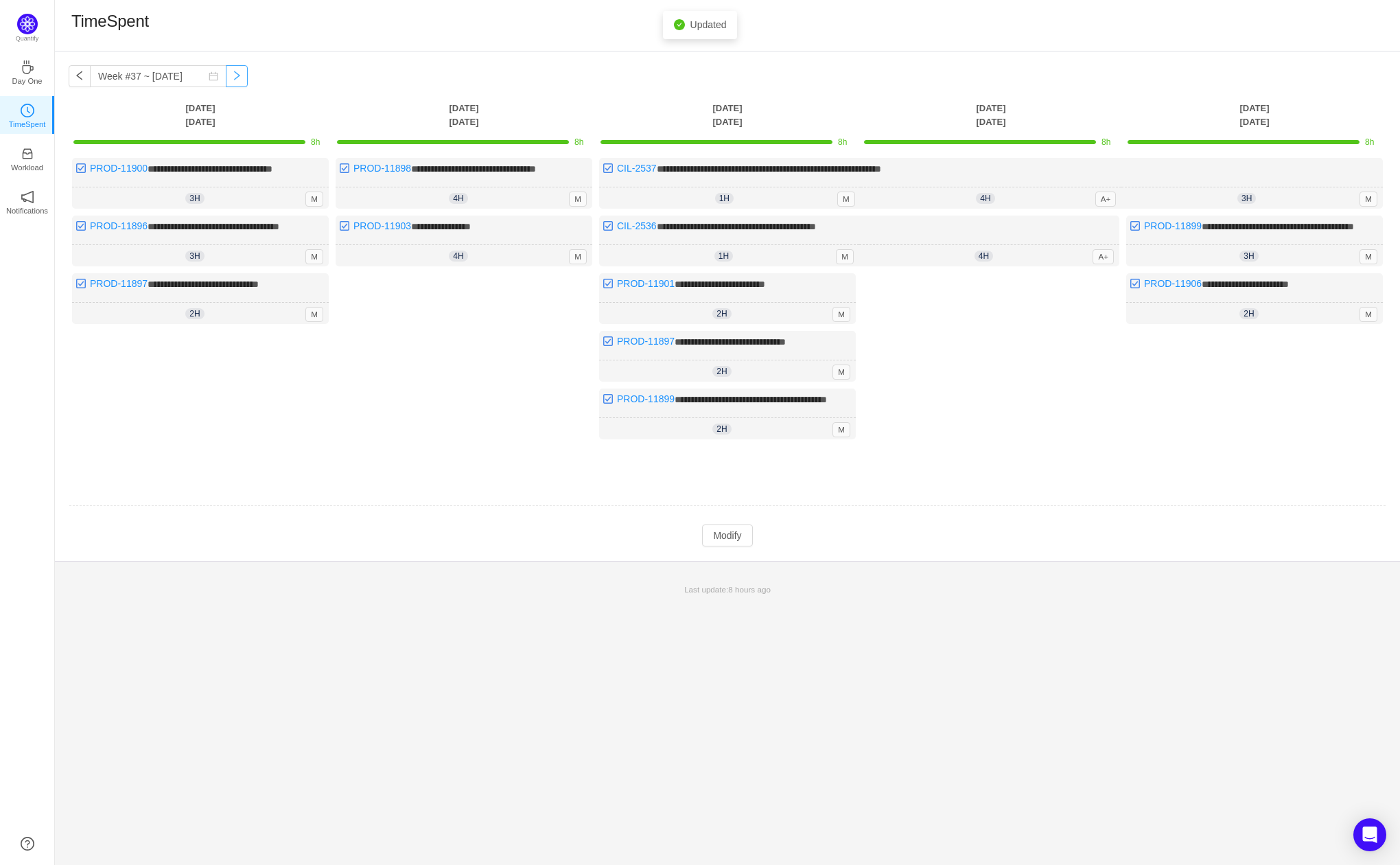
click at [226, 78] on button "button" at bounding box center [236, 76] width 22 height 22
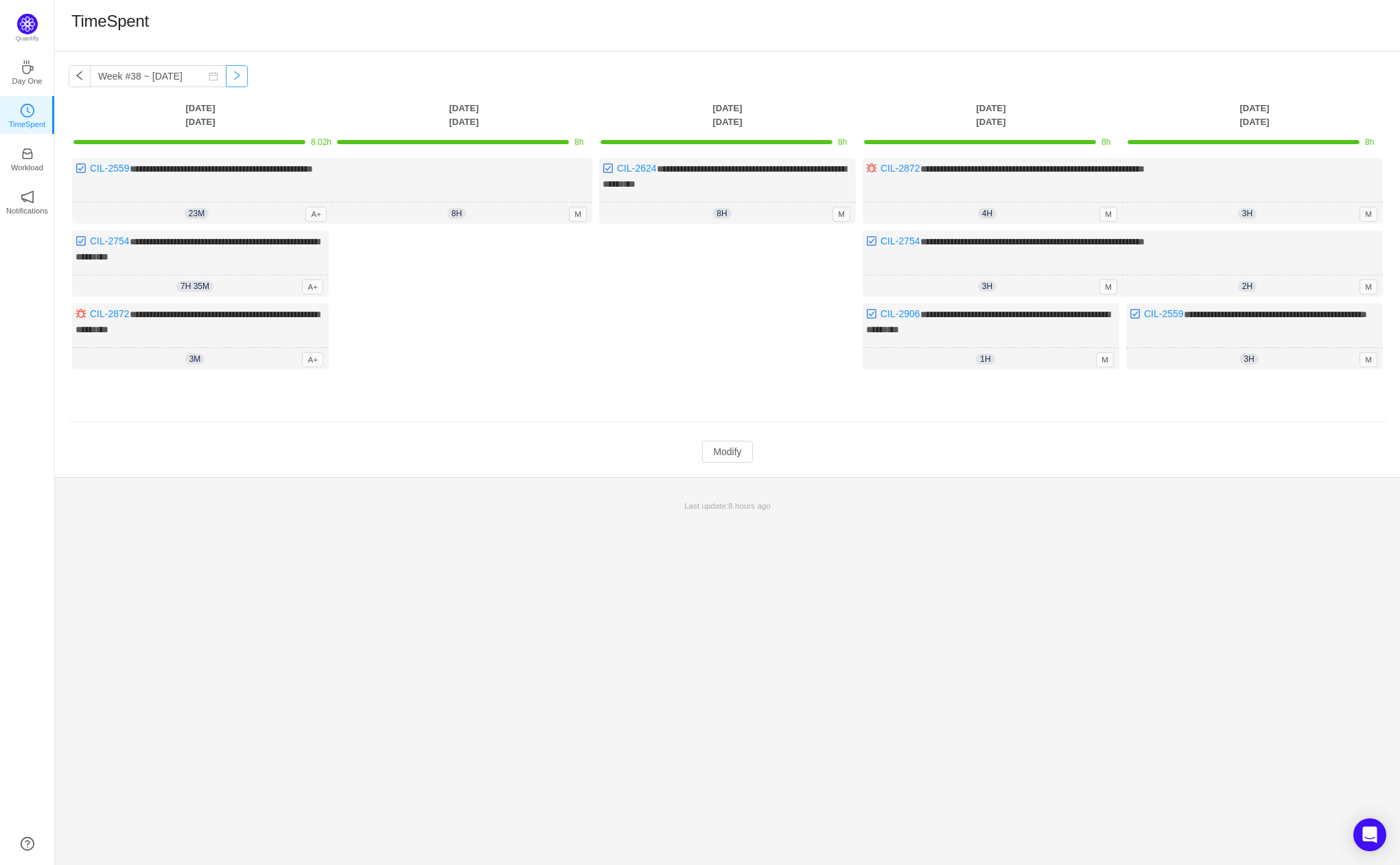
click at [226, 78] on button "button" at bounding box center [236, 76] width 22 height 22
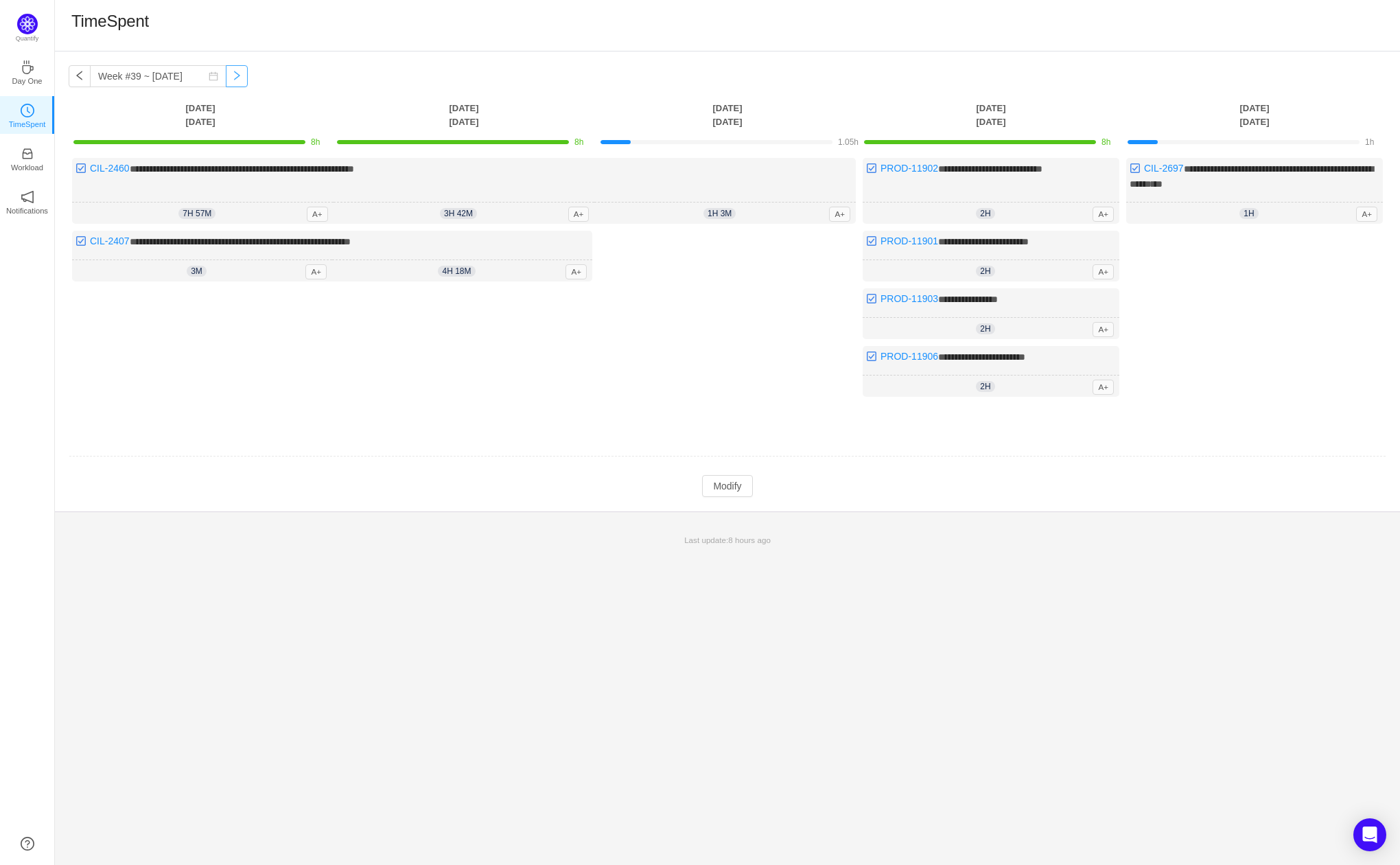
click at [226, 78] on button "button" at bounding box center [236, 76] width 22 height 22
type input "Week #40 ~ [DATE]"
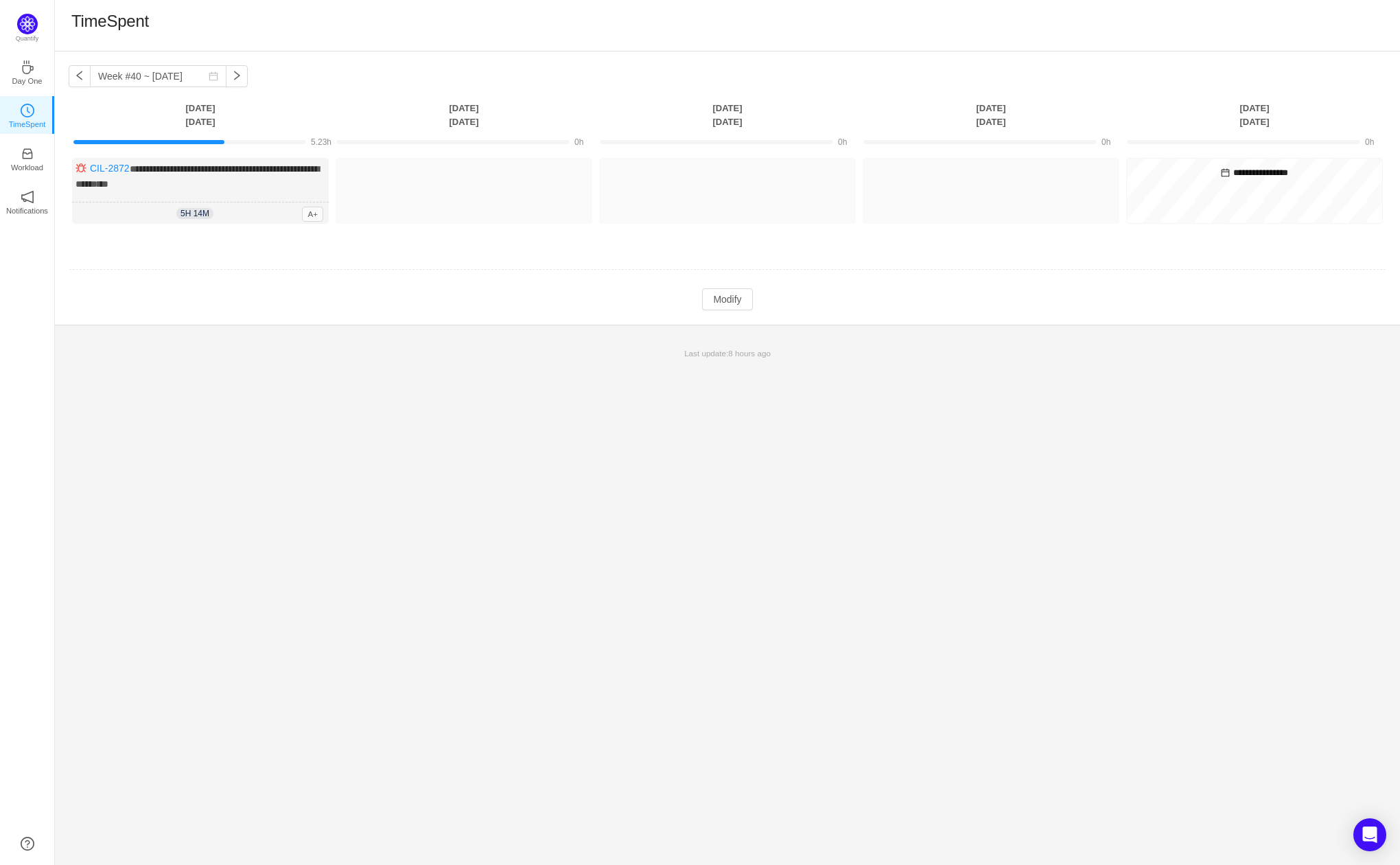
click at [228, 240] on td "**********" at bounding box center [728, 202] width 1318 height 99
click at [709, 292] on button "Modify" at bounding box center [727, 299] width 50 height 22
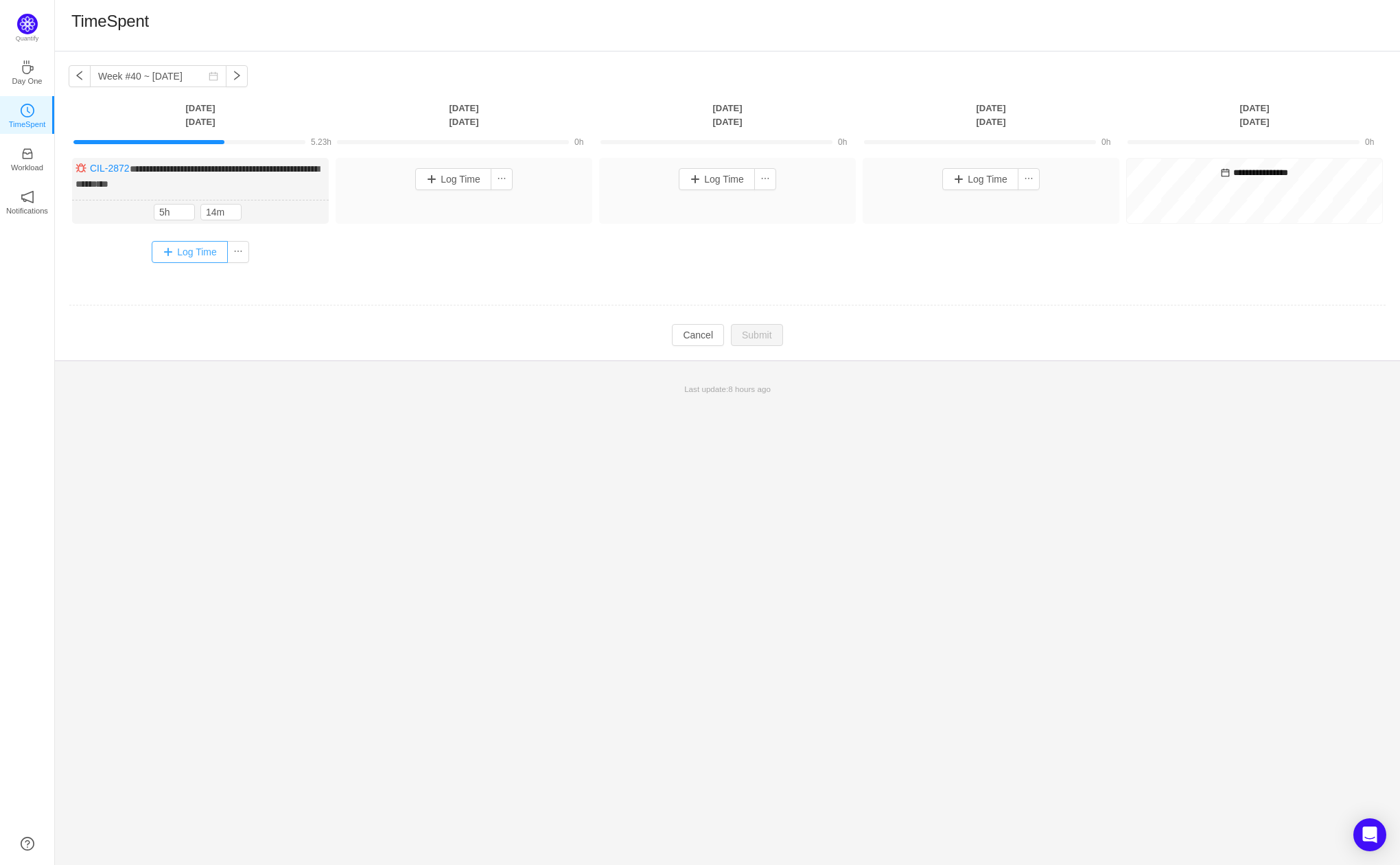
click at [186, 249] on button "Log Time" at bounding box center [190, 251] width 76 height 22
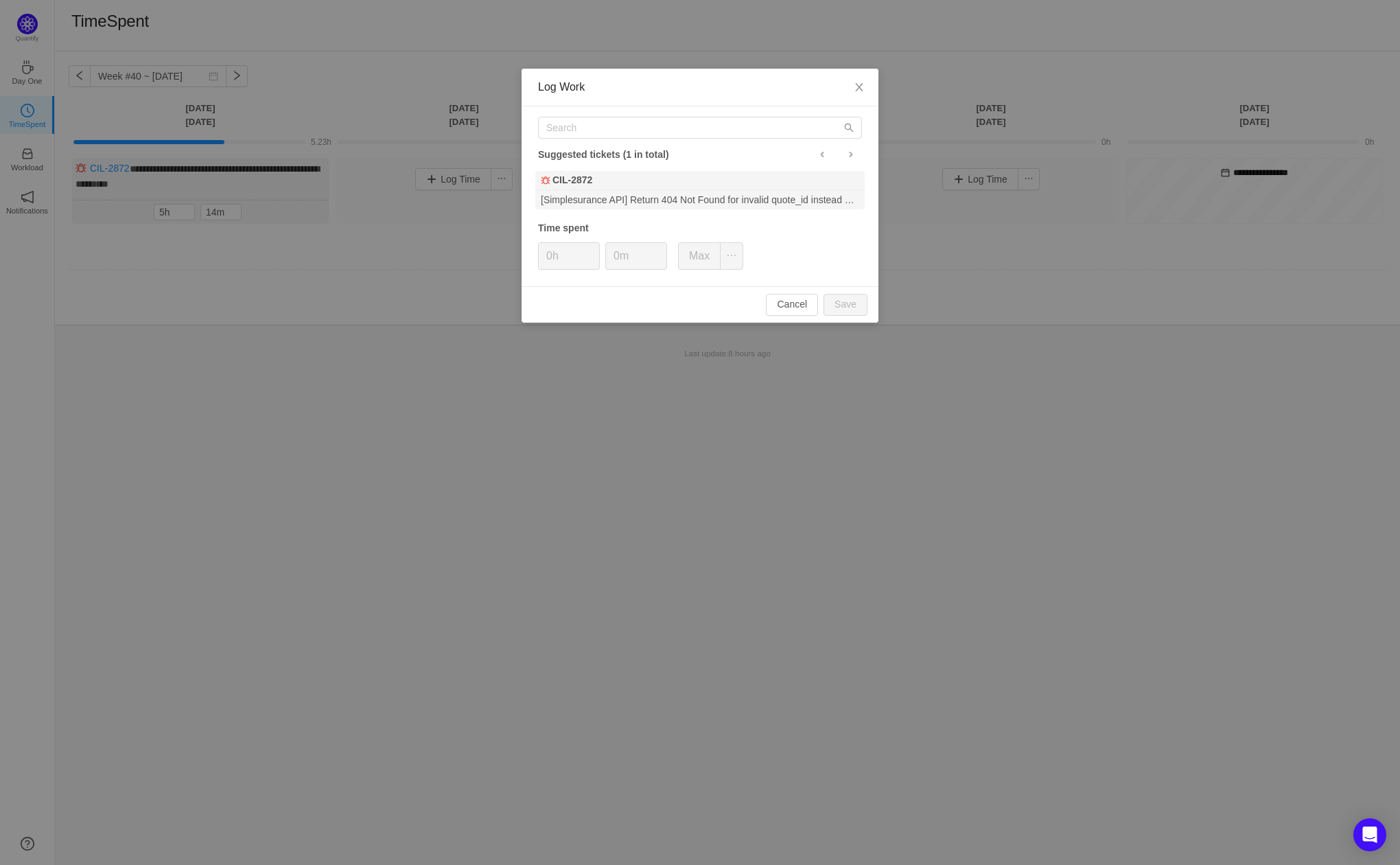
click at [697, 140] on div "Suggested tickets (1 in total) CIL-2872 [Simplesurance API] Return 404 Not Foun…" at bounding box center [700, 196] width 357 height 180
click at [697, 131] on input "text" at bounding box center [700, 127] width 324 height 22
type input "2697"
click at [670, 186] on div "CIL-2697" at bounding box center [700, 180] width 329 height 19
click at [851, 312] on button "Save" at bounding box center [846, 305] width 44 height 22
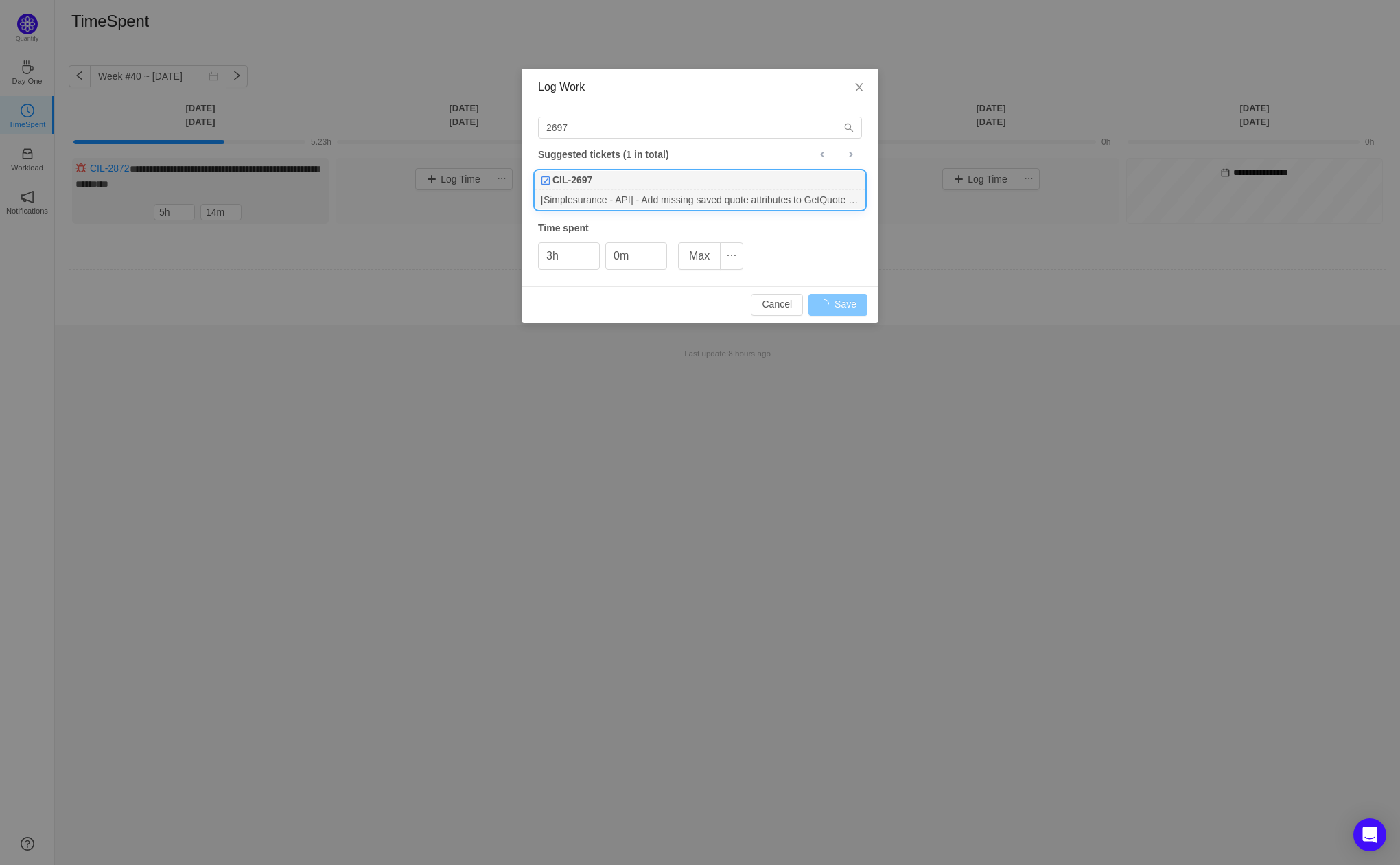
type input "0h"
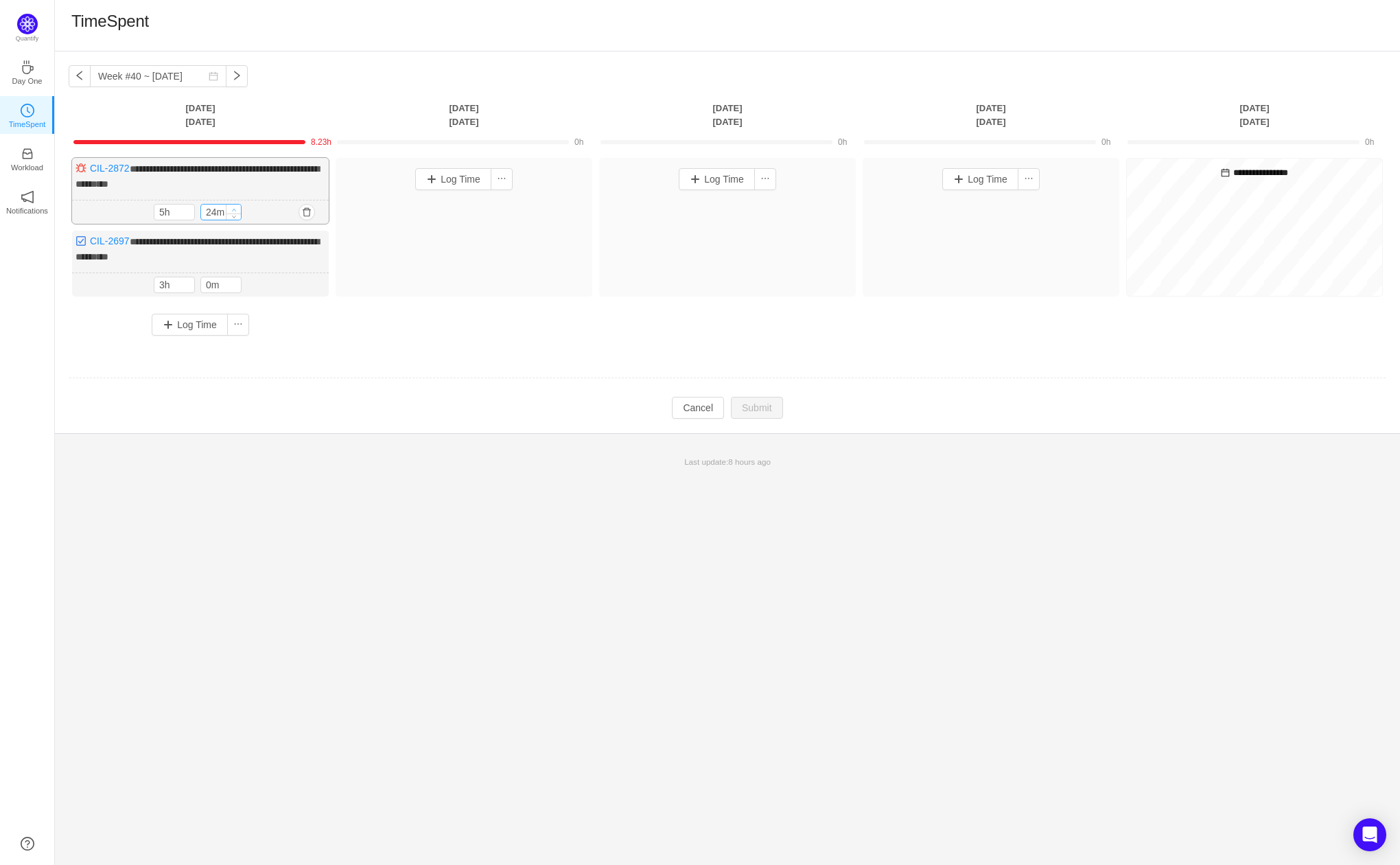
click at [236, 208] on span "Increase Value" at bounding box center [234, 209] width 15 height 9
type input "0m"
click at [751, 407] on button "Submit" at bounding box center [757, 409] width 53 height 22
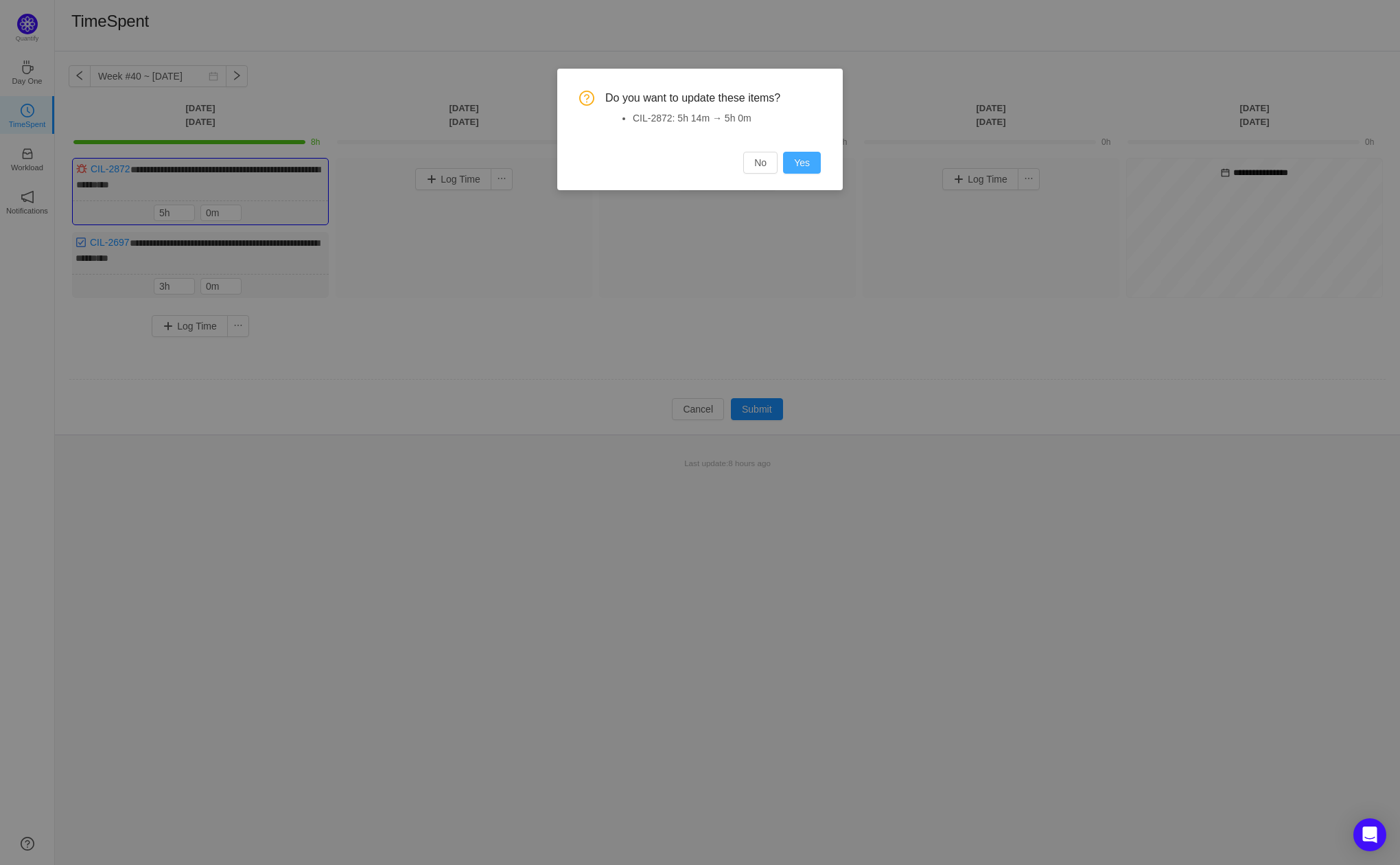
click at [798, 159] on button "Yes" at bounding box center [802, 163] width 38 height 22
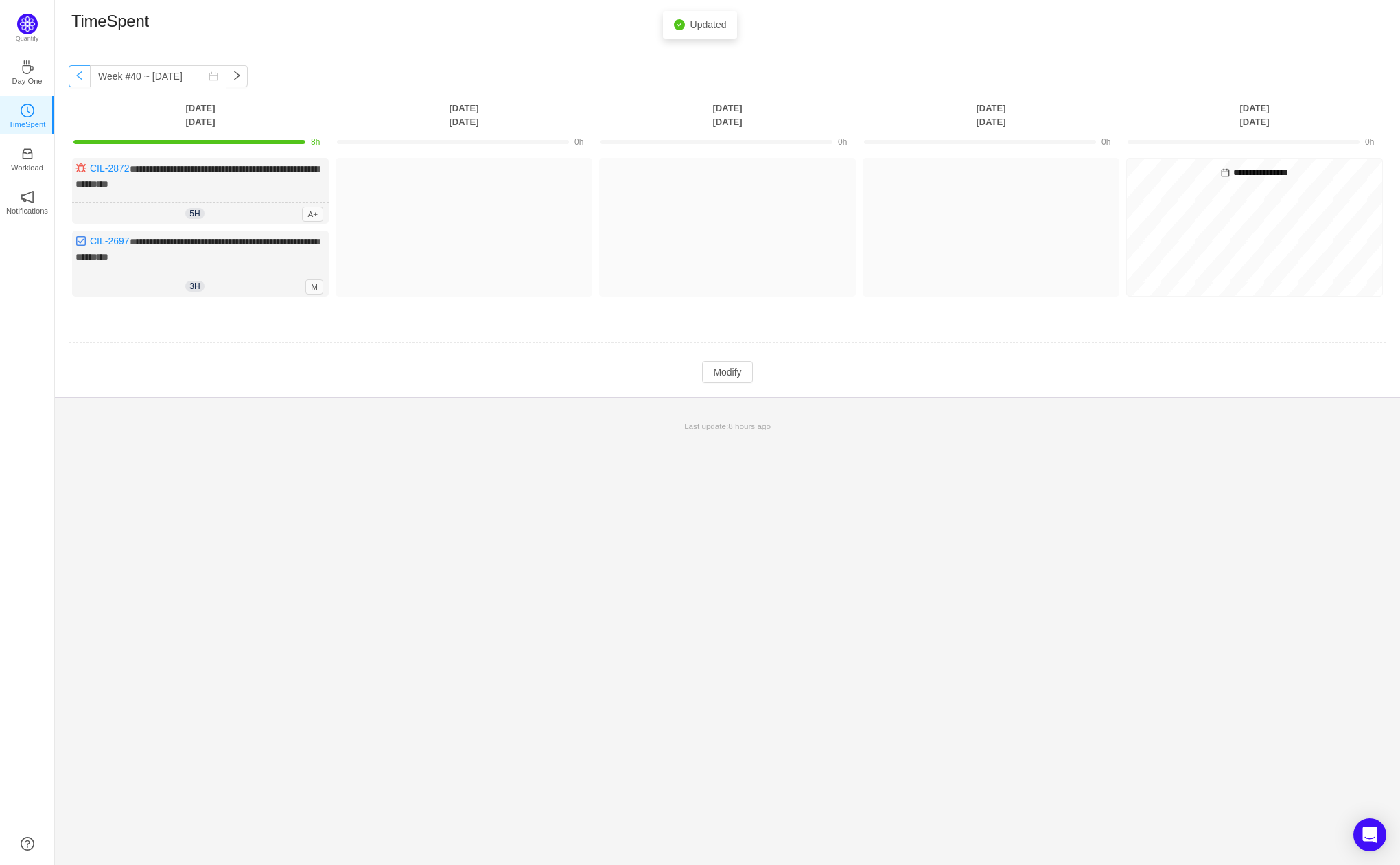
click at [78, 76] on button "button" at bounding box center [80, 76] width 22 height 22
type input "Week #39 ~ [DATE]"
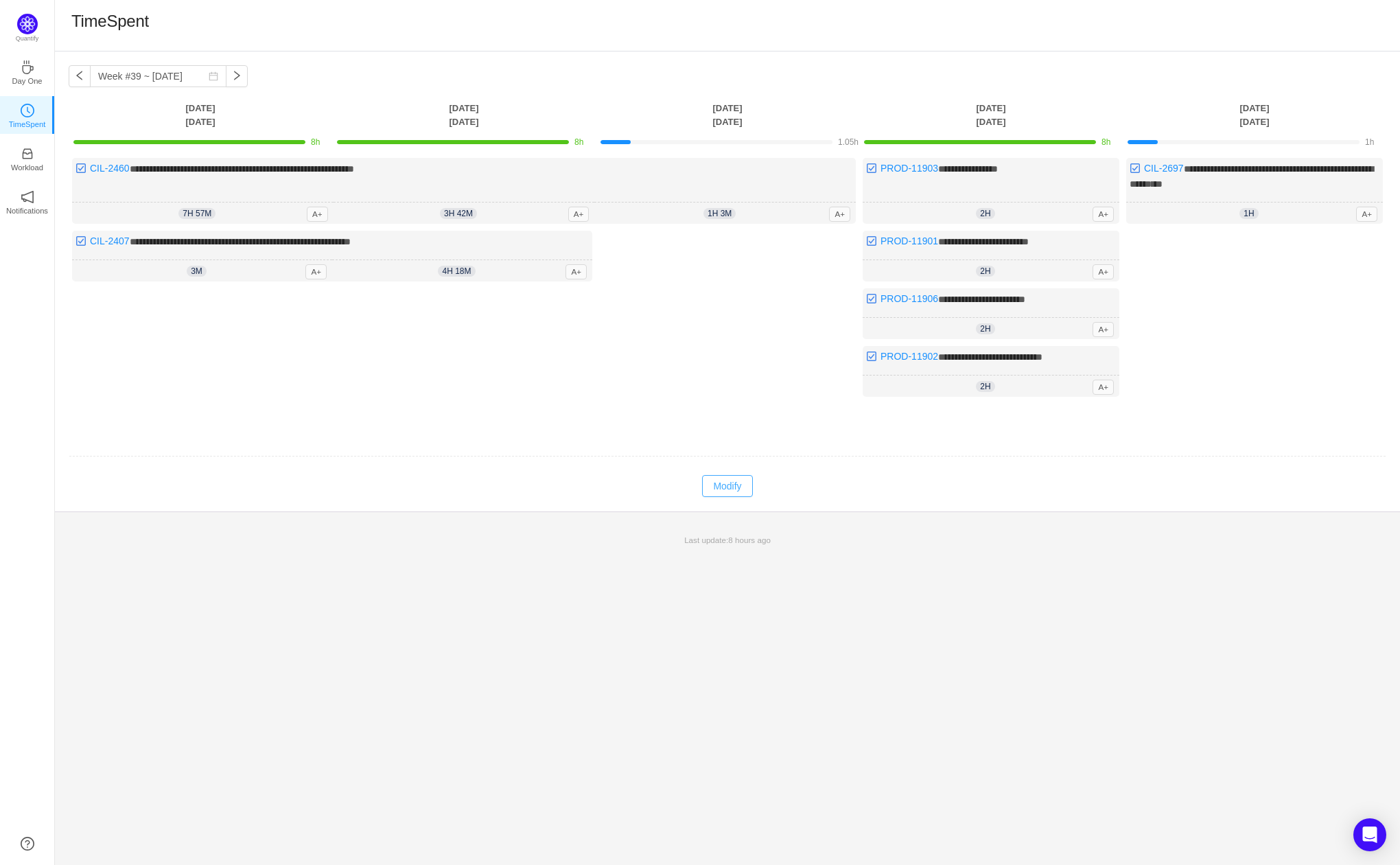
click at [735, 488] on button "Modify" at bounding box center [727, 485] width 50 height 22
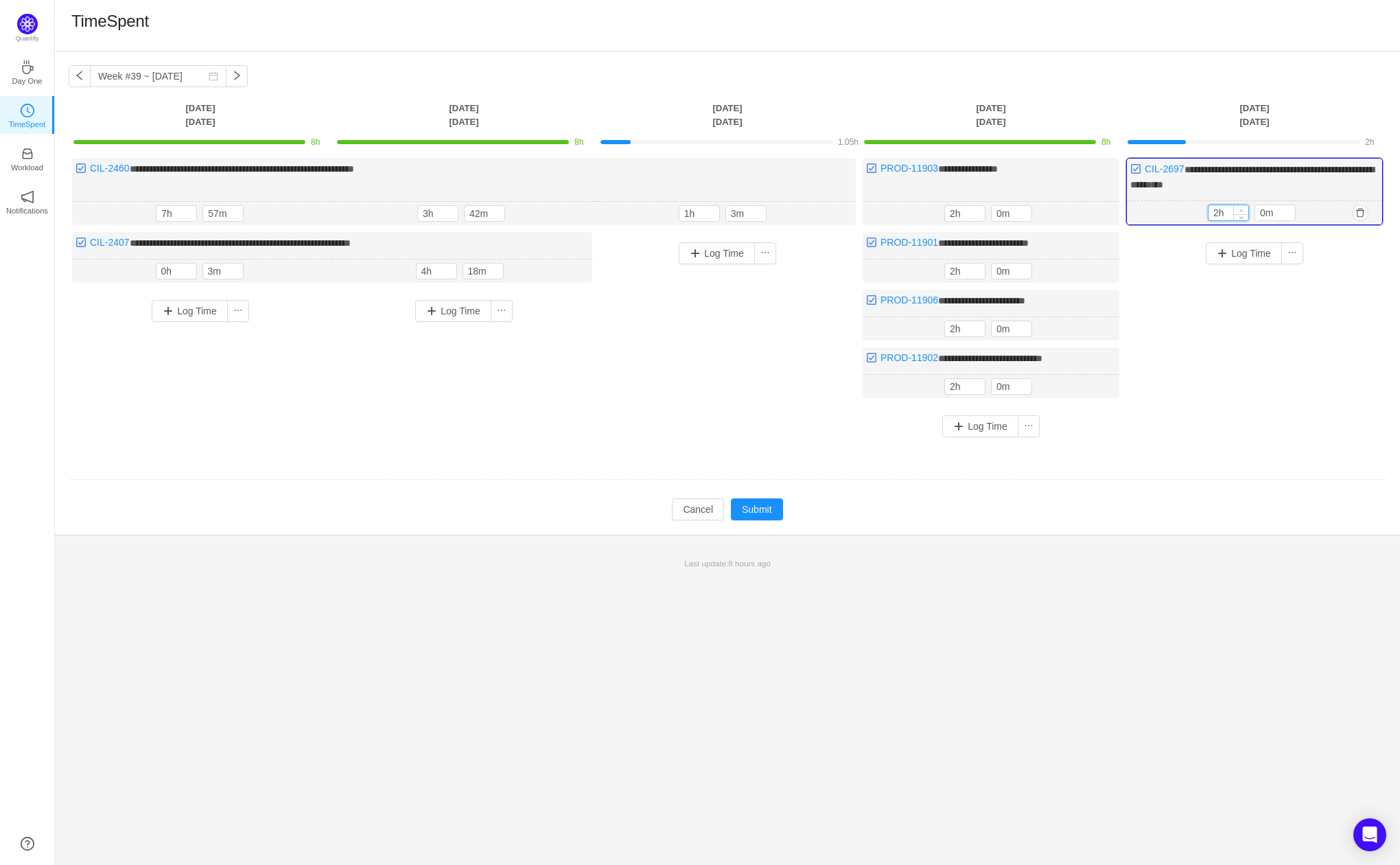
click at [1237, 207] on span "Increase Value" at bounding box center [1242, 209] width 15 height 9
type input "5h"
click at [760, 517] on div "**********" at bounding box center [728, 293] width 1346 height 484
click at [767, 508] on button "Submit" at bounding box center [757, 509] width 53 height 22
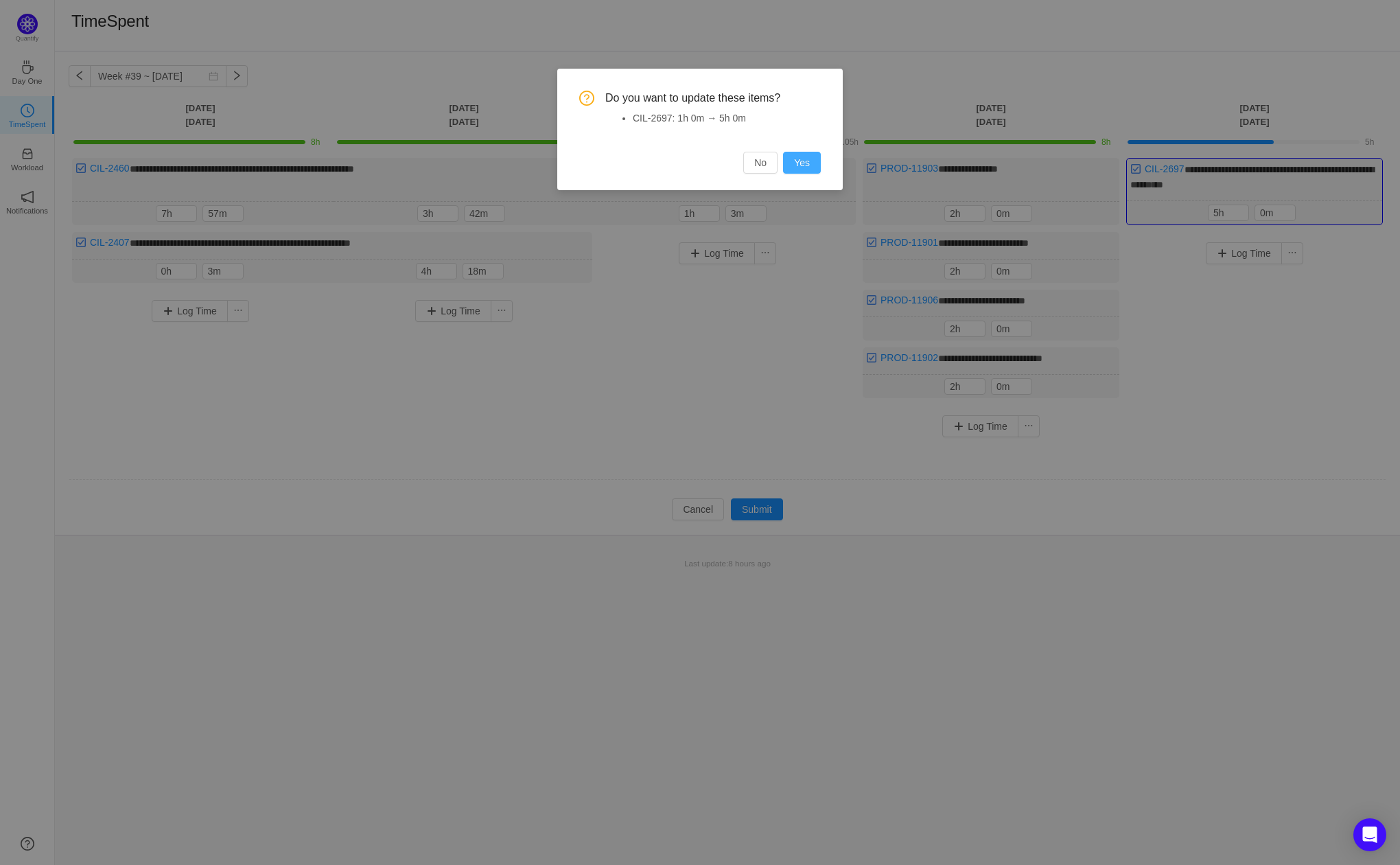
click at [806, 159] on button "Yes" at bounding box center [802, 163] width 38 height 22
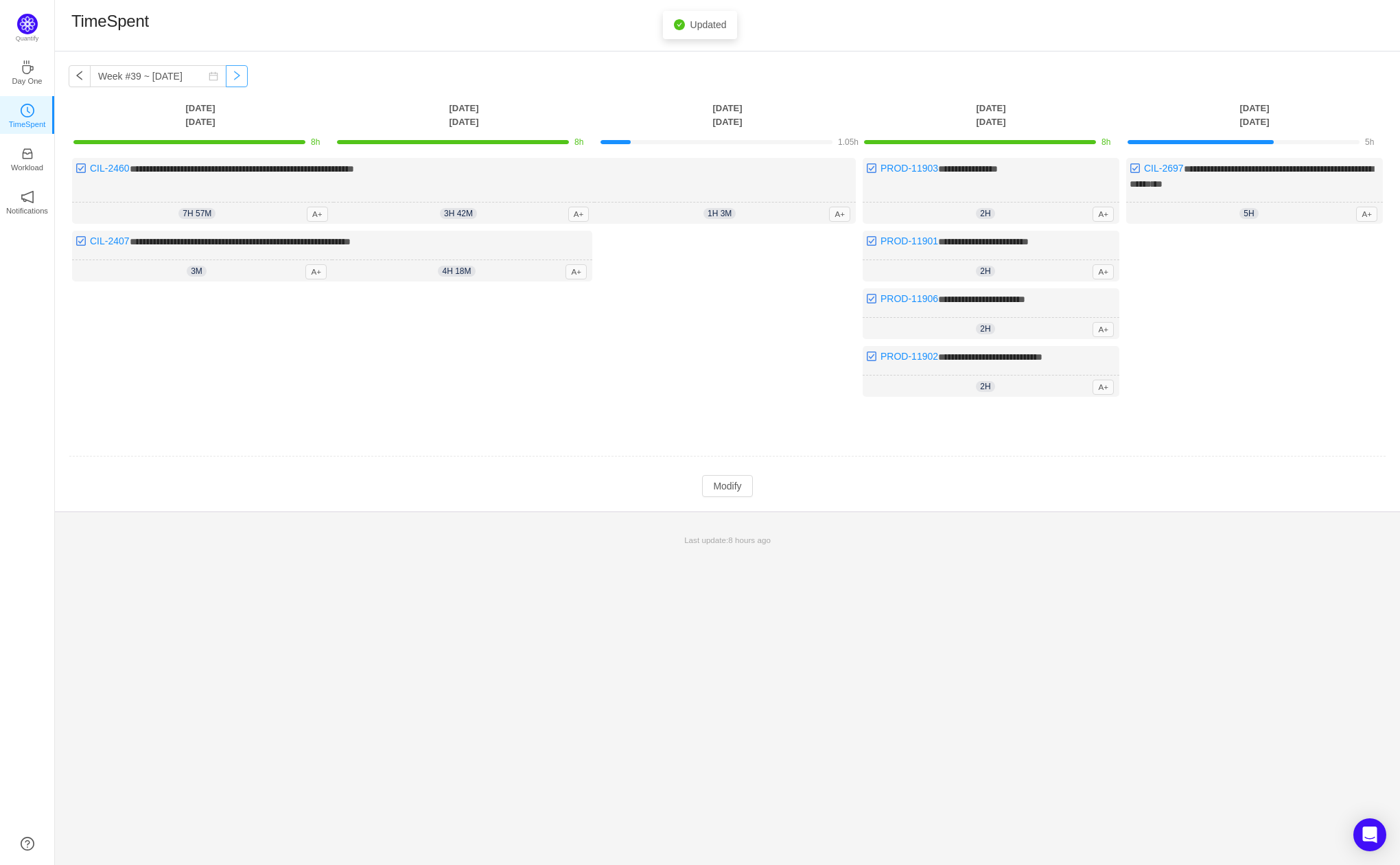
click at [226, 73] on button "button" at bounding box center [236, 76] width 22 height 22
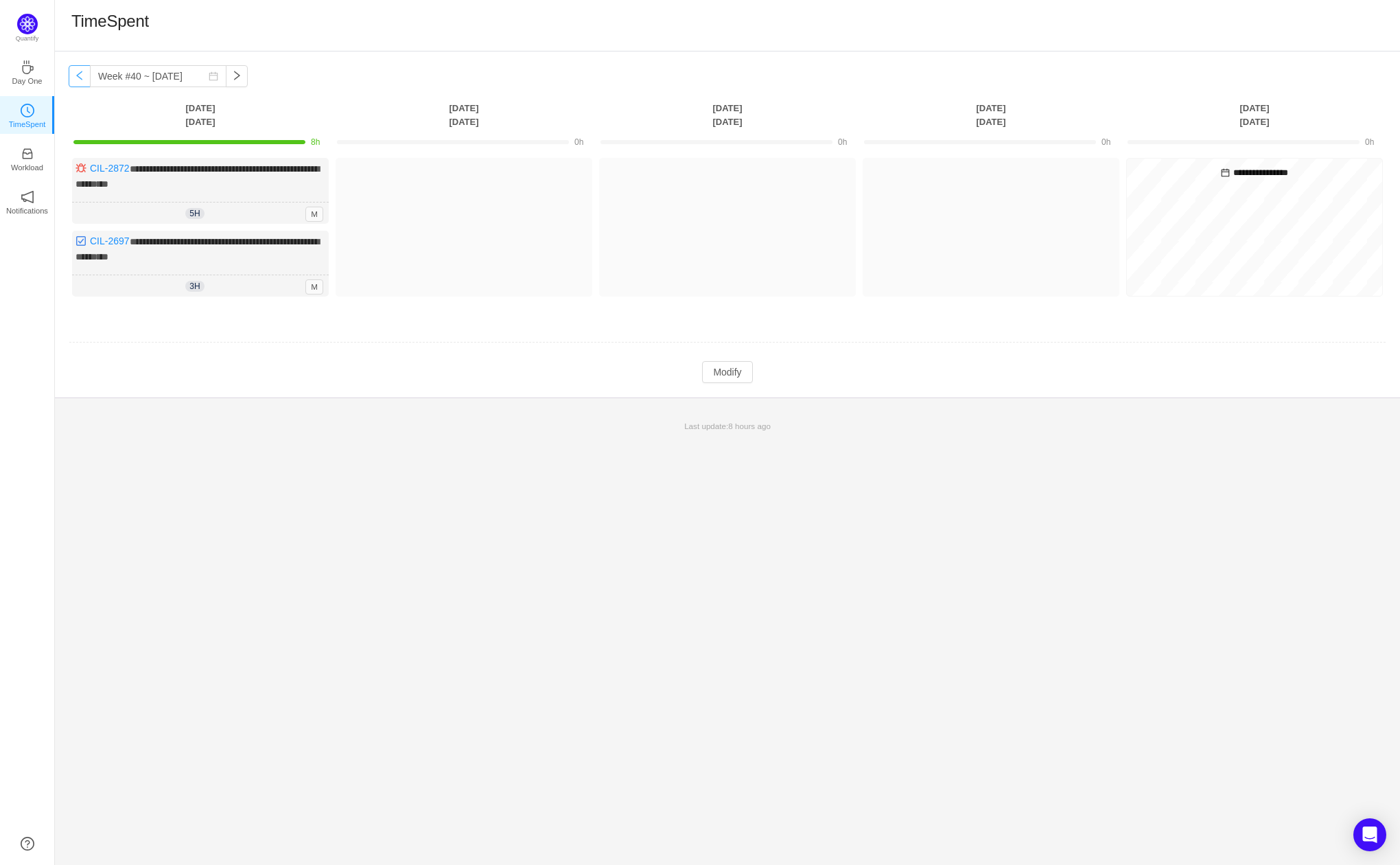
click at [78, 78] on button "button" at bounding box center [80, 76] width 22 height 22
type input "Week #39 ~ [DATE]"
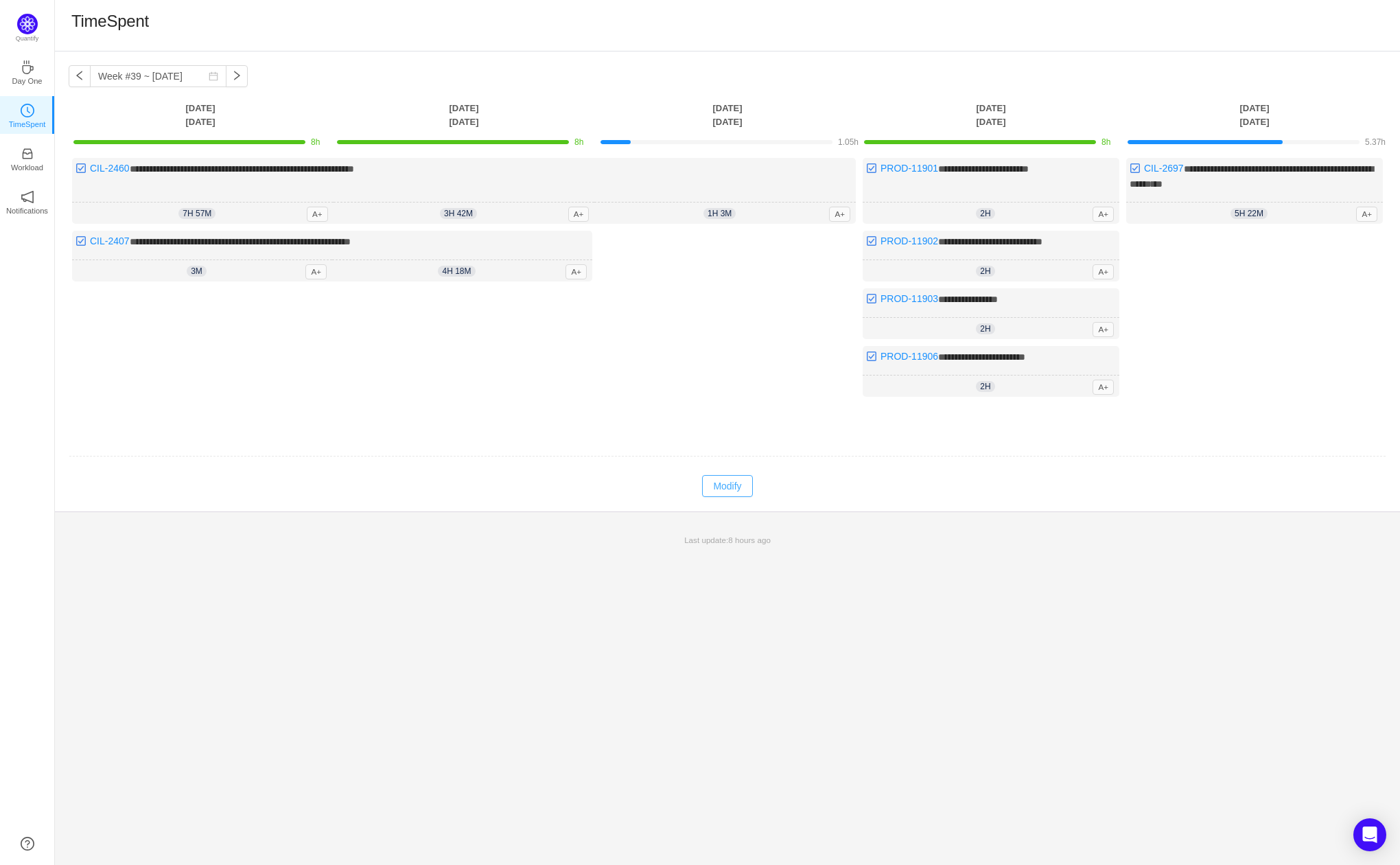
click at [731, 475] on button "Modify" at bounding box center [727, 485] width 50 height 22
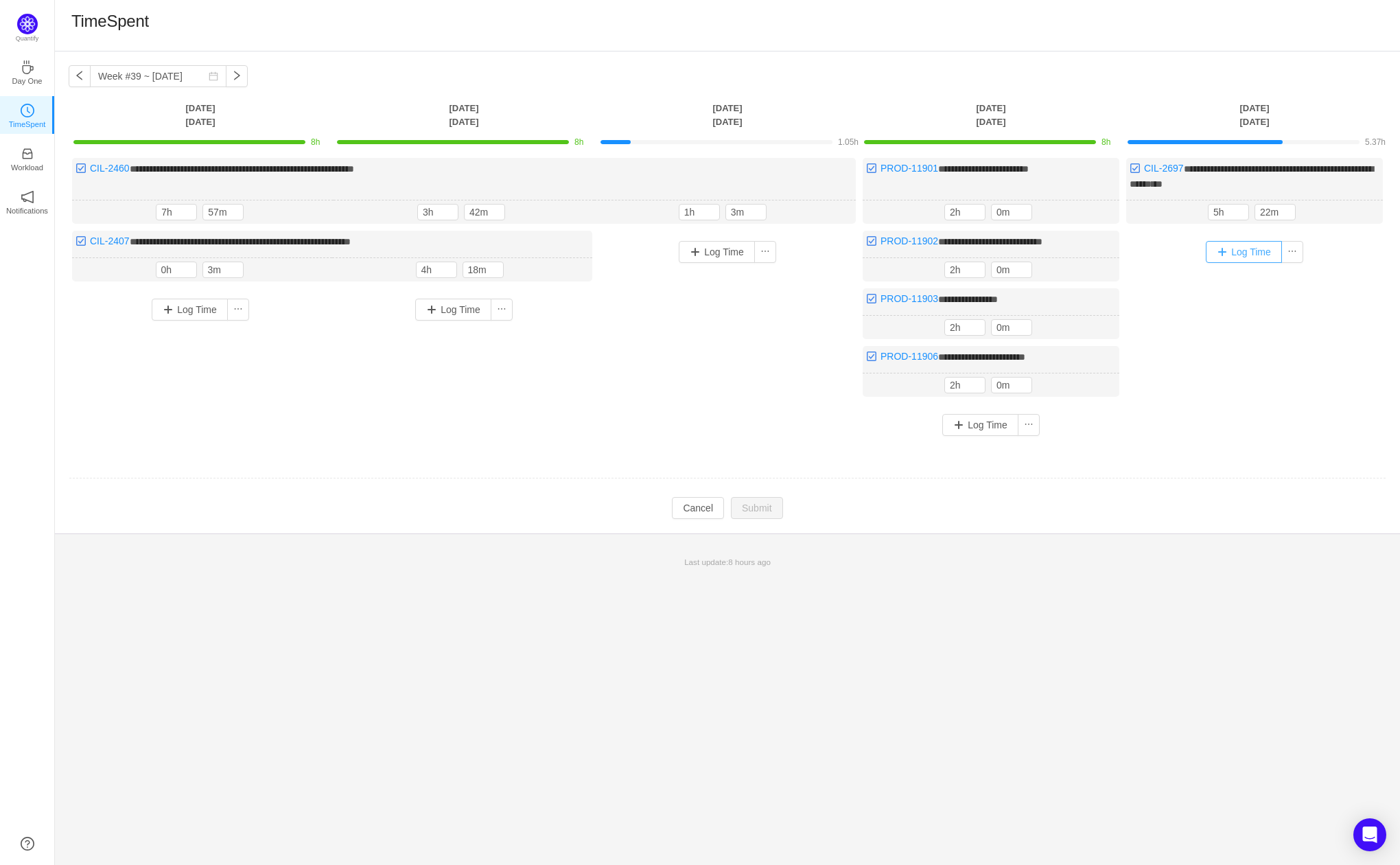
click at [1266, 257] on button "Log Time" at bounding box center [1244, 251] width 76 height 22
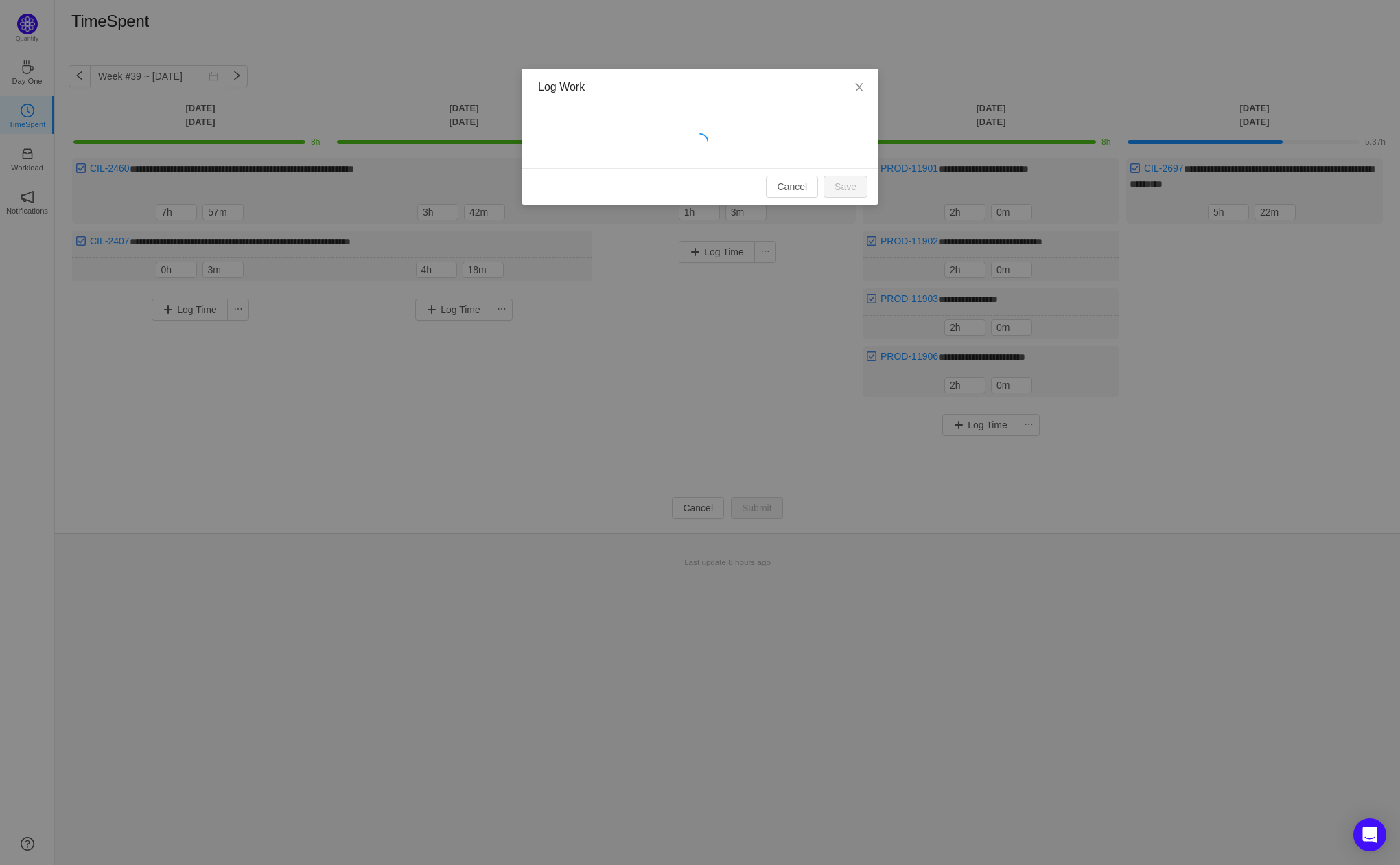
click at [668, 133] on icon "icon: loading" at bounding box center [700, 141] width 324 height 16
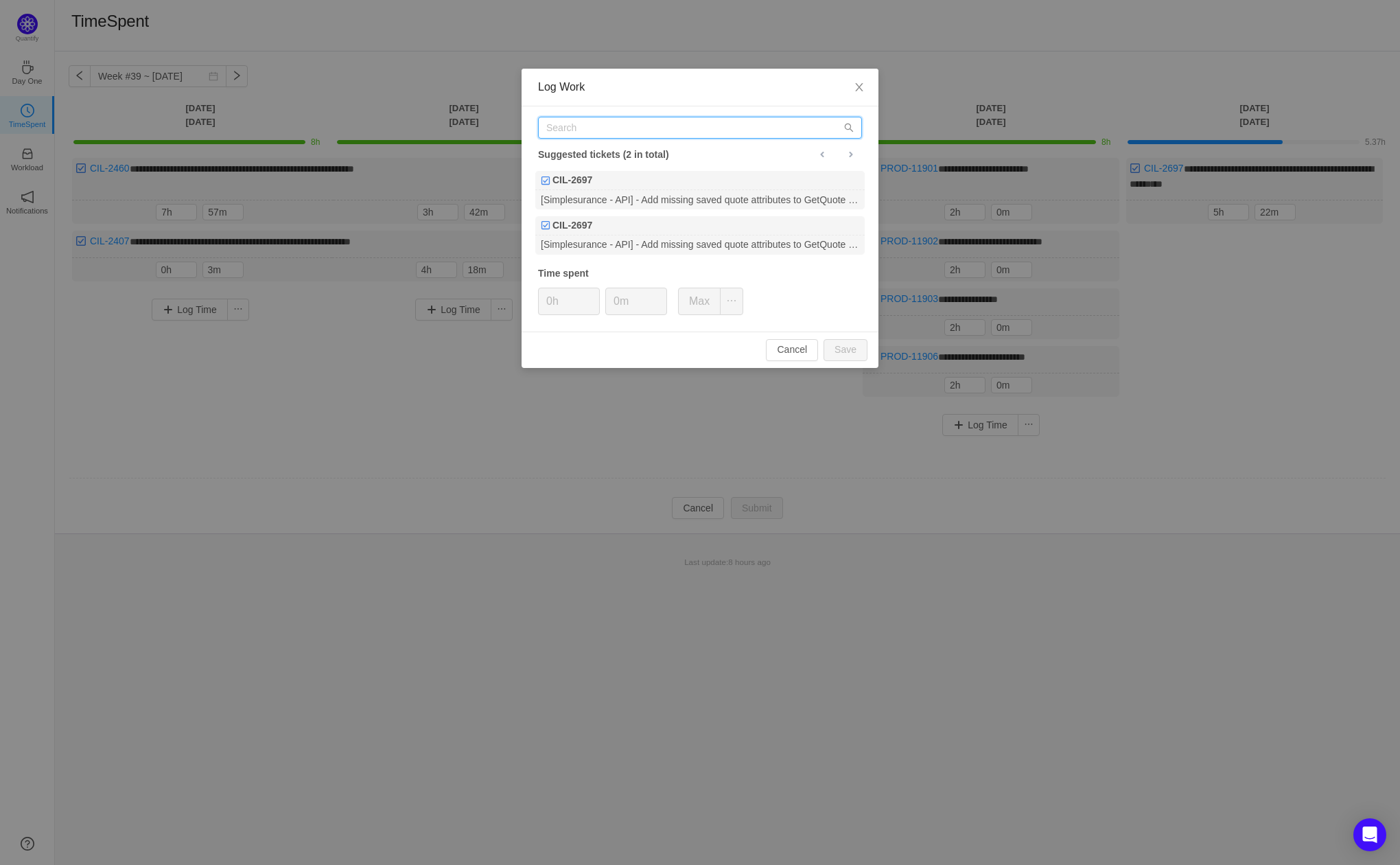
click at [668, 133] on input "text" at bounding box center [700, 127] width 324 height 22
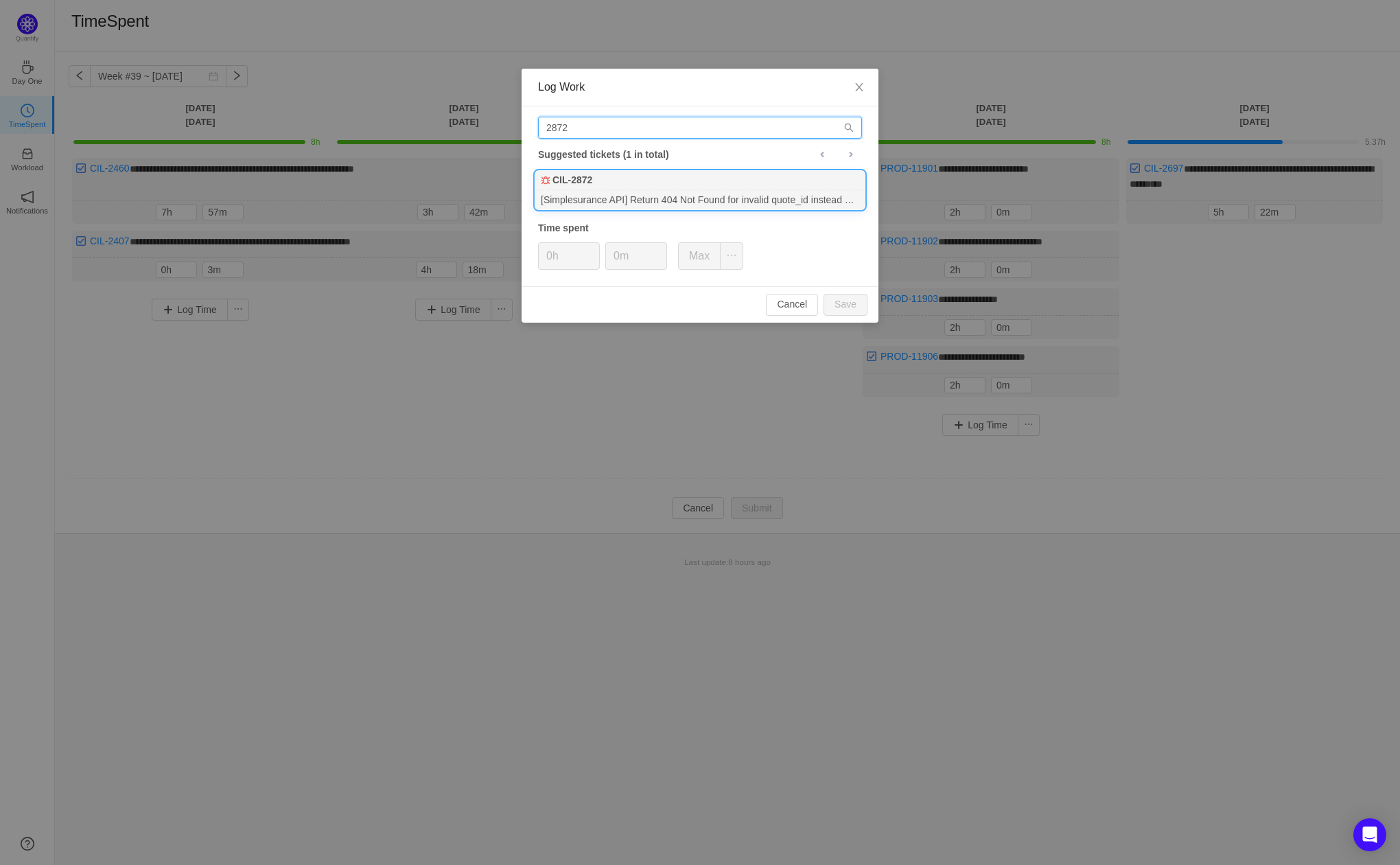
type input "2872"
click at [646, 191] on div "[Simplesurance API] Return 404 Not Found for invalid quote_id instead of 200 OK" at bounding box center [700, 200] width 329 height 19
click at [852, 308] on button "Save" at bounding box center [846, 305] width 44 height 22
type input "0h"
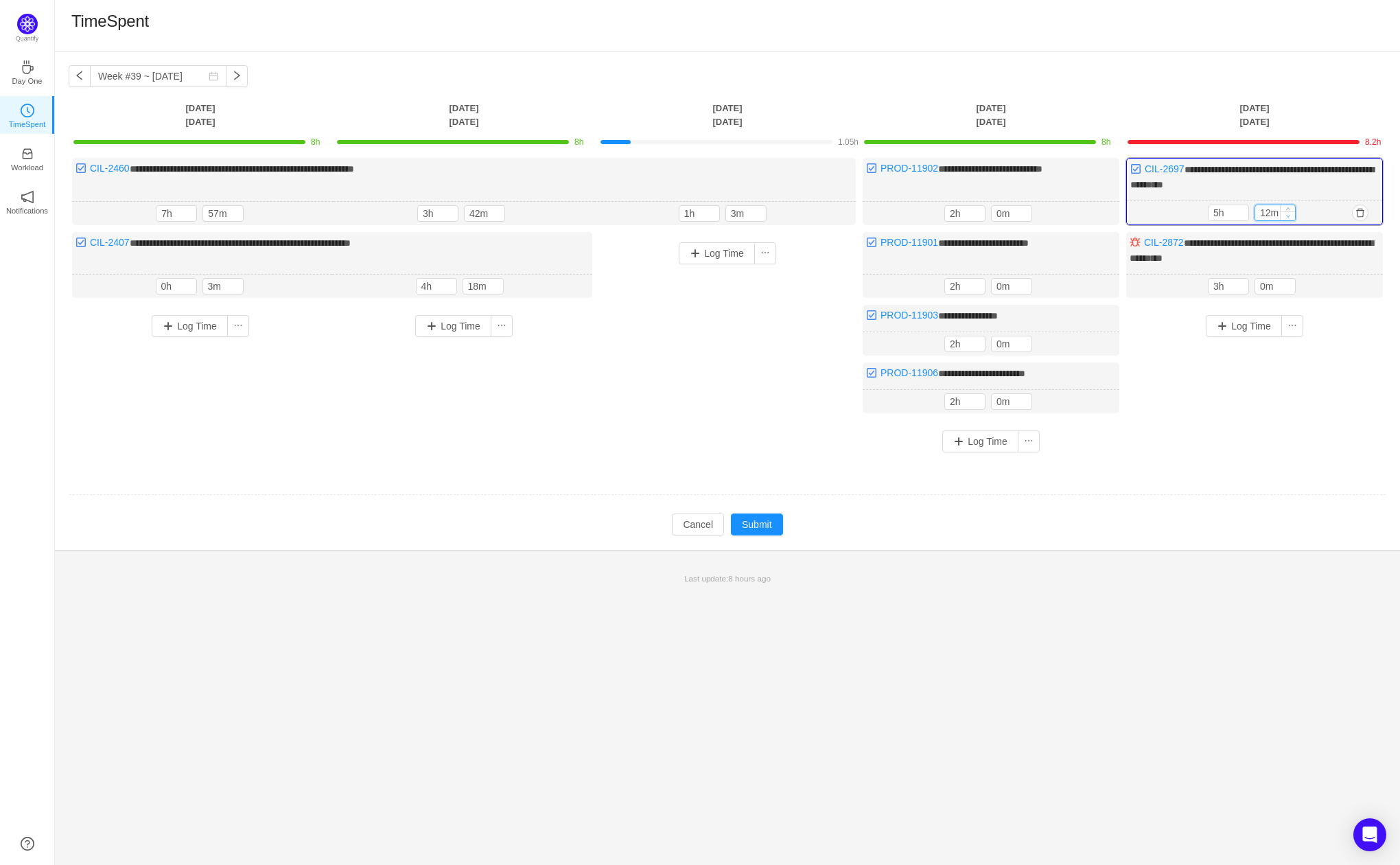
click at [1285, 216] on span "Decrease Value" at bounding box center [1288, 215] width 15 height 9
type input "0m"
click at [1285, 216] on span "Decrease Value" at bounding box center [1288, 215] width 15 height 9
click at [730, 249] on button "Log Time" at bounding box center [717, 253] width 76 height 22
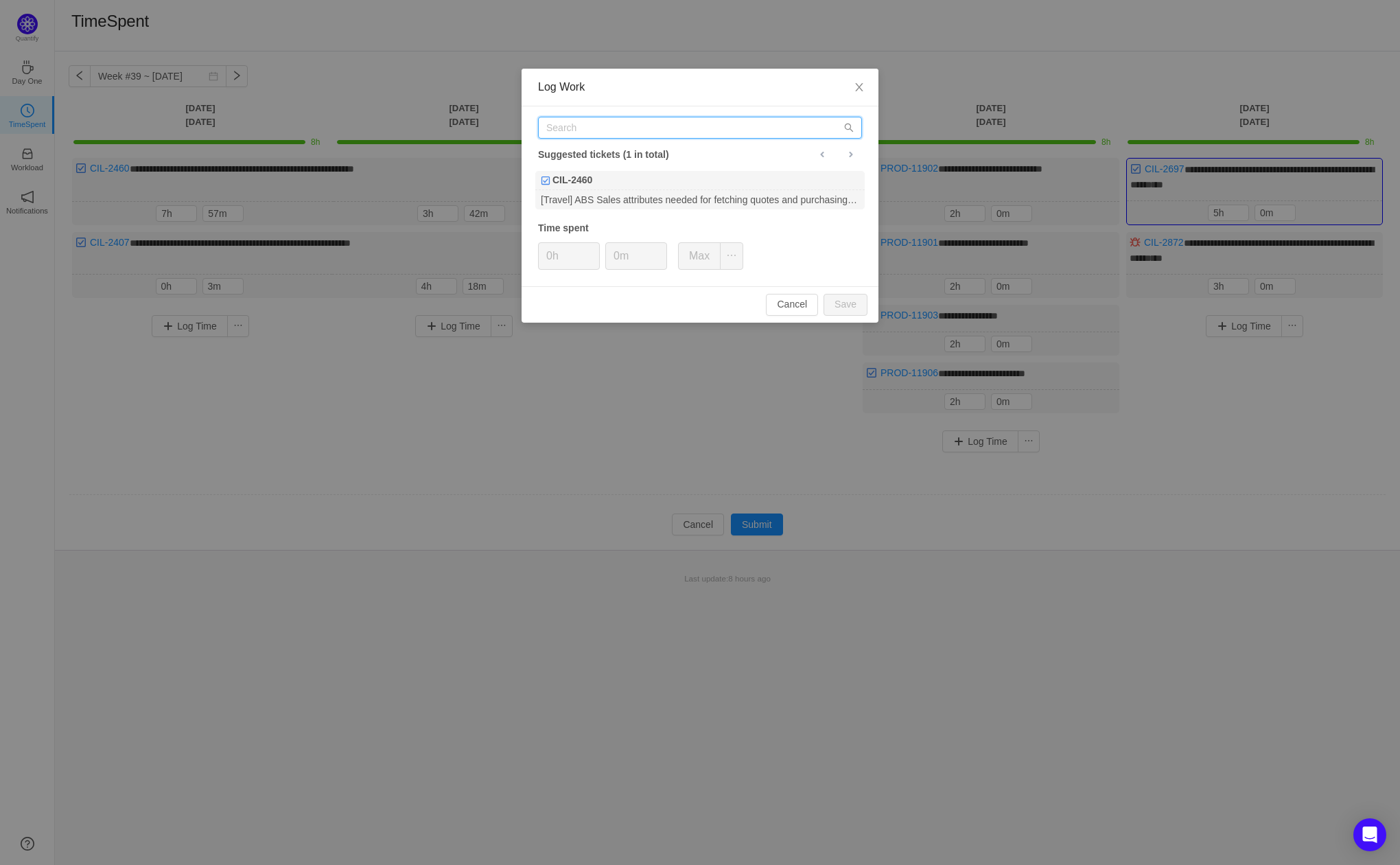
click at [695, 136] on input "text" at bounding box center [700, 127] width 324 height 22
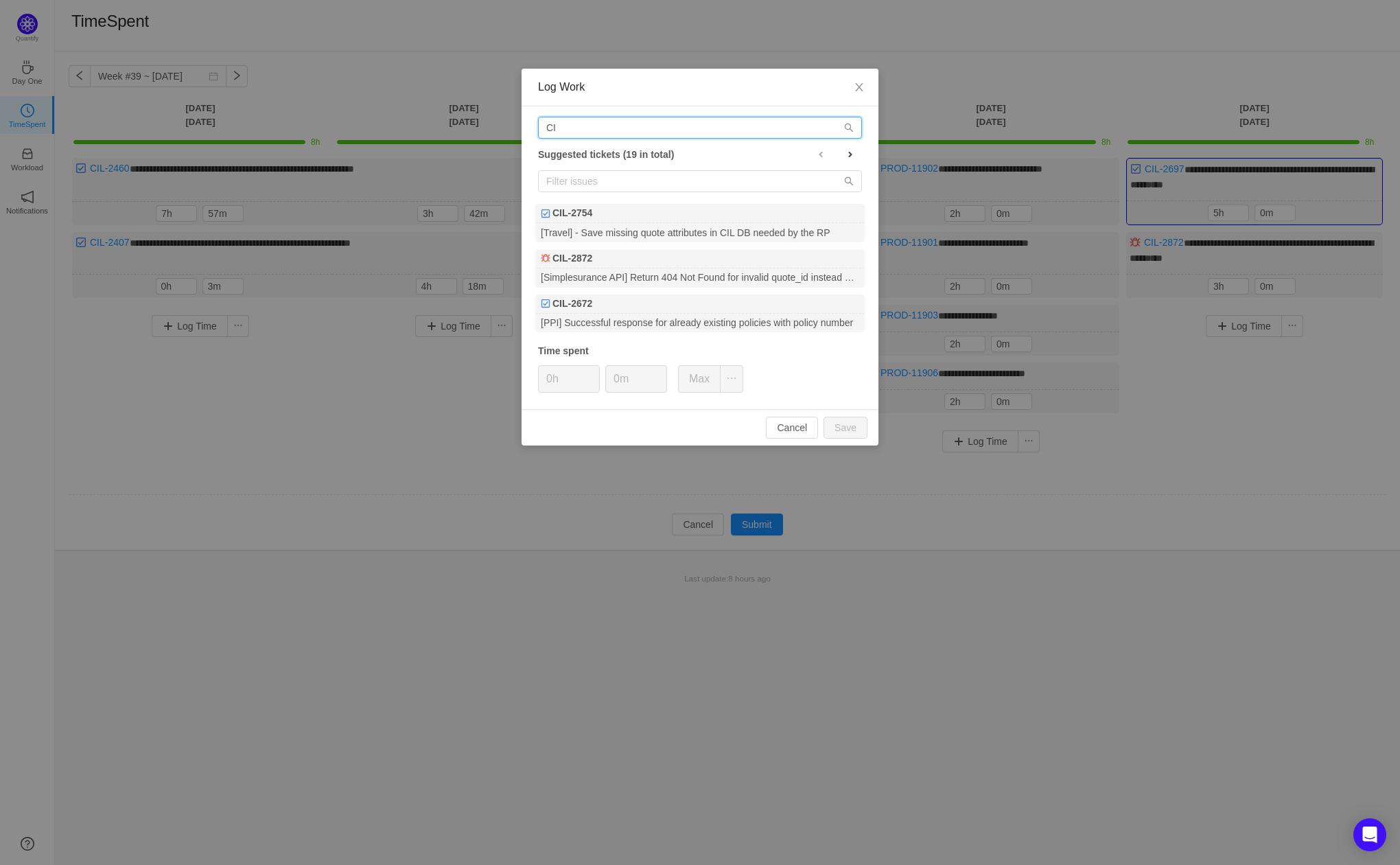
type input "C"
type input "Cil"
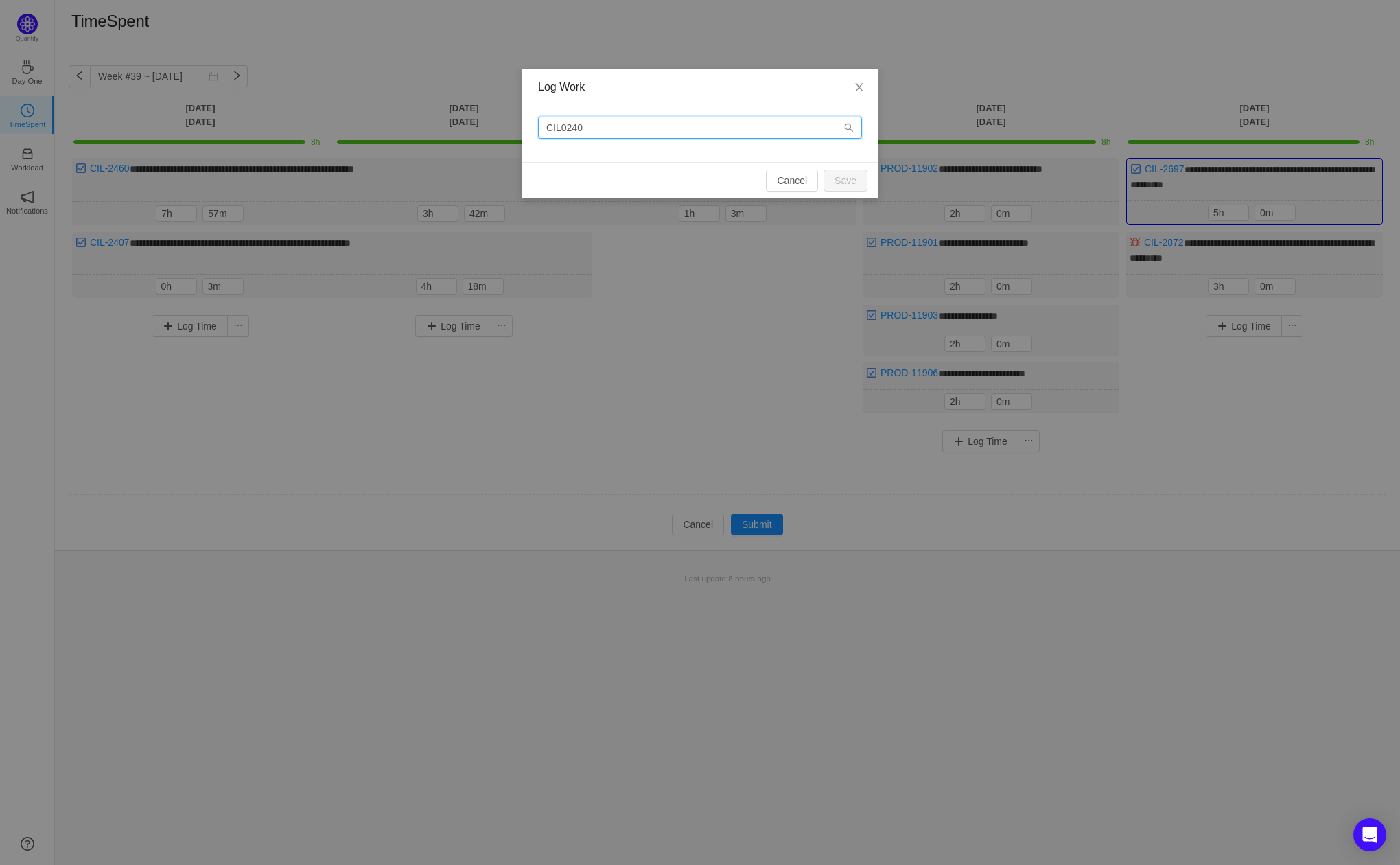
type input "CIL02407"
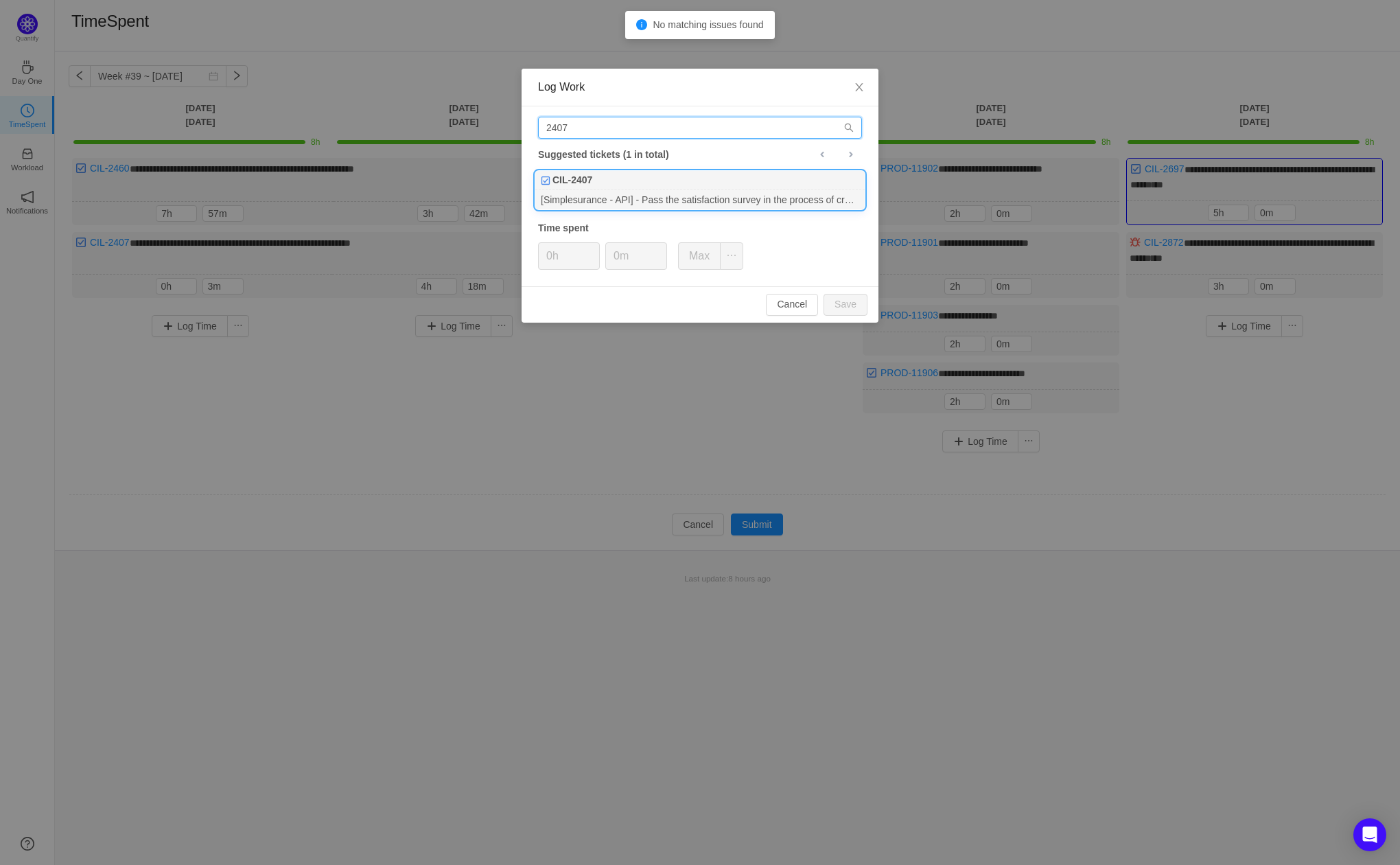
type input "2407"
click at [721, 205] on div "[Simplesurance - API] - Pass the satisfaction survey in the process of creating…" at bounding box center [700, 200] width 329 height 19
click at [841, 308] on button "Save" at bounding box center [846, 305] width 44 height 22
type input "0h"
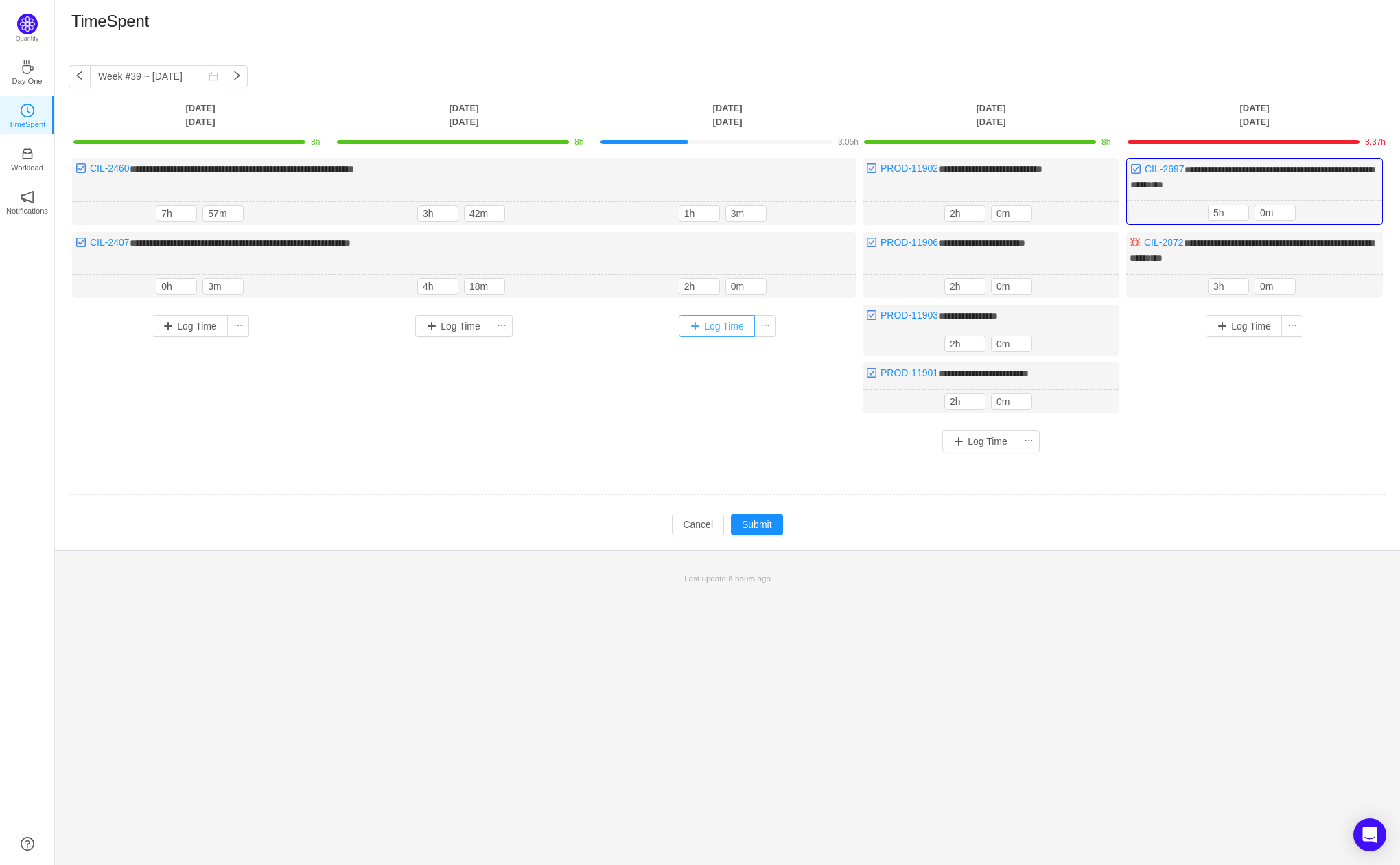
click at [718, 315] on button "Log Time" at bounding box center [717, 326] width 76 height 22
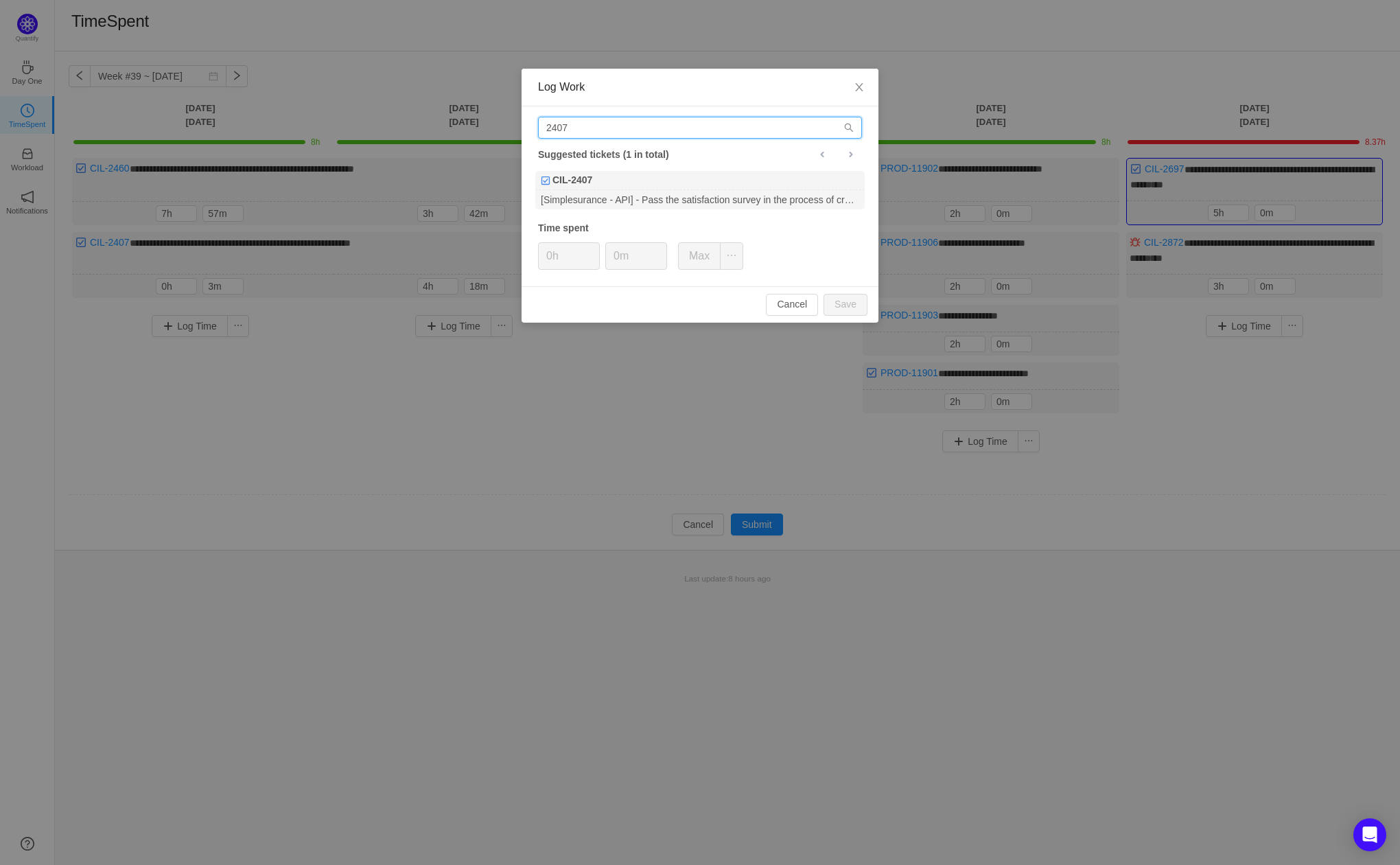
click at [645, 124] on input "2407" at bounding box center [700, 127] width 324 height 22
type input "2697"
click at [639, 196] on div "[Simplesurance - API] - Add missing saved quote attributes to GetQuote response" at bounding box center [700, 200] width 329 height 19
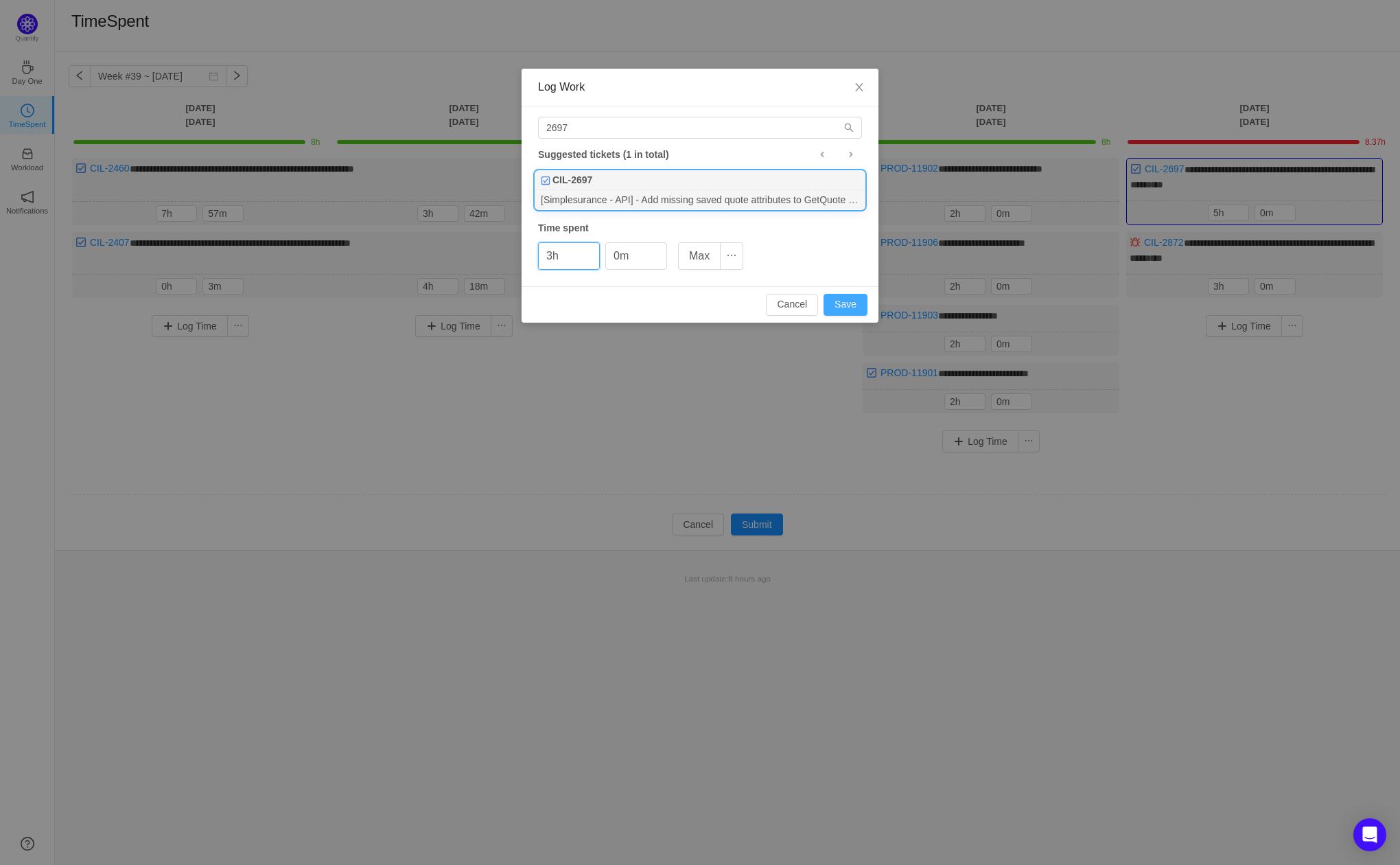
click at [854, 304] on button "Save" at bounding box center [846, 305] width 44 height 22
type input "0h"
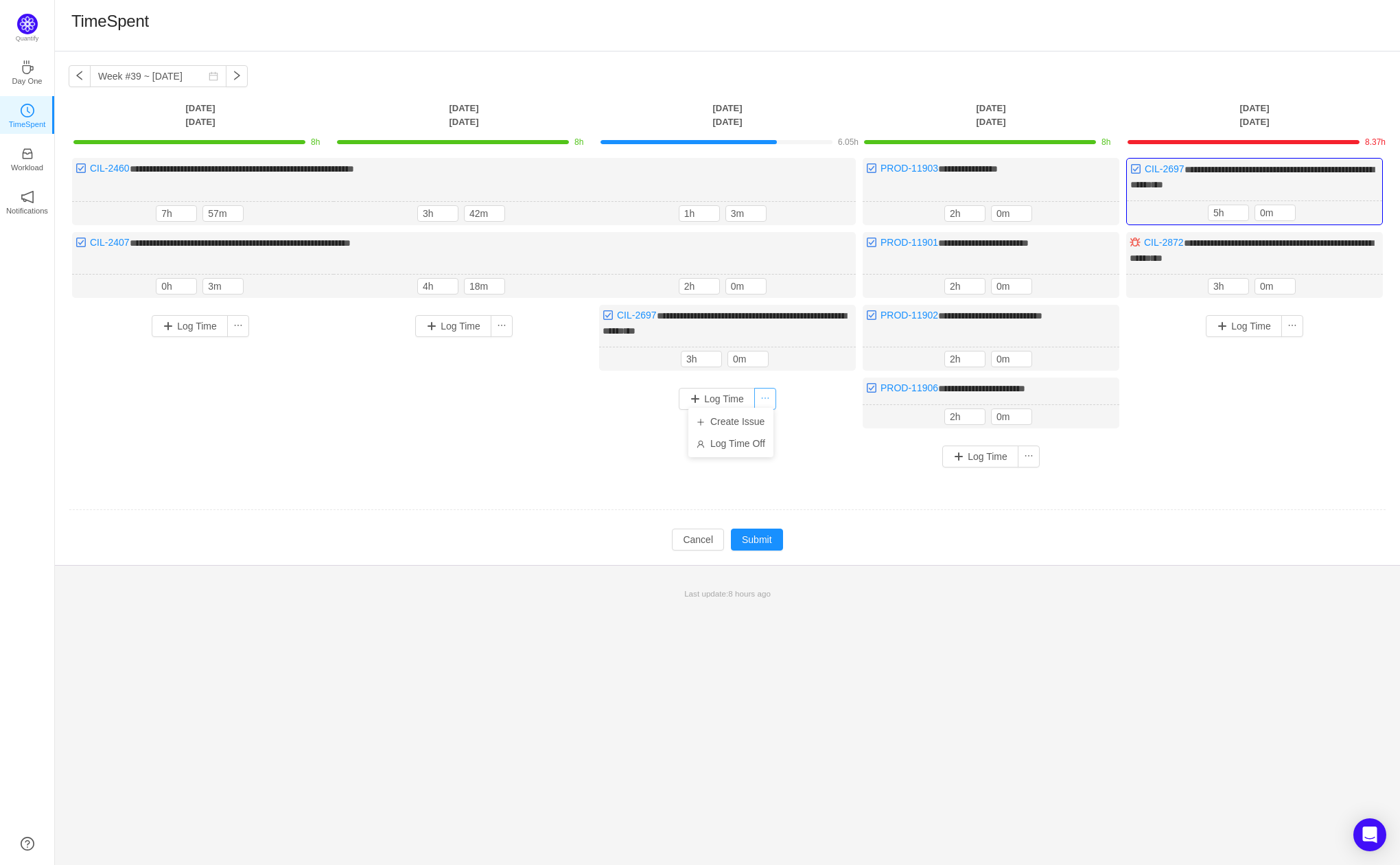
click at [759, 393] on button "button" at bounding box center [765, 398] width 22 height 22
click at [723, 397] on button "Log Time" at bounding box center [717, 398] width 76 height 22
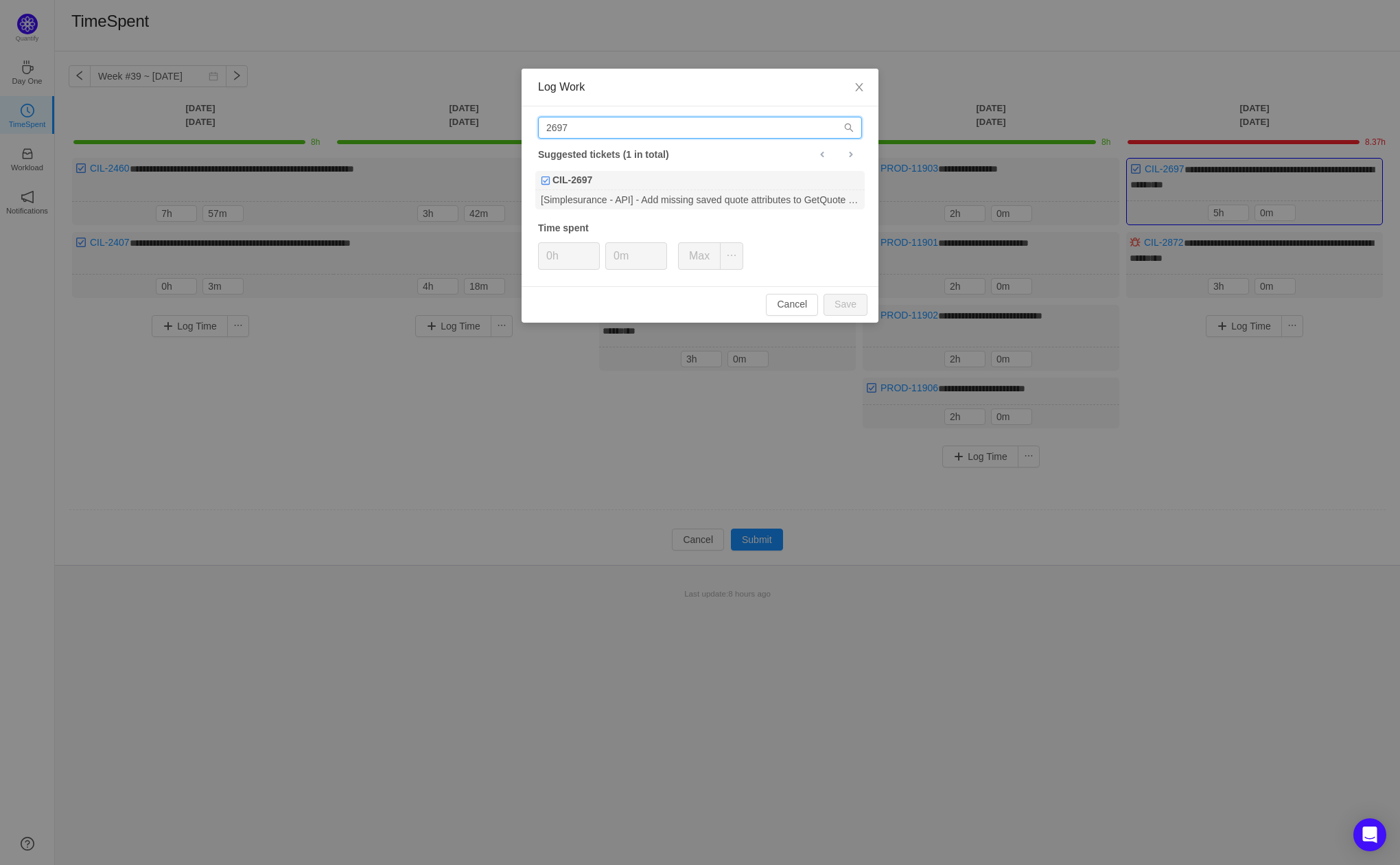
click at [676, 124] on input "2697" at bounding box center [700, 127] width 324 height 22
type input "2872"
click at [672, 191] on div "[Simplesurance API] Return 404 Not Found for invalid quote_id instead of 200 OK" at bounding box center [700, 200] width 329 height 19
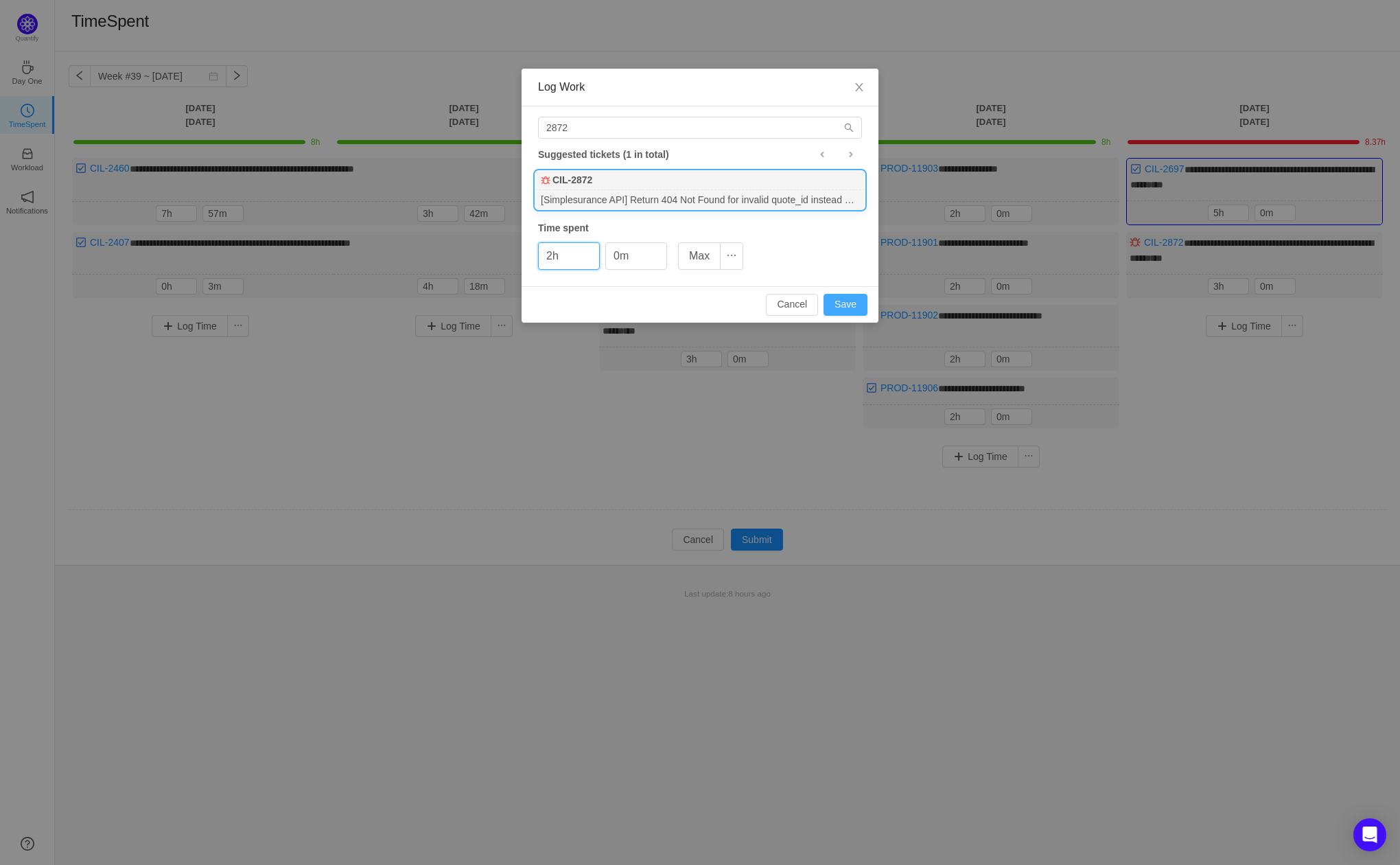
click at [829, 306] on button "Save" at bounding box center [846, 305] width 44 height 22
type input "0h"
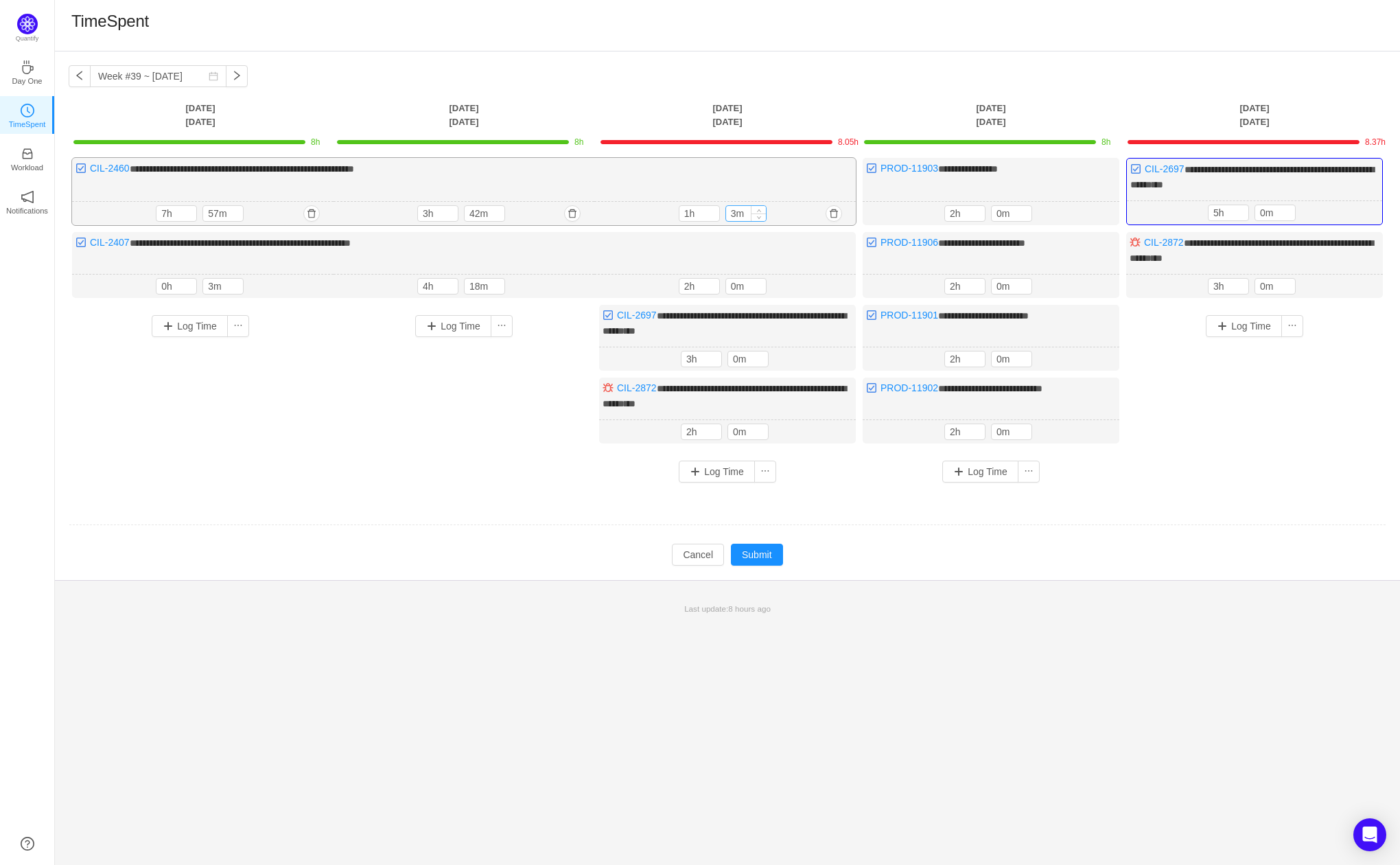
click at [746, 213] on input "3m" at bounding box center [746, 214] width 39 height 15
type input "0m"
click at [762, 548] on button "Submit" at bounding box center [757, 554] width 53 height 22
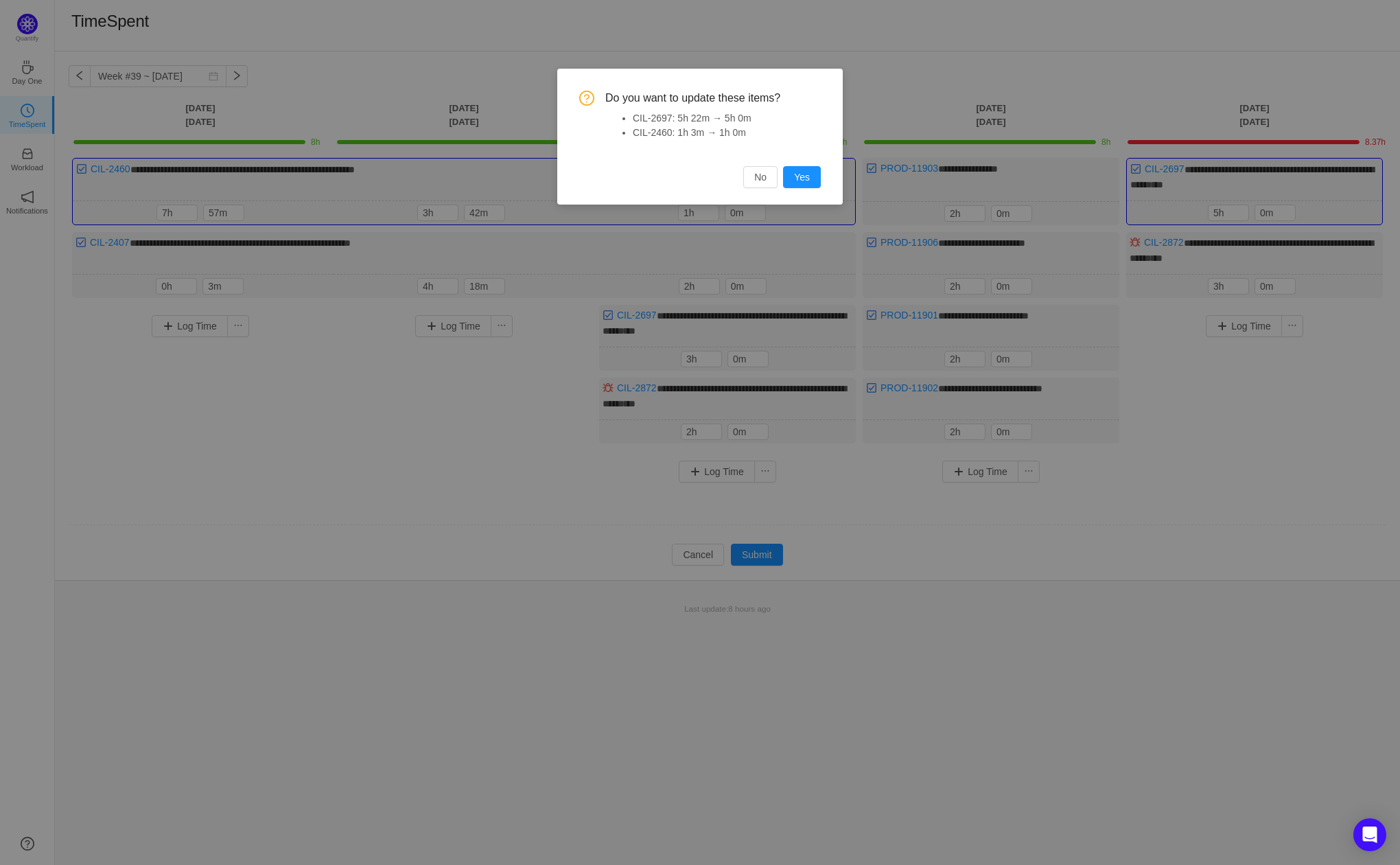
click at [829, 187] on div "Do you want to update these items? CIL-2697: 5h 22m → 5h 0m CIL-2460: 1h 3m → 1…" at bounding box center [700, 137] width 286 height 136
click at [814, 182] on button "Yes" at bounding box center [802, 177] width 38 height 22
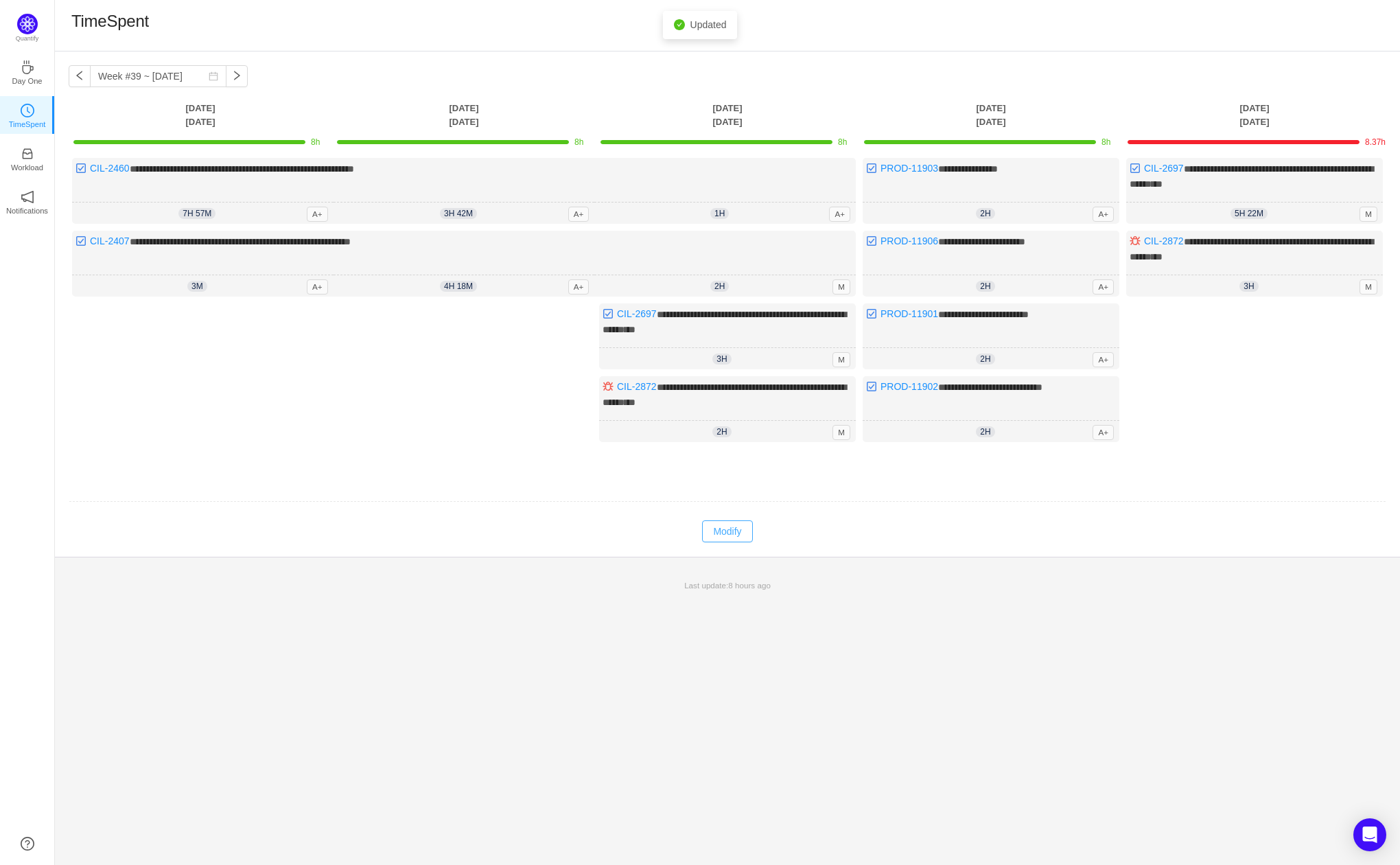
click at [728, 536] on button "Modify" at bounding box center [727, 531] width 50 height 22
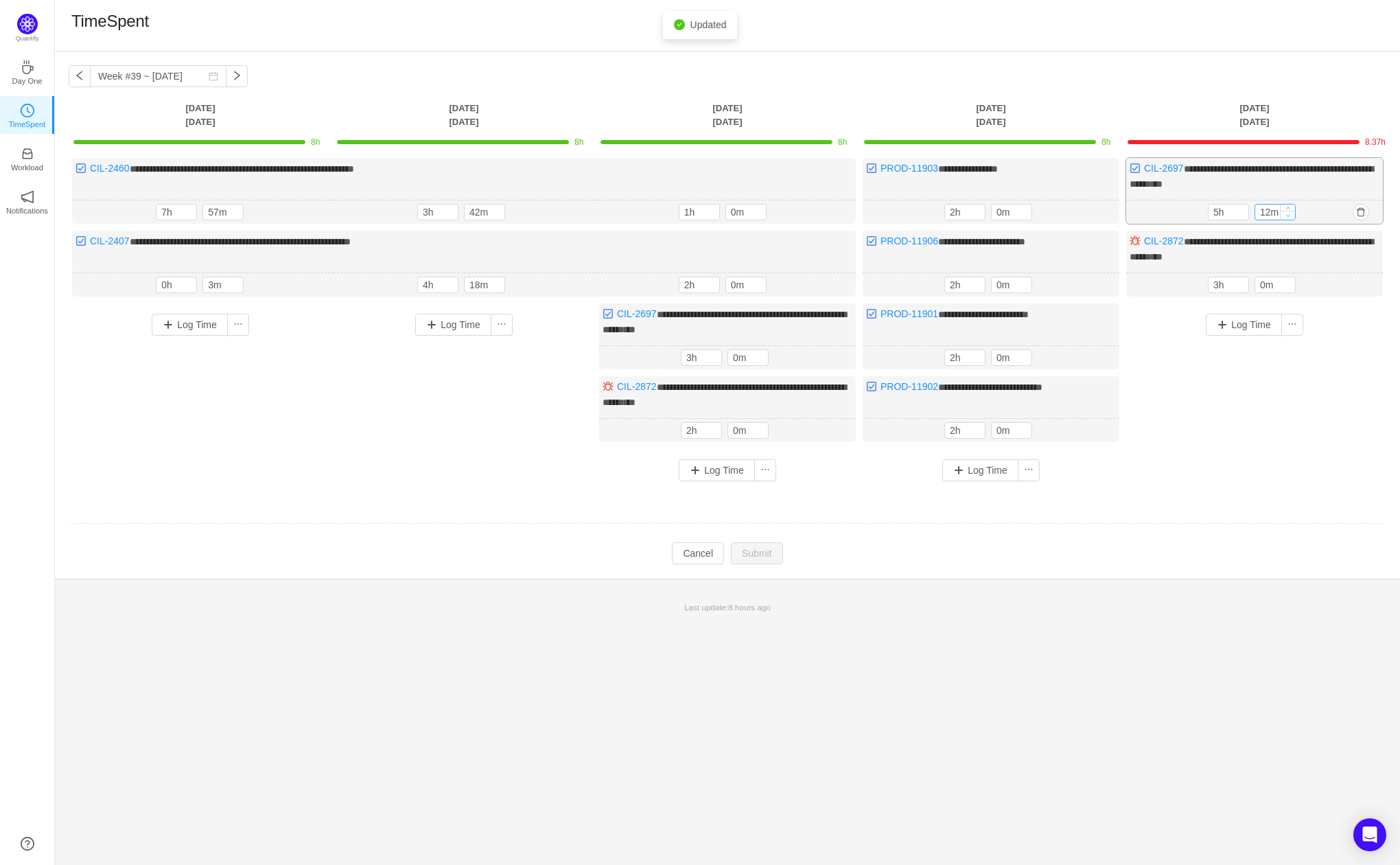
click at [1281, 215] on span "Decrease Value" at bounding box center [1288, 215] width 15 height 9
click at [1284, 215] on span "Decrease Value" at bounding box center [1288, 215] width 15 height 9
type input "0m"
click at [1284, 215] on span "Decrease Value" at bounding box center [1288, 215] width 15 height 9
click at [755, 544] on button "Submit" at bounding box center [757, 554] width 53 height 22
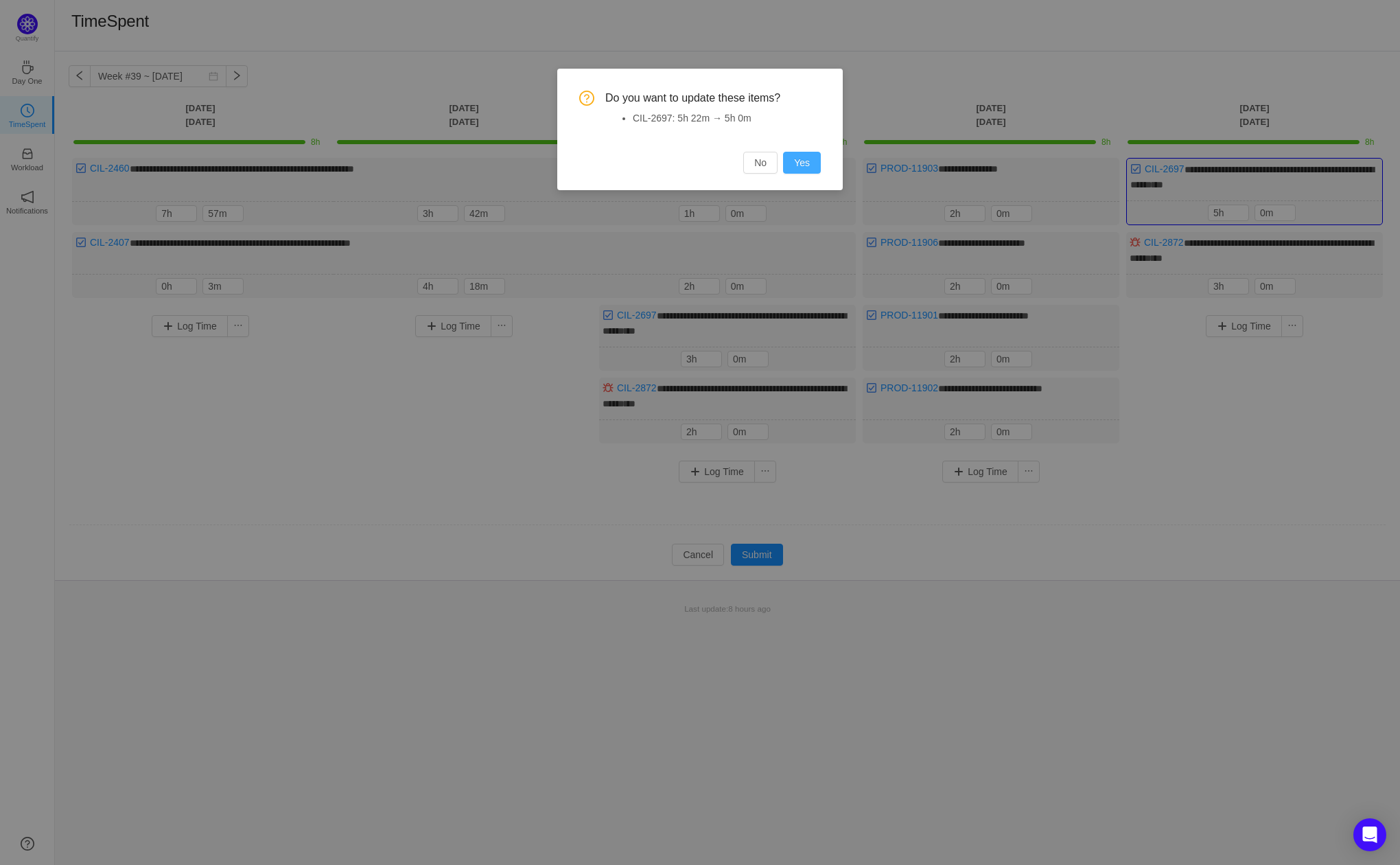
click at [794, 160] on button "Yes" at bounding box center [802, 163] width 38 height 22
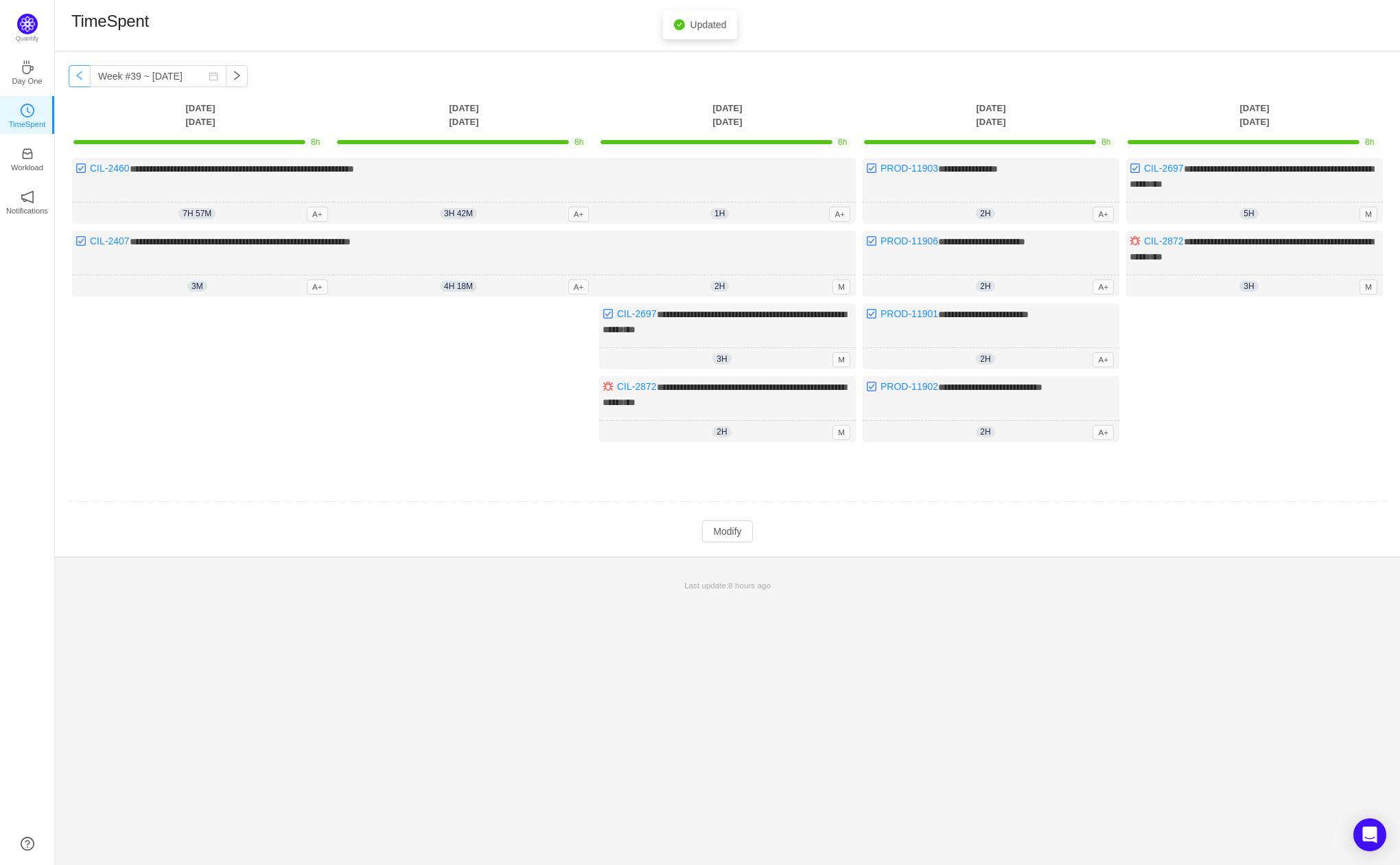
click at [74, 75] on button "button" at bounding box center [80, 76] width 22 height 22
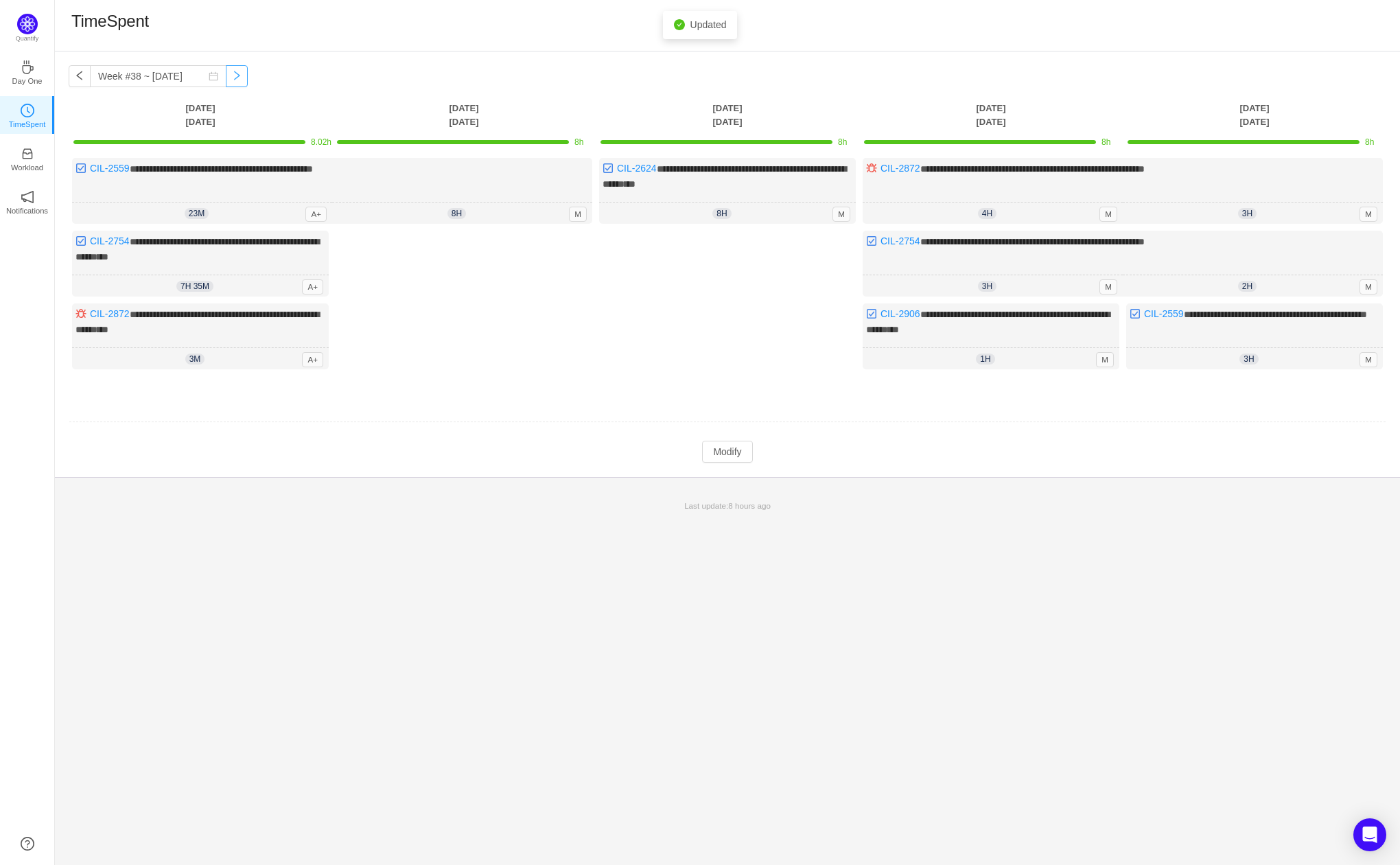
click at [226, 77] on button "button" at bounding box center [236, 76] width 22 height 22
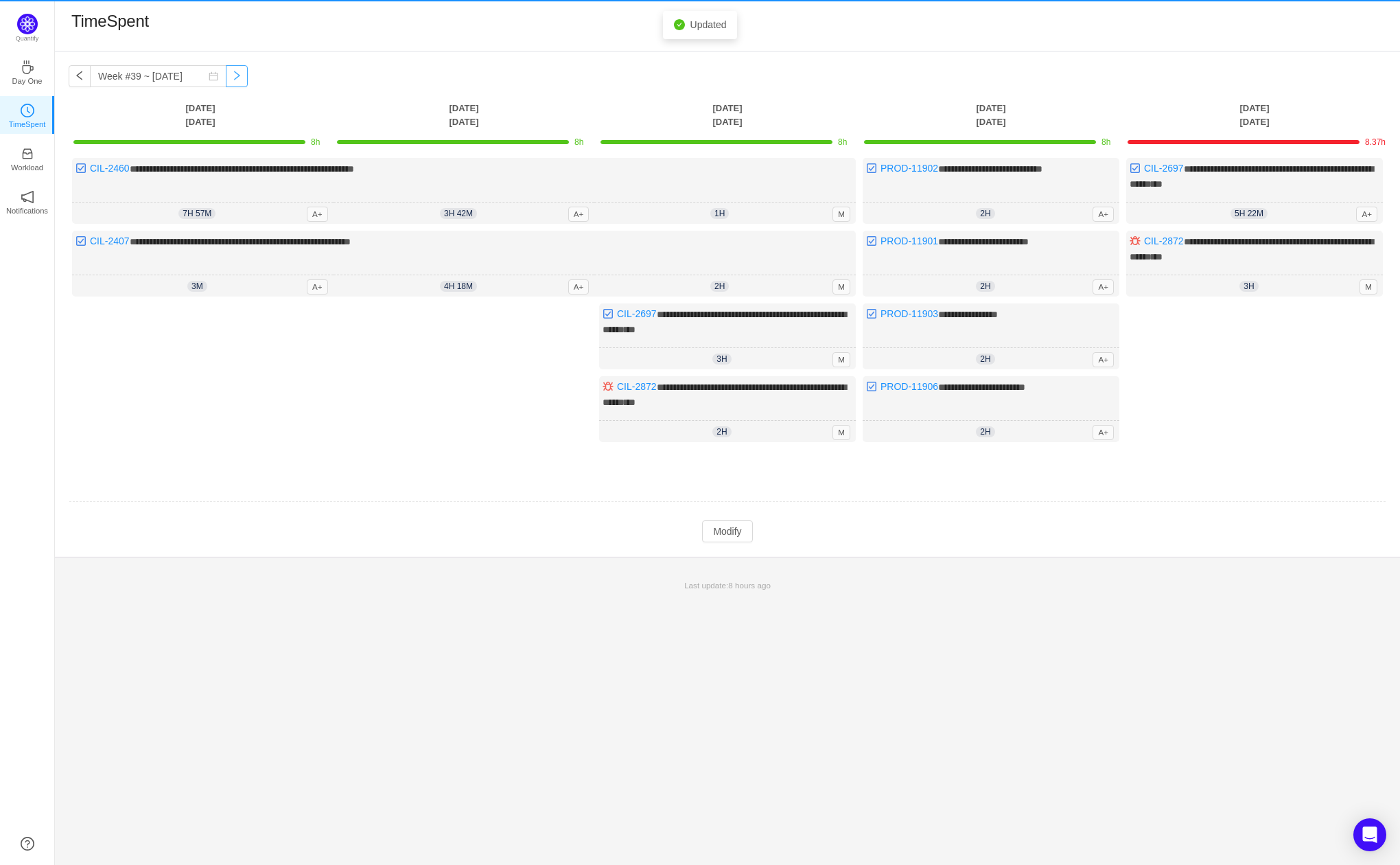
click at [226, 77] on button "button" at bounding box center [236, 76] width 22 height 22
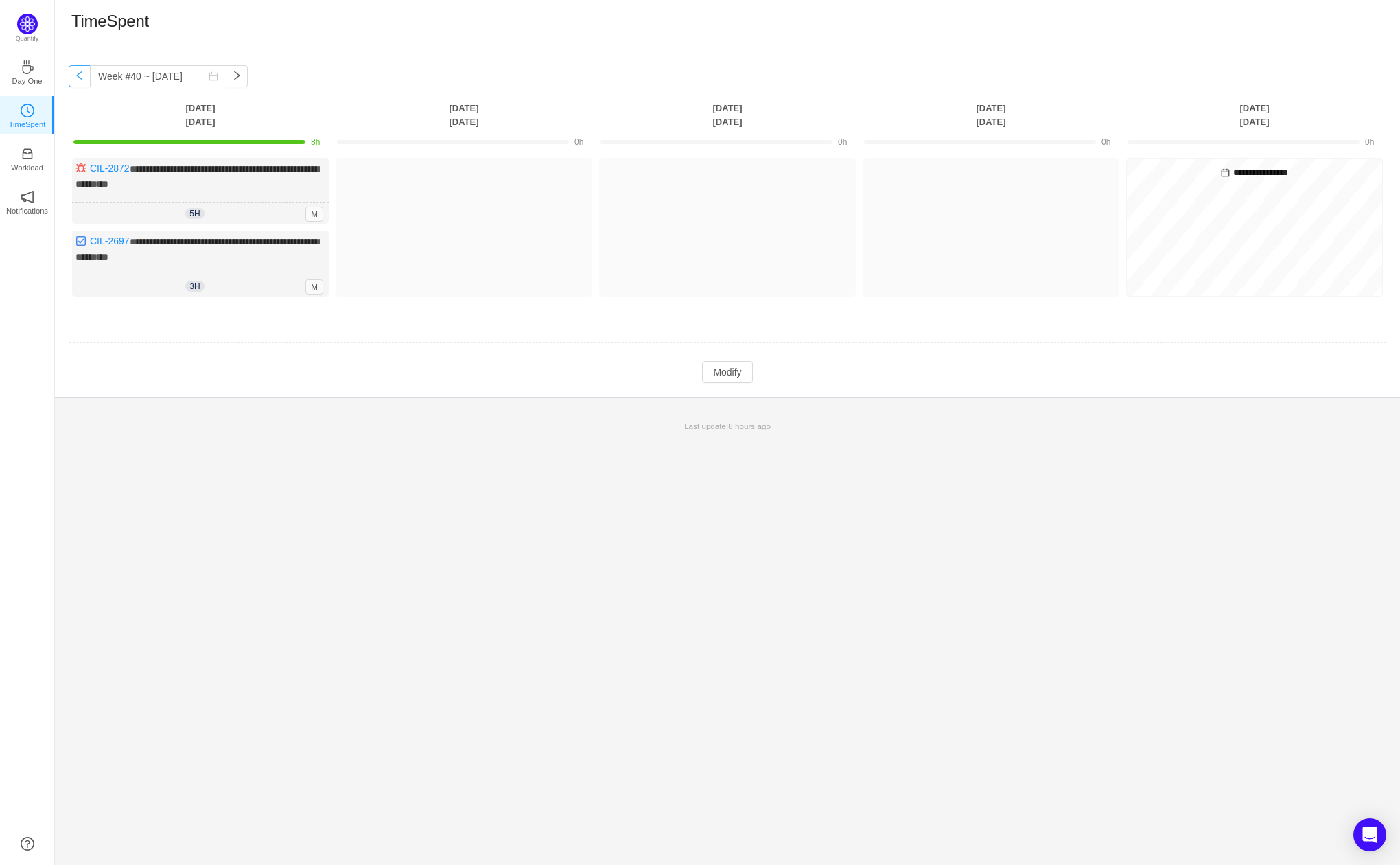
click at [80, 81] on button "button" at bounding box center [80, 76] width 22 height 22
type input "Week #39 ~ [DATE]"
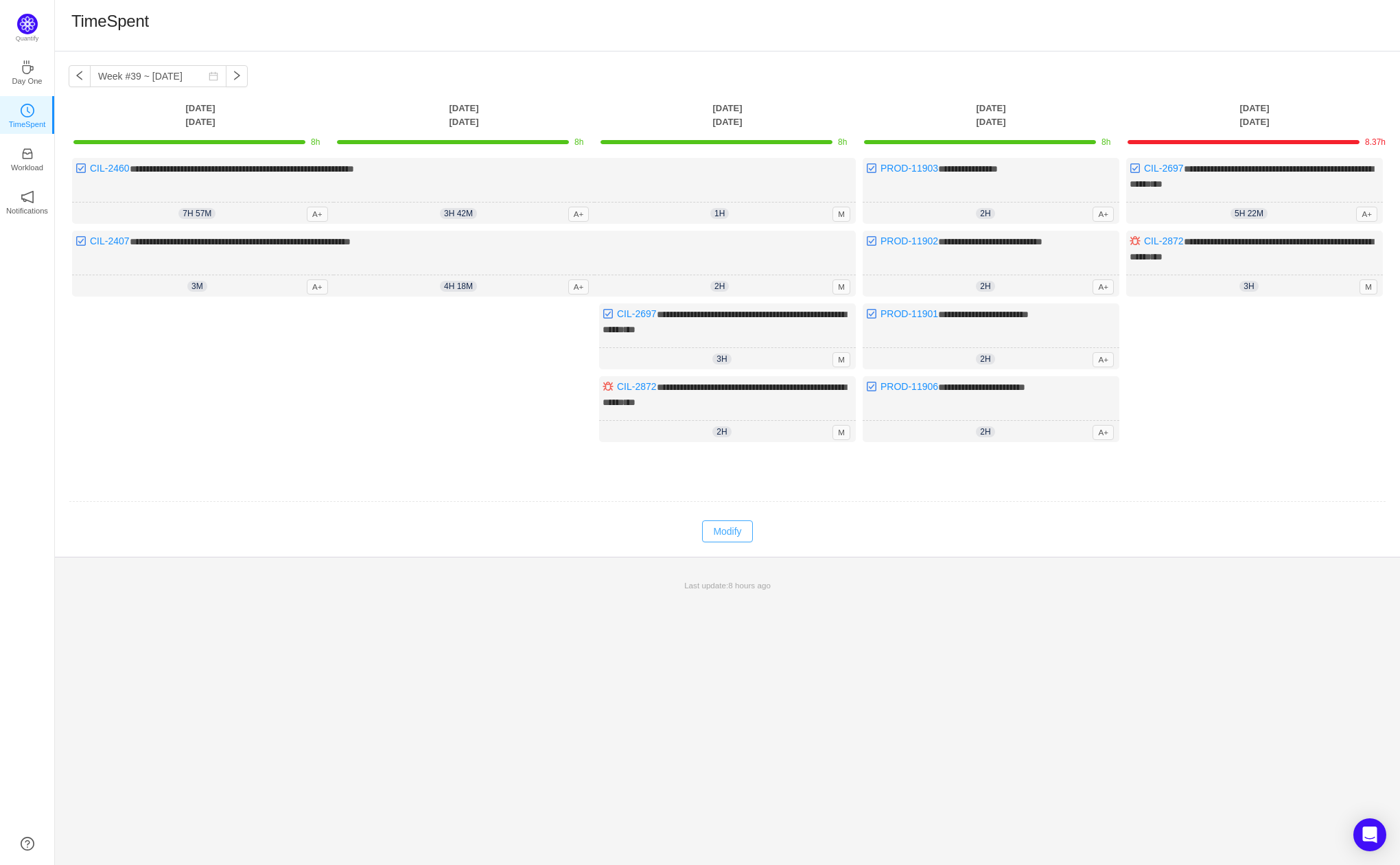
click at [735, 521] on button "Modify" at bounding box center [727, 531] width 50 height 22
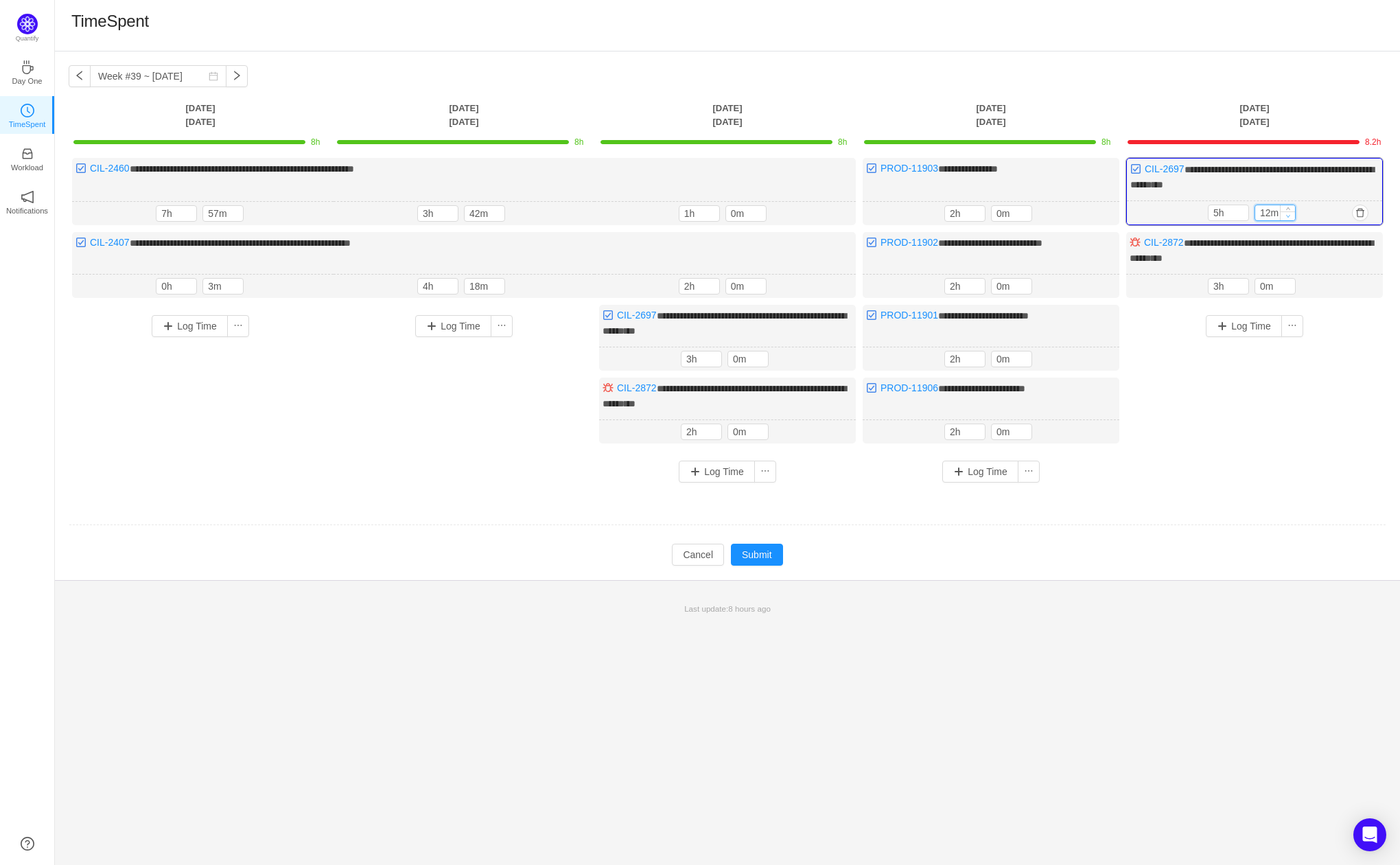
click at [1283, 213] on span "Decrease Value" at bounding box center [1288, 215] width 15 height 9
type input "0m"
click at [761, 552] on button "Submit" at bounding box center [757, 554] width 53 height 22
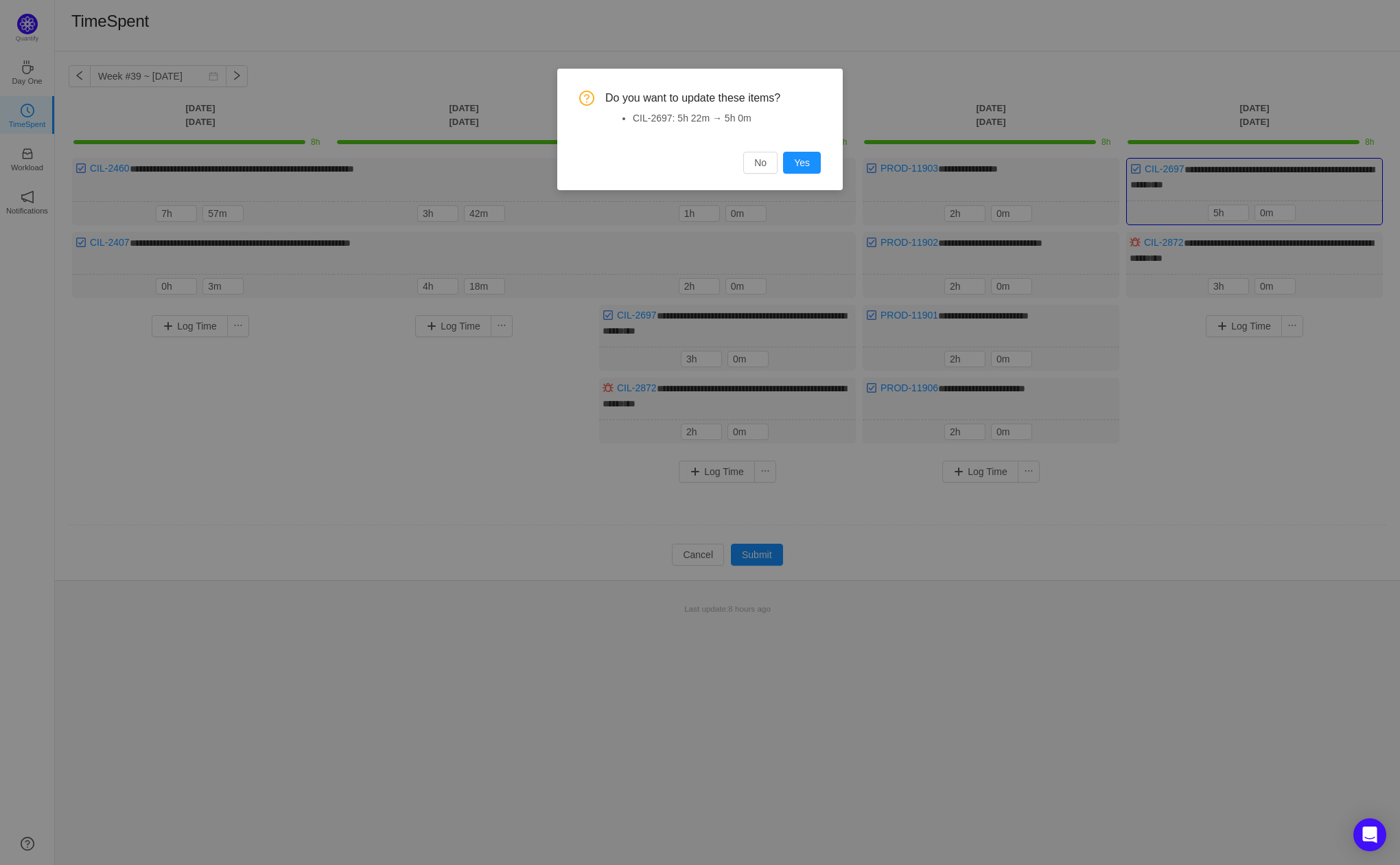
click at [823, 163] on div "Do you want to update these items? CIL-2697: 5h 22m → 5h 0m No Yes" at bounding box center [700, 130] width 286 height 122
click at [808, 162] on button "Yes" at bounding box center [802, 163] width 38 height 22
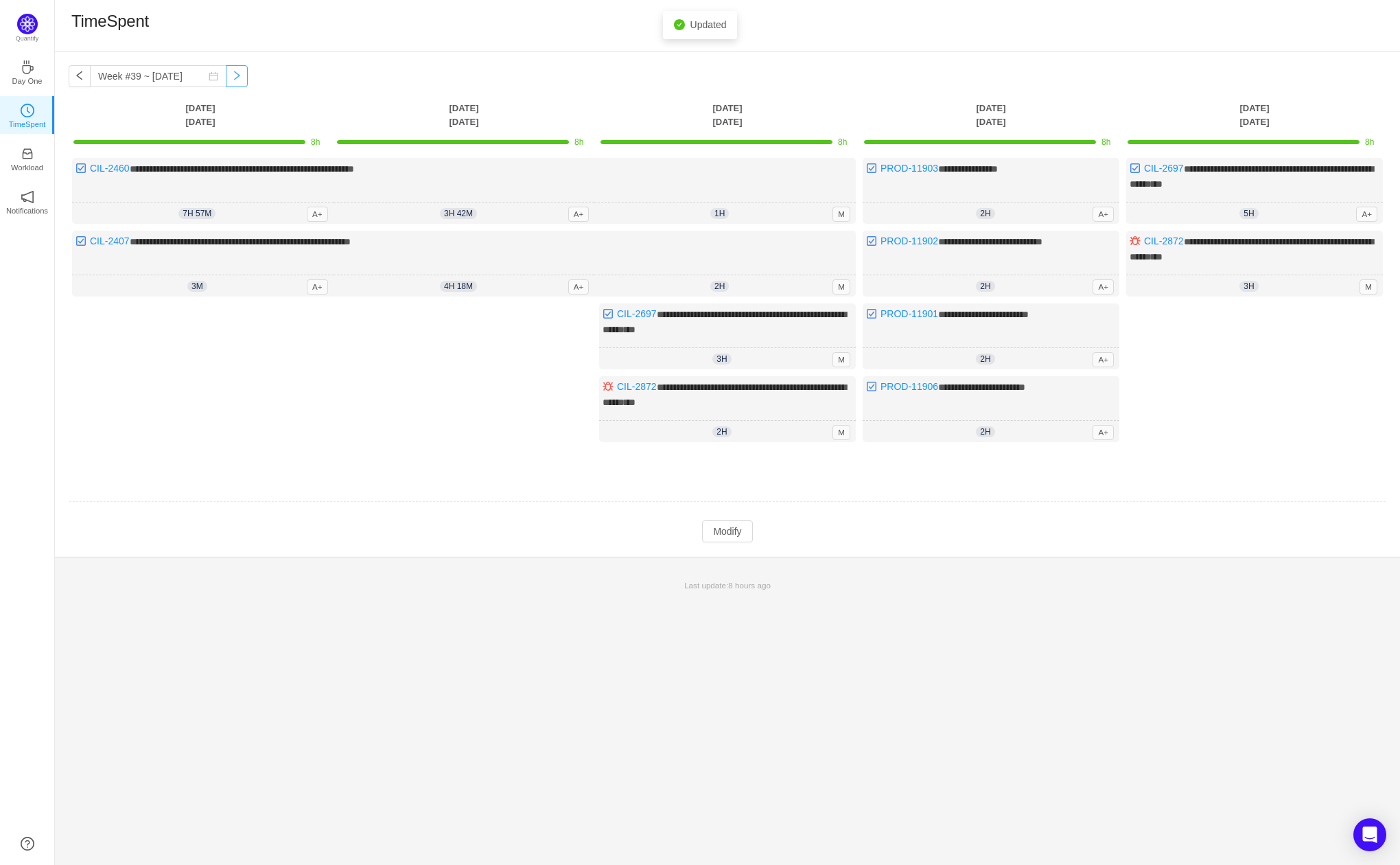
click at [232, 76] on button "button" at bounding box center [236, 76] width 22 height 22
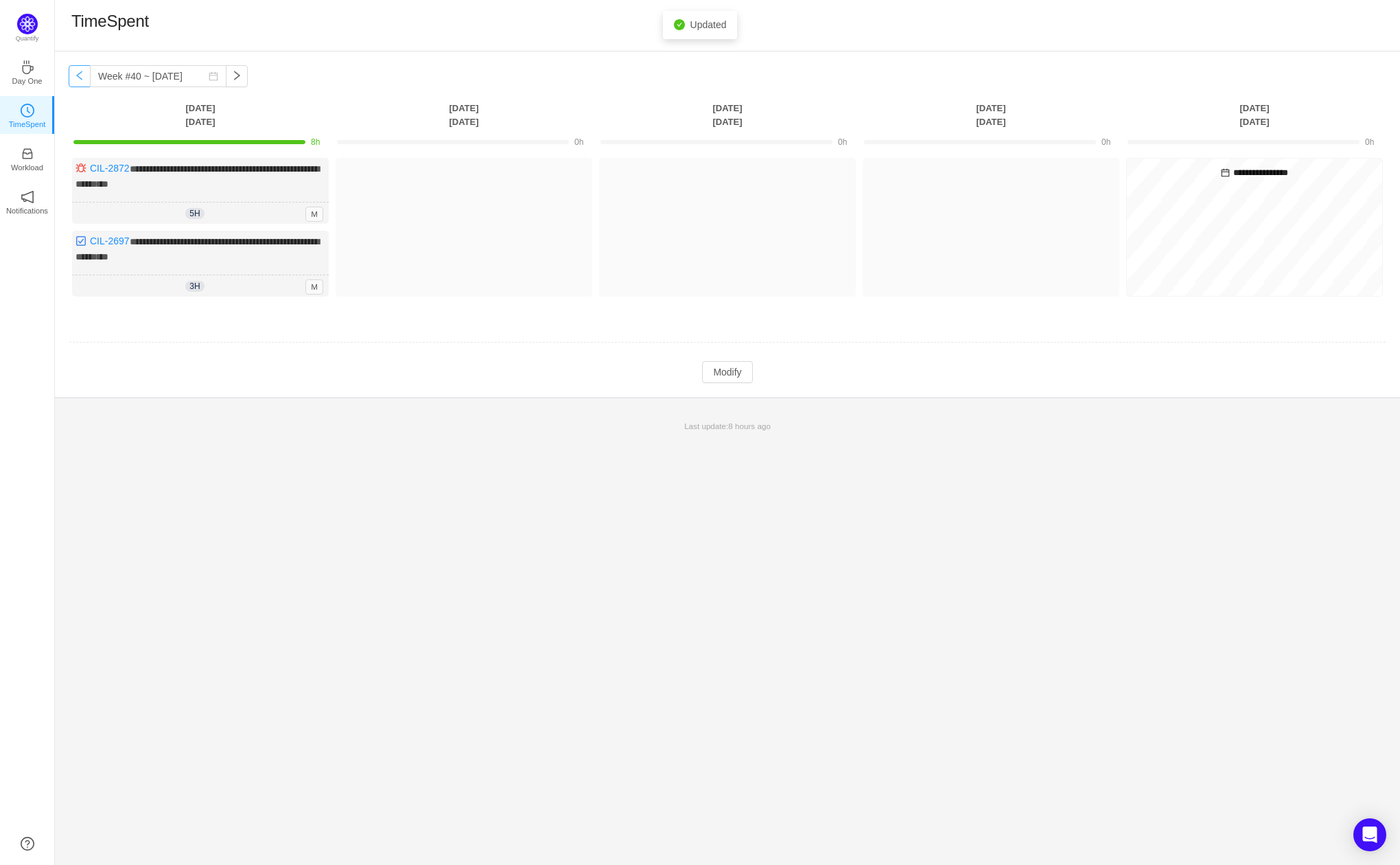
click at [74, 80] on button "button" at bounding box center [80, 76] width 22 height 22
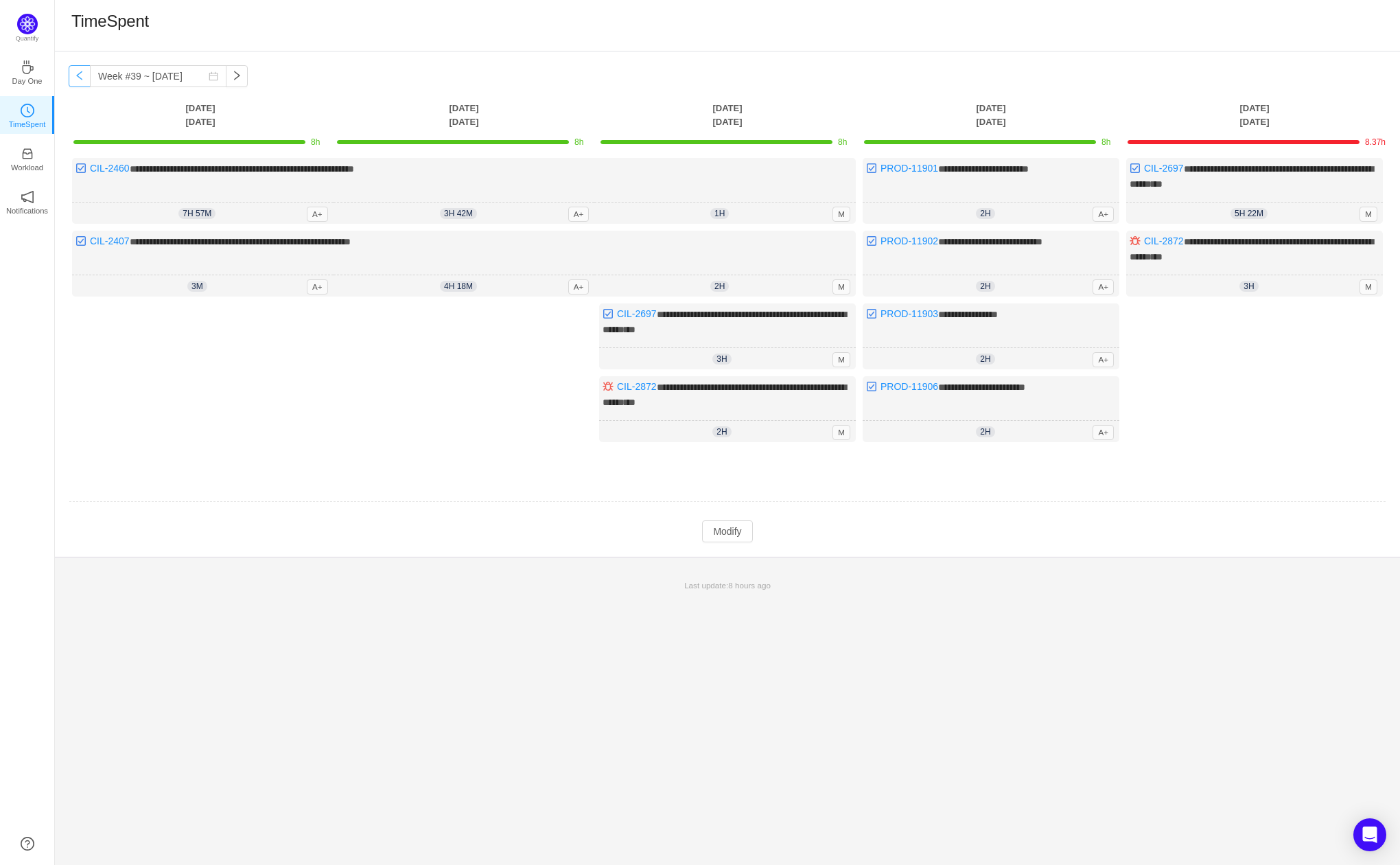
click at [74, 80] on button "button" at bounding box center [80, 76] width 22 height 22
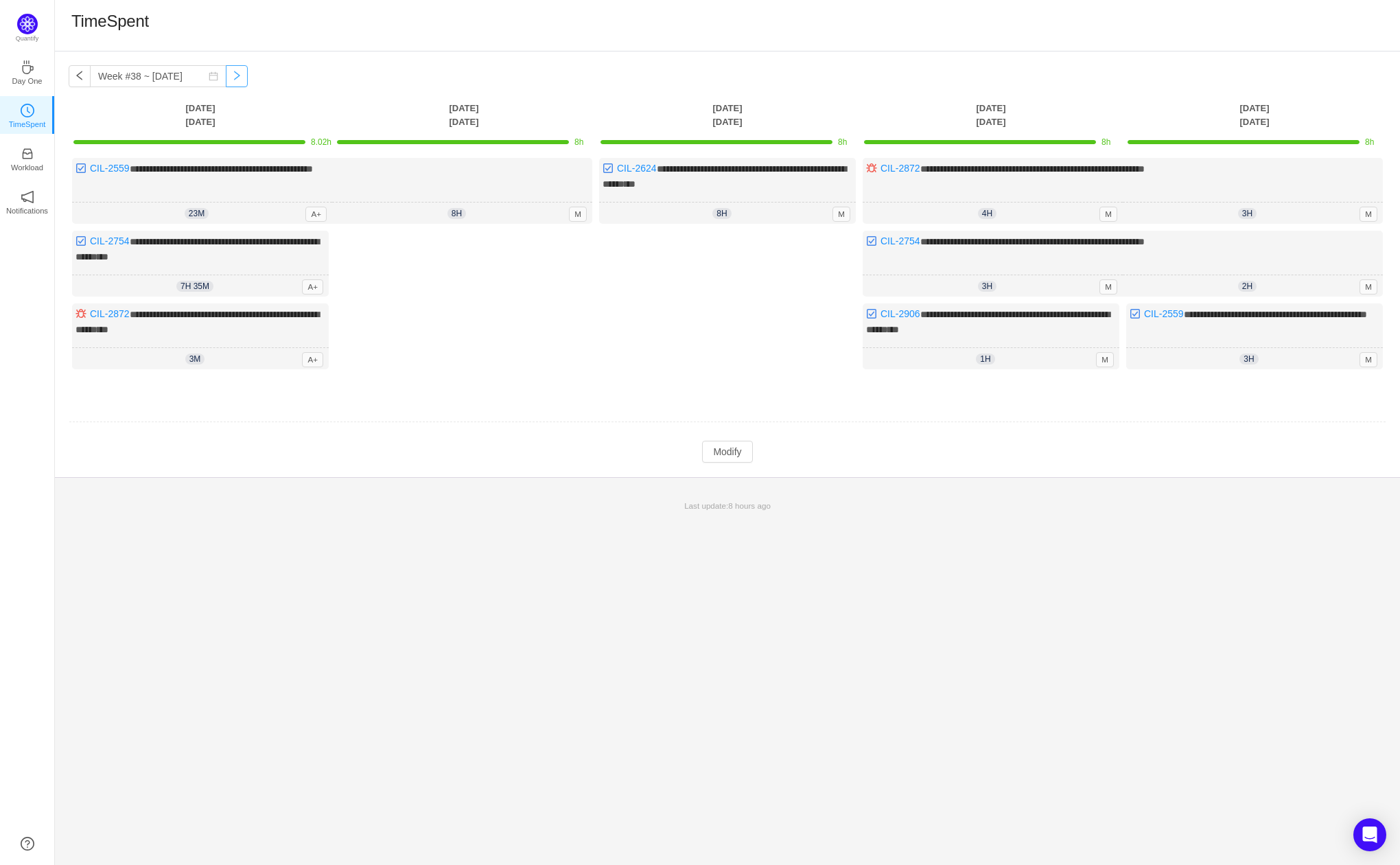
click at [227, 76] on button "button" at bounding box center [236, 76] width 22 height 22
type input "Week #39 ~ [DATE]"
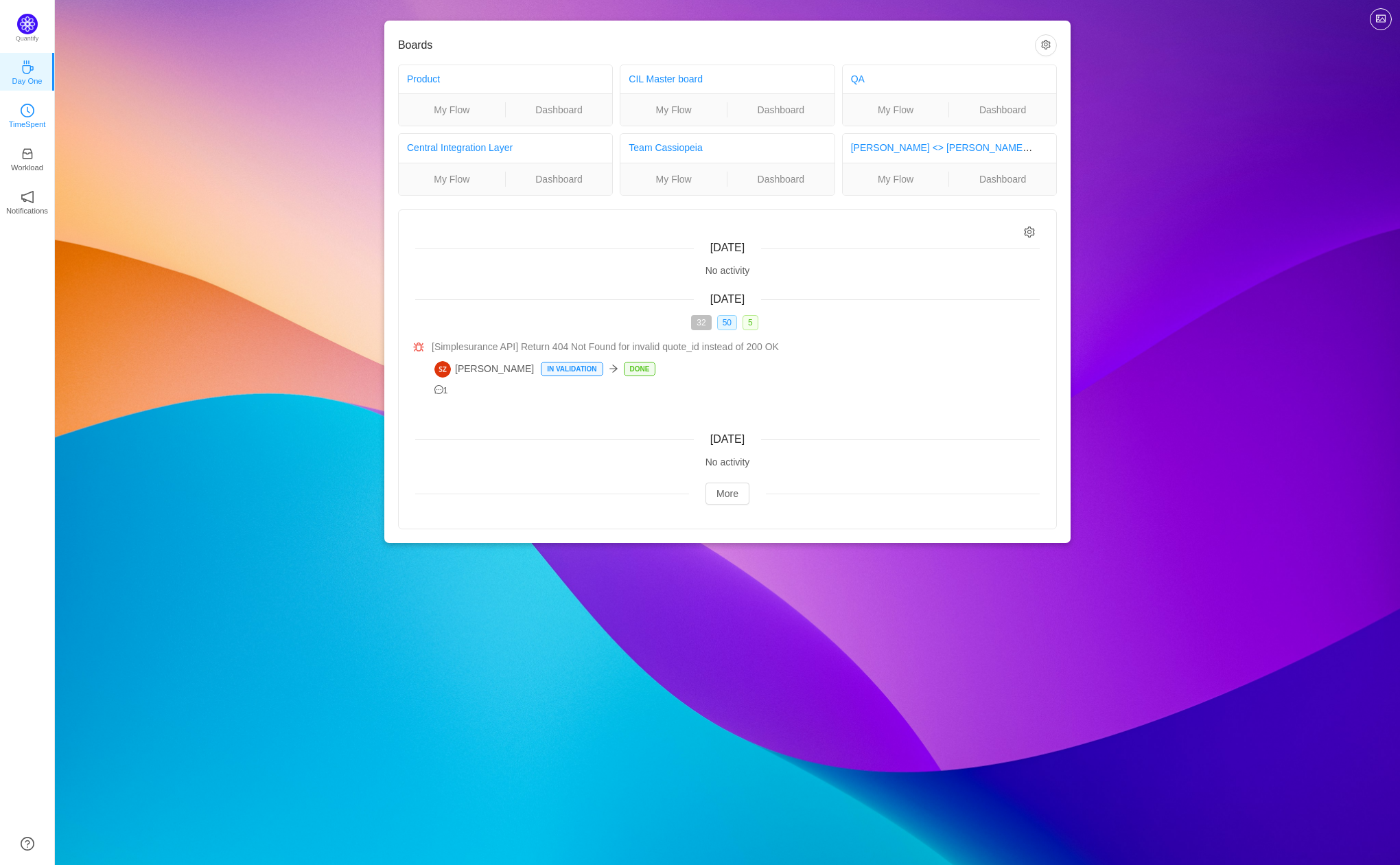
click at [30, 106] on icon "icon: clock-circle" at bounding box center [27, 110] width 14 height 14
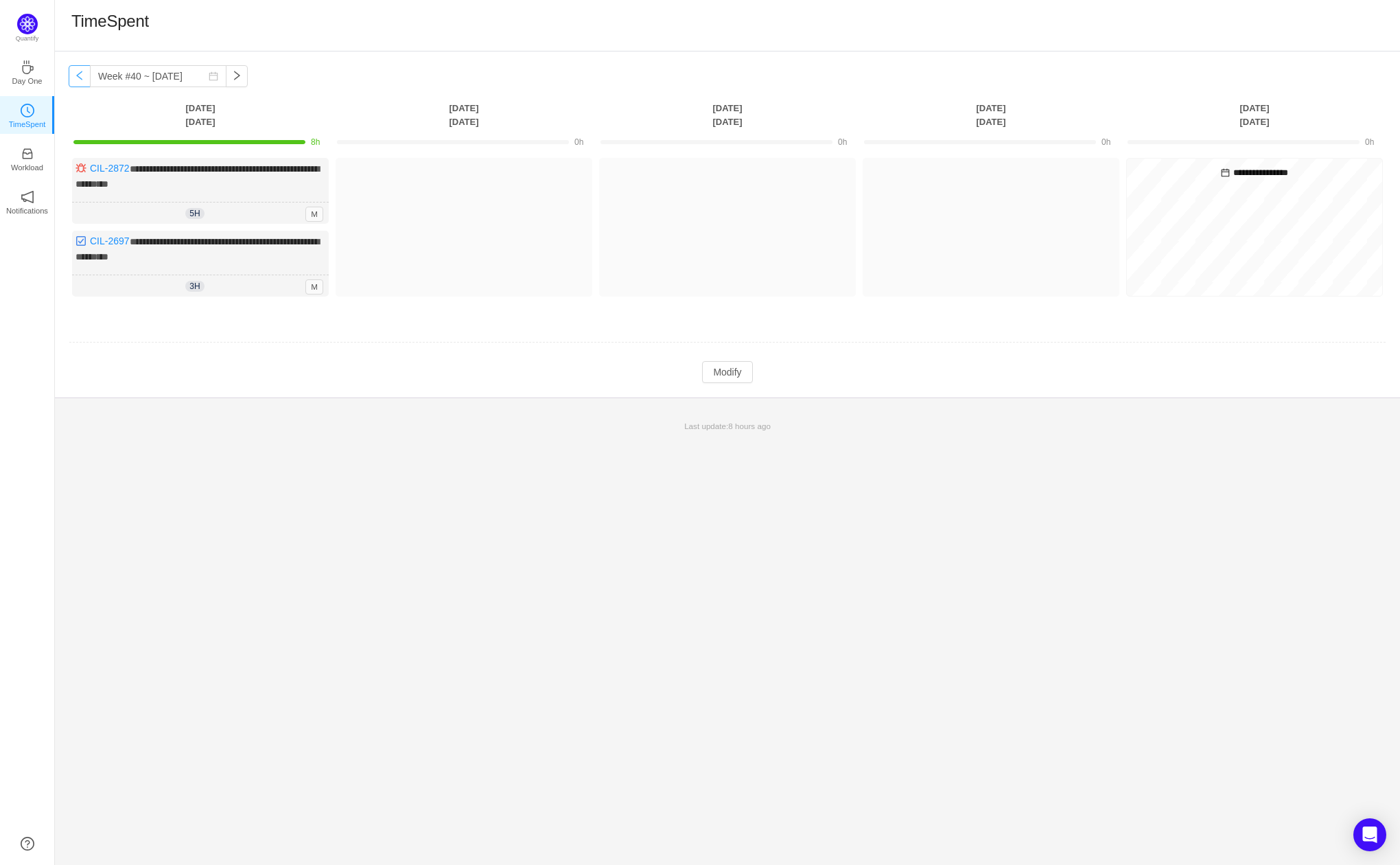
click at [87, 82] on button "button" at bounding box center [80, 76] width 22 height 22
type input "Week #39 ~ [DATE]"
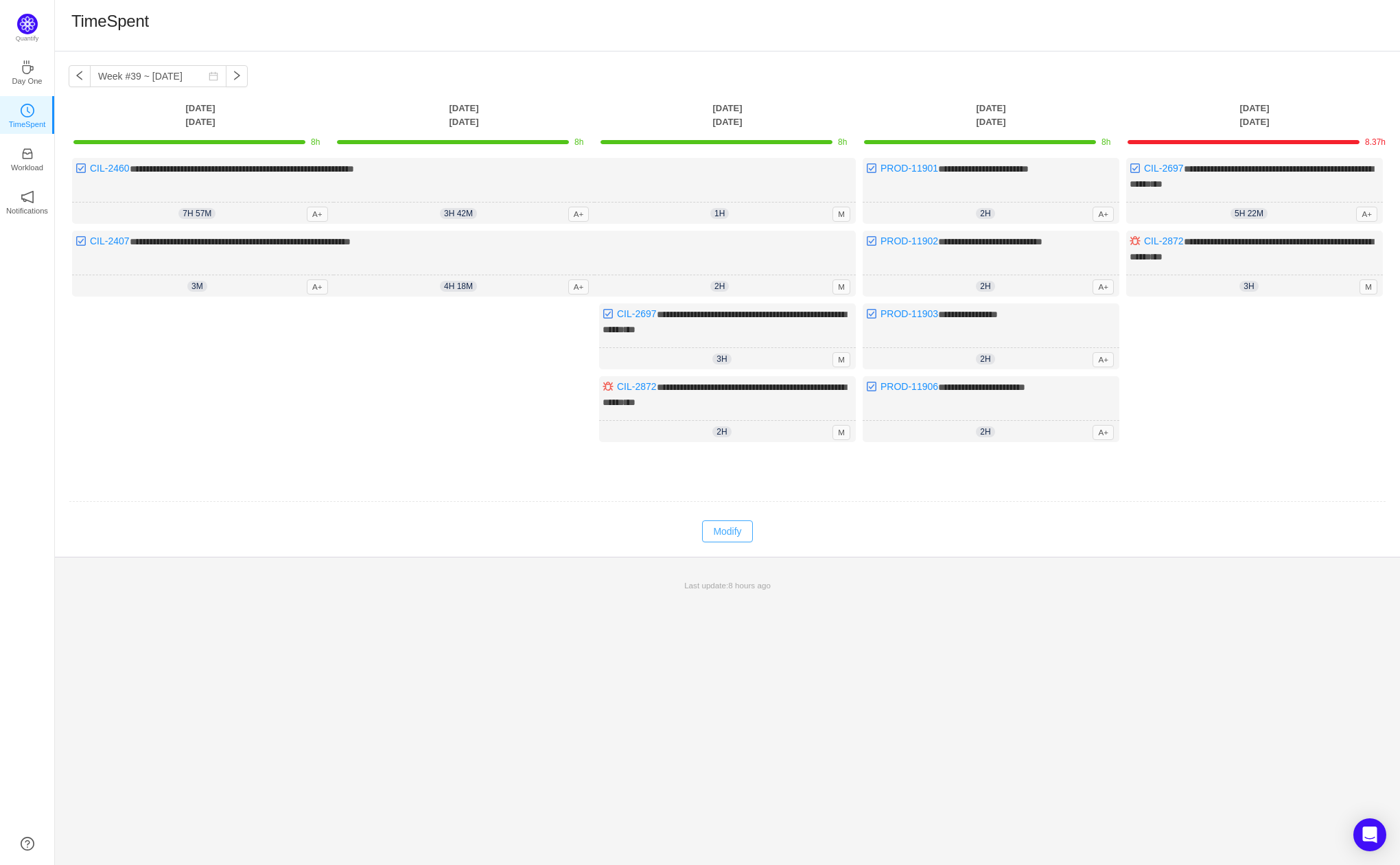
click at [721, 534] on button "Modify" at bounding box center [727, 531] width 50 height 22
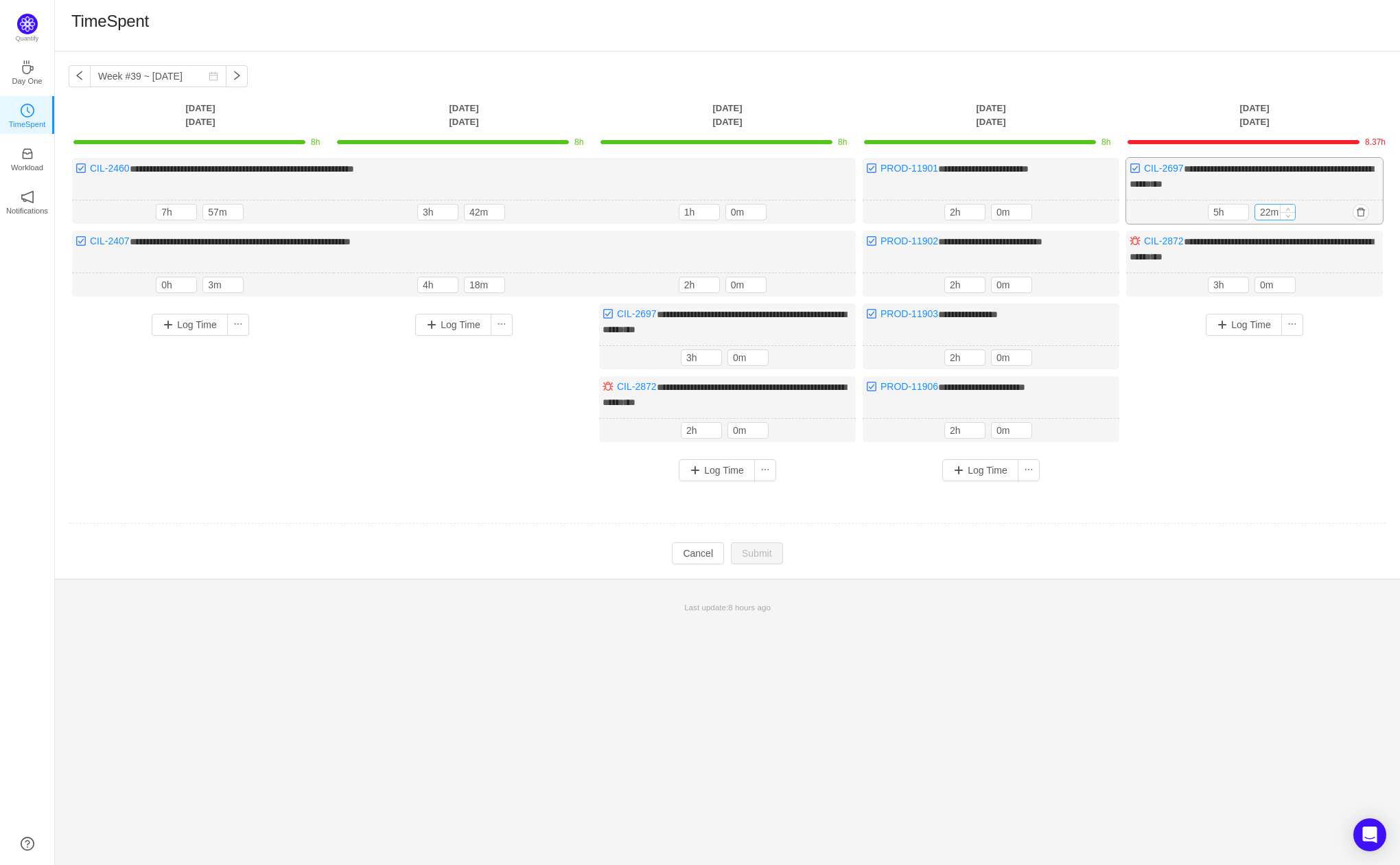
click at [1272, 207] on input "22m" at bounding box center [1275, 212] width 39 height 15
type input "0m"
click at [751, 546] on button "Submit" at bounding box center [757, 554] width 53 height 22
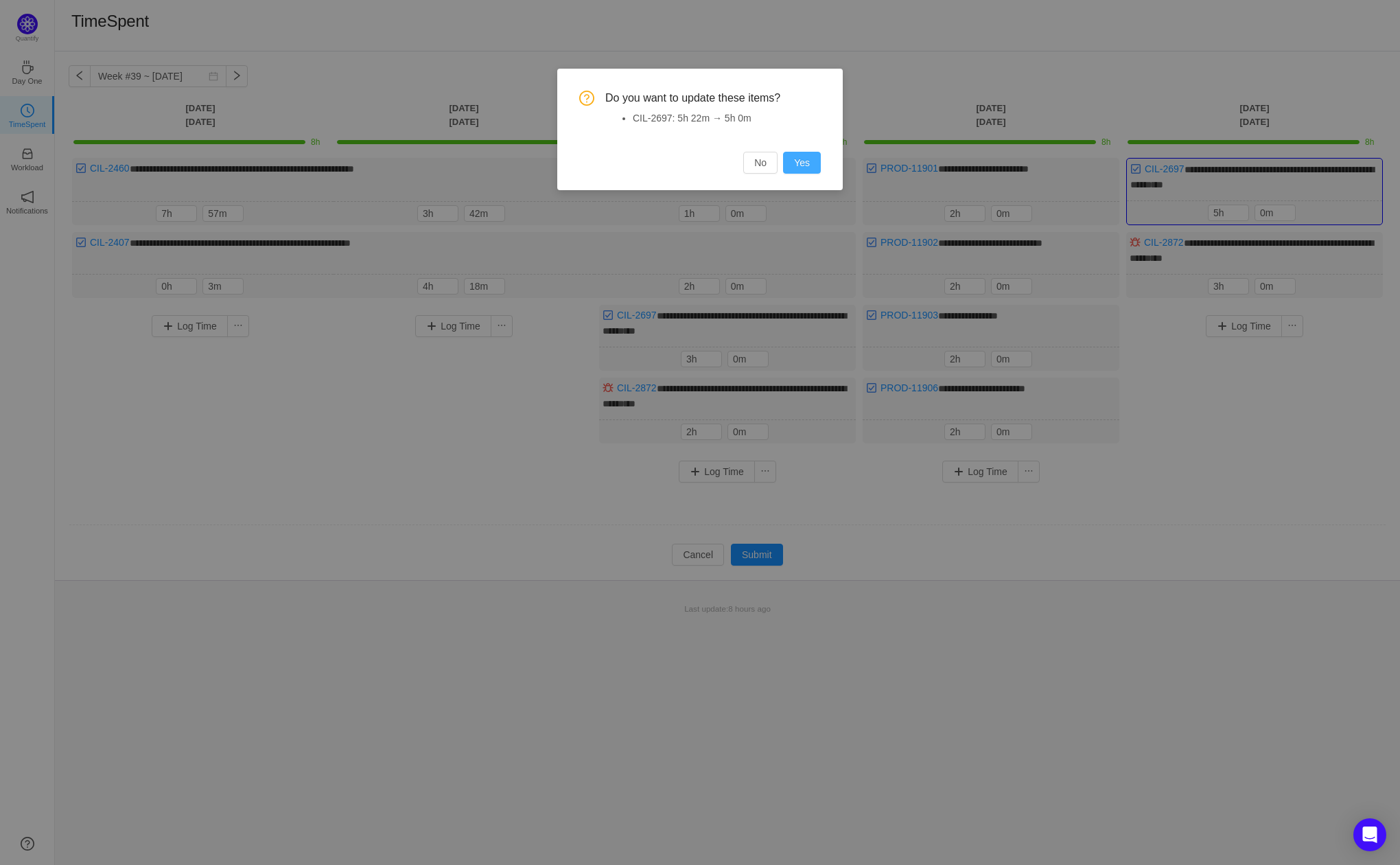
click at [806, 163] on button "Yes" at bounding box center [802, 163] width 38 height 22
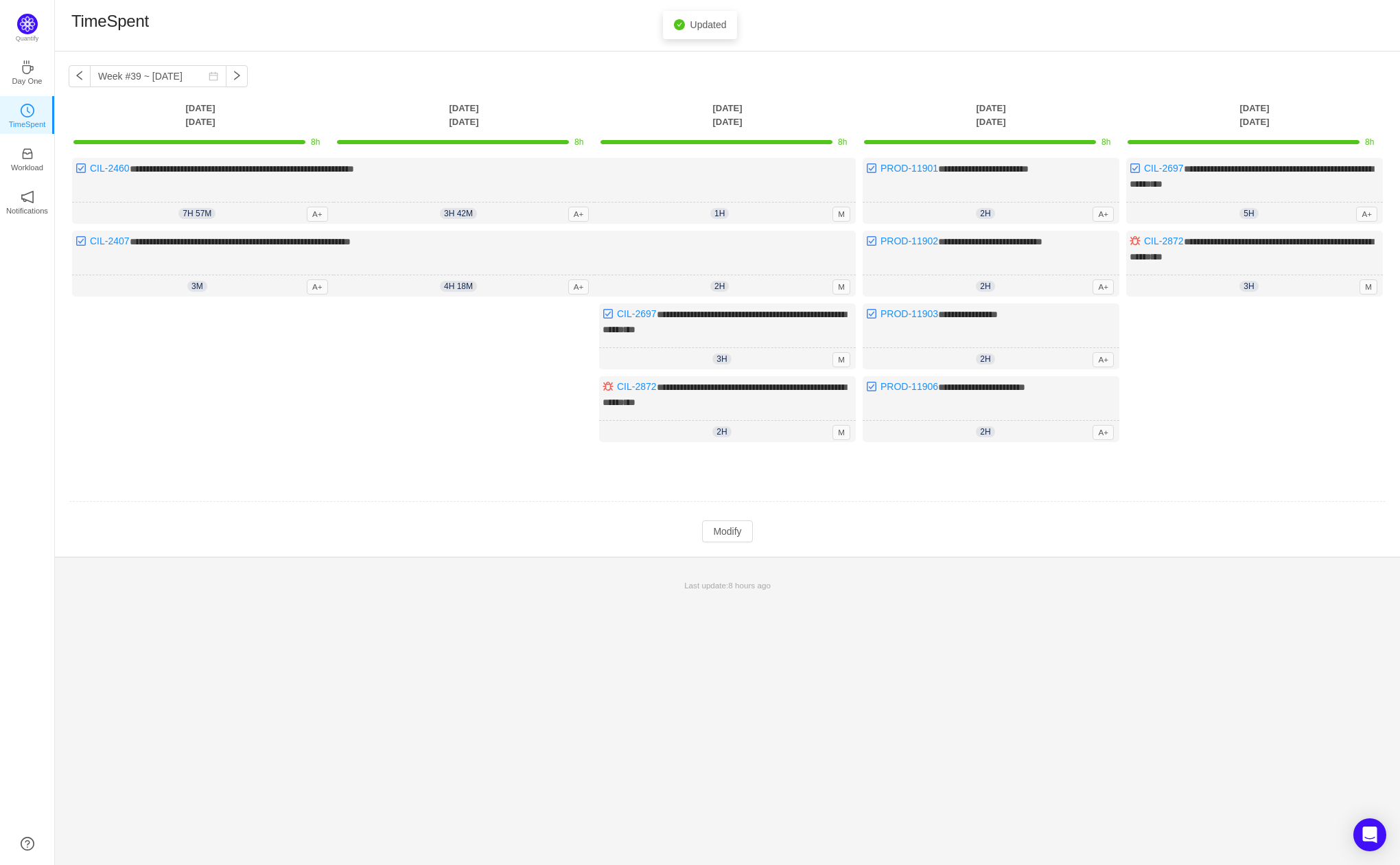
click at [1019, 580] on p "Last update: 8 hours ago" at bounding box center [728, 586] width 1329 height 12
